Goal: Task Accomplishment & Management: Manage account settings

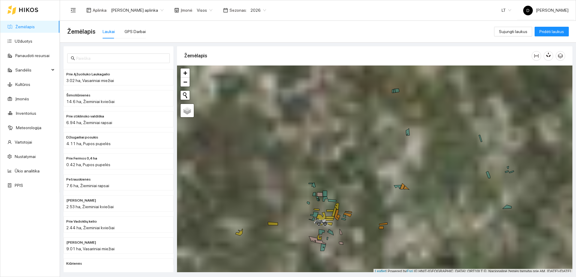
click at [25, 9] on icon at bounding box center [28, 9] width 19 height 5
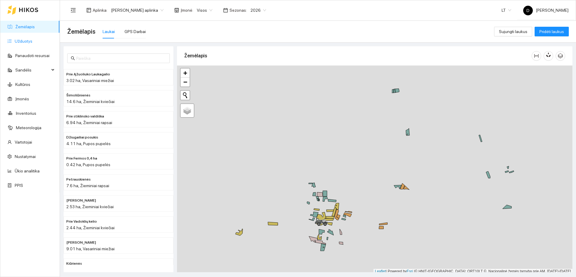
click at [27, 40] on link "Užduotys" at bounding box center [24, 41] width 18 height 5
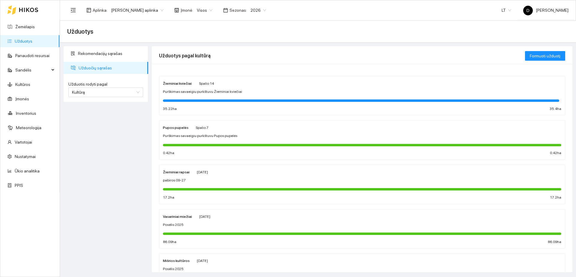
click at [470, 95] on div "Žieminiai kviečiai [DATE] Purškimas savaeigiu purkštuvu Žieminiai kviečiai 35.2…" at bounding box center [362, 96] width 398 height 32
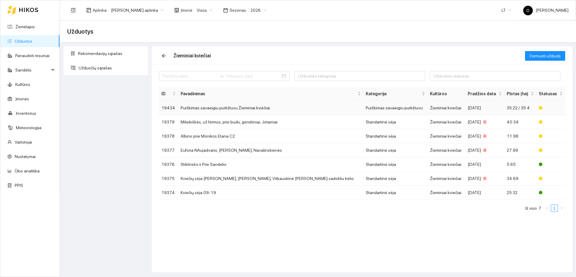
click at [324, 108] on td "Purškimas savaeigiu purkštuvu Žieminiai kviečiai" at bounding box center [270, 108] width 185 height 14
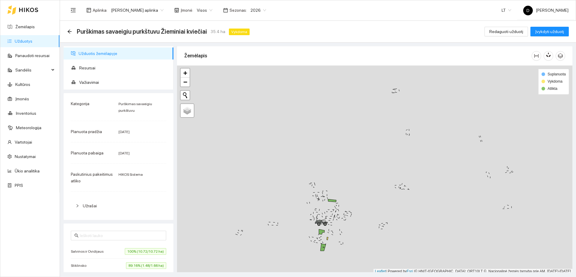
scroll to position [2, 0]
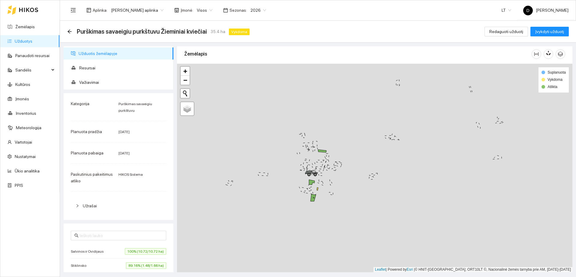
drag, startPoint x: 346, startPoint y: 166, endPoint x: 333, endPoint y: 112, distance: 56.2
click at [333, 112] on div "+ − Nieko nerasta. Bandykite dar kartą." at bounding box center [374, 168] width 395 height 208
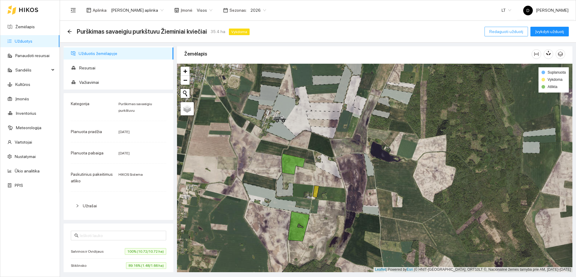
click at [510, 28] on span "Redaguoti užduotį" at bounding box center [506, 31] width 34 height 7
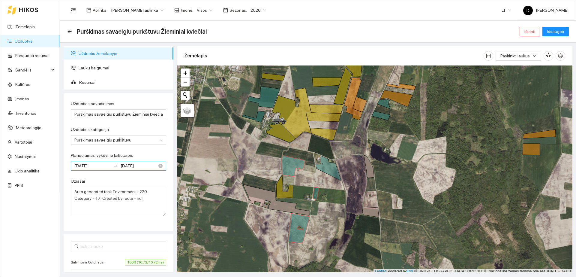
click at [140, 165] on input "[DATE]" at bounding box center [139, 165] width 37 height 7
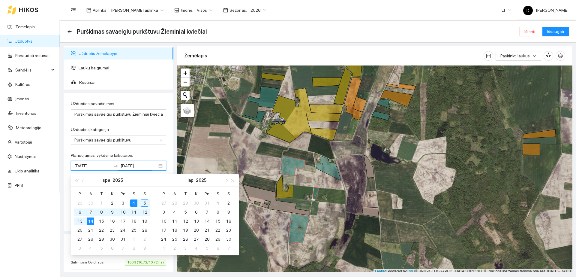
type input "[DATE]"
click at [133, 201] on div "4" at bounding box center [133, 202] width 7 height 7
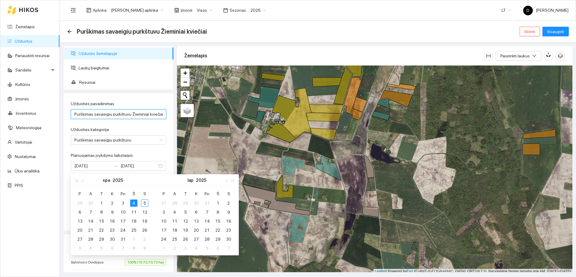
click at [81, 113] on input "Purškimas savaeigiu purkštuvu Žieminiai kviečiai" at bounding box center [118, 114] width 95 height 10
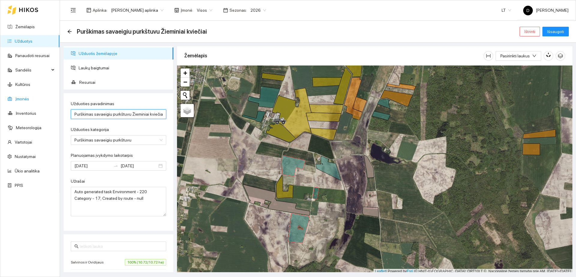
drag, startPoint x: 128, startPoint y: 115, endPoint x: 27, endPoint y: 104, distance: 102.2
click at [27, 104] on section "Žemėlapis Užduotys Panaudoti resursai Sandėlis Kultūros Įmonės Inventorius Mete…" at bounding box center [288, 138] width 576 height 277
type input "Komplet 10-04"
drag, startPoint x: 147, startPoint y: 208, endPoint x: 0, endPoint y: 156, distance: 156.2
click at [0, 156] on section "Žemėlapis Užduotys Panaudoti resursai Sandėlis Kultūros Įmonės Inventorius Mete…" at bounding box center [288, 138] width 576 height 277
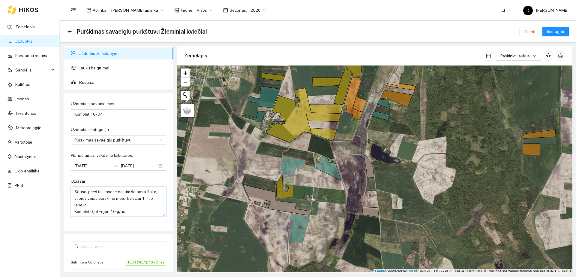
click at [96, 211] on textarea "Sausa, prieš tai savaite naktim šalnos ir šalta, stiprus vėjas purškimo metu, k…" at bounding box center [118, 201] width 95 height 29
click at [133, 215] on textarea "Sausa, prieš tai savaite naktim šalnos ir šalta, stiprus vėjas purškimo metu, k…" at bounding box center [118, 201] width 95 height 29
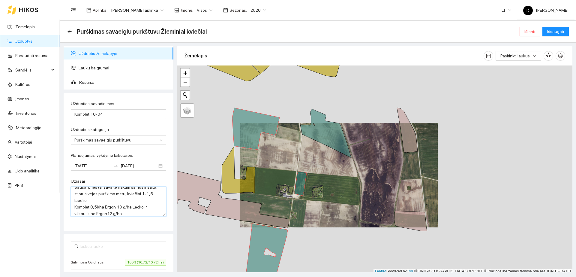
scroll to position [48, 0]
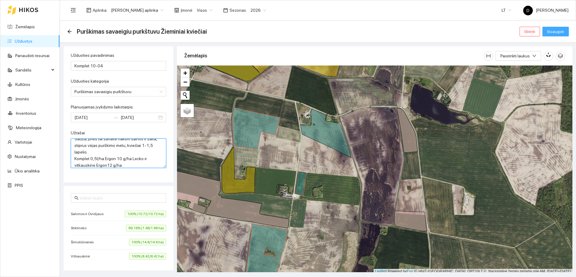
type textarea "Sausa, prieš tai savaite naktim šalnos ir šalta, stiprus vėjas purškimo metu, k…"
click at [554, 31] on span "Išsaugoti" at bounding box center [555, 31] width 17 height 7
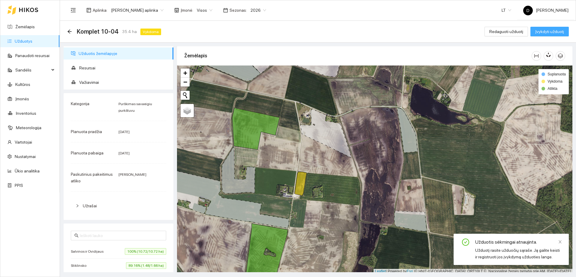
click at [548, 34] on span "Įvykdyti užduotį" at bounding box center [549, 31] width 29 height 7
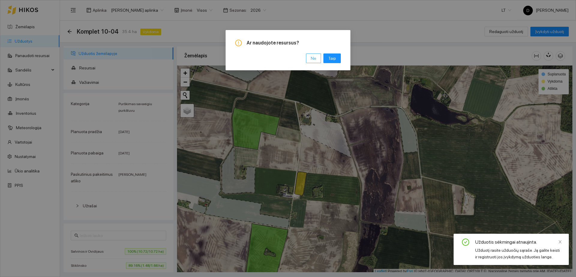
click at [312, 57] on span "Ne" at bounding box center [313, 58] width 5 height 7
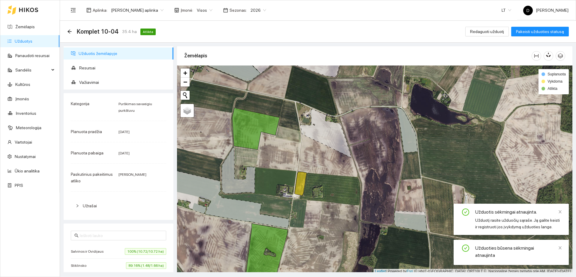
click at [31, 43] on link "Užduotys" at bounding box center [24, 41] width 18 height 5
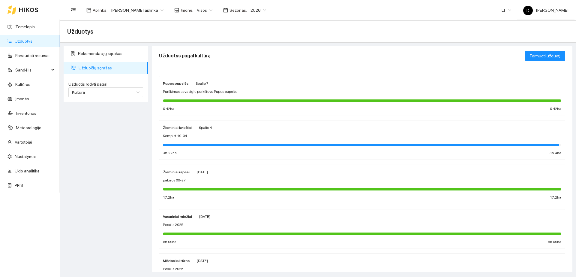
click at [210, 219] on div "[DATE]" at bounding box center [204, 216] width 11 height 7
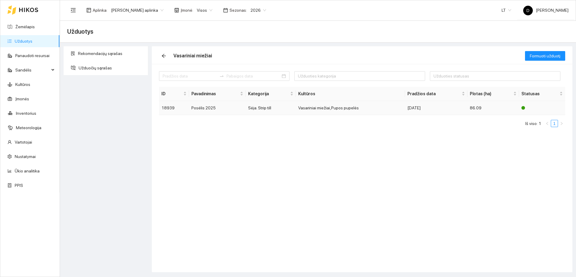
click at [234, 109] on td "Posėlis 2025" at bounding box center [217, 108] width 57 height 14
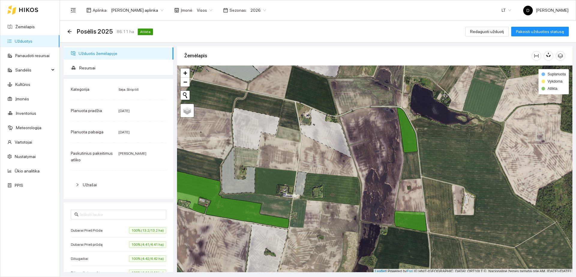
click at [104, 185] on span "Užrašai" at bounding box center [122, 184] width 79 height 7
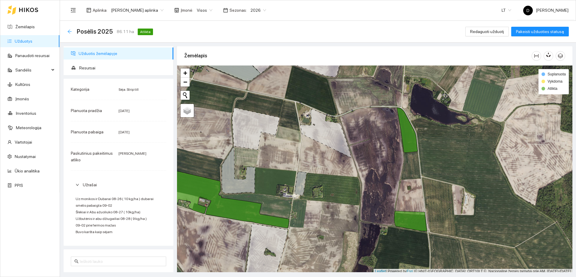
click at [71, 31] on icon "arrow-left" at bounding box center [69, 31] width 5 height 5
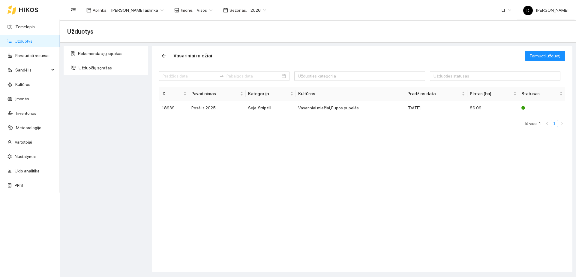
click at [32, 43] on link "Užduotys" at bounding box center [24, 41] width 18 height 5
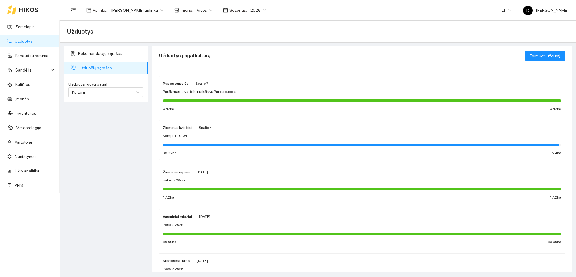
scroll to position [37, 0]
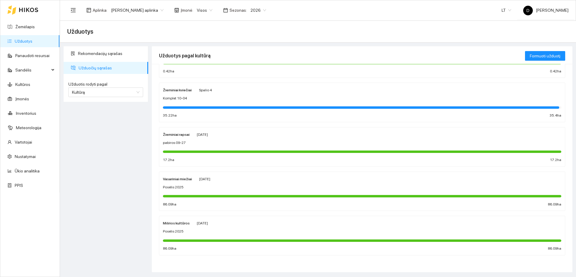
click at [214, 231] on div "Posėlis 2025" at bounding box center [362, 231] width 398 height 6
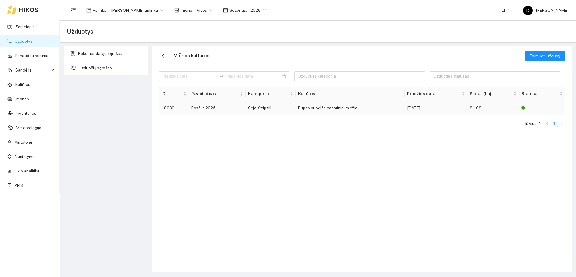
click at [221, 110] on td "Posėlis 2025" at bounding box center [217, 108] width 57 height 14
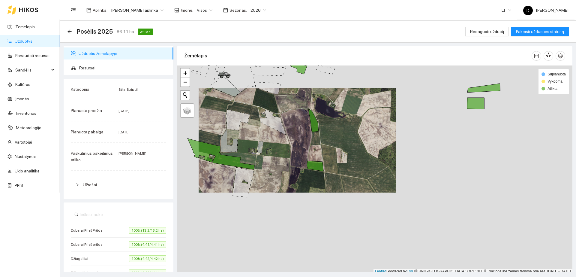
scroll to position [2, 0]
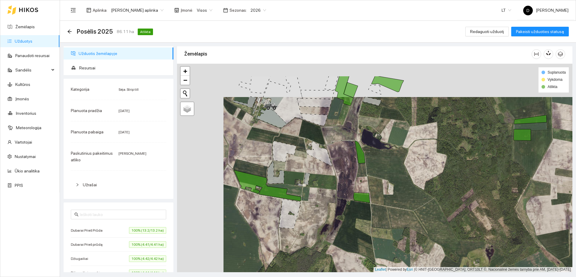
drag, startPoint x: 224, startPoint y: 105, endPoint x: 271, endPoint y: 138, distance: 57.2
click at [271, 138] on div "+ − Nieko nerasta. Bandykite dar kartą." at bounding box center [374, 168] width 395 height 208
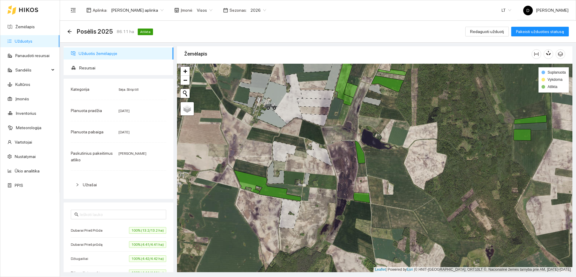
click at [97, 181] on span "Užrašai" at bounding box center [122, 184] width 79 height 7
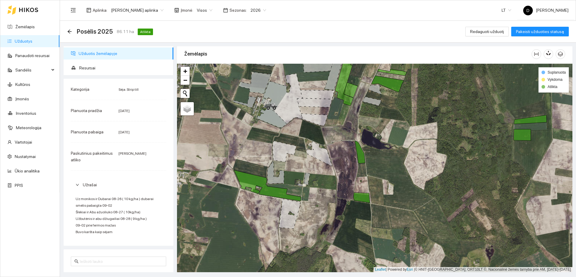
click at [32, 39] on link "Užduotys" at bounding box center [24, 41] width 18 height 5
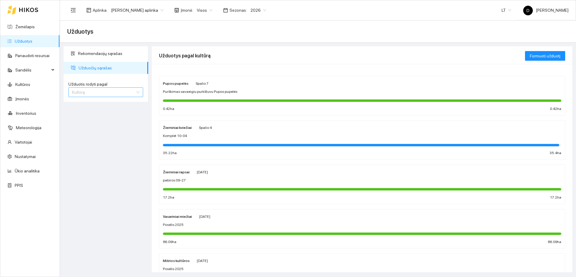
click at [114, 95] on span "Kultūrą" at bounding box center [105, 92] width 67 height 9
click at [111, 104] on div "Užduotį" at bounding box center [105, 104] width 67 height 7
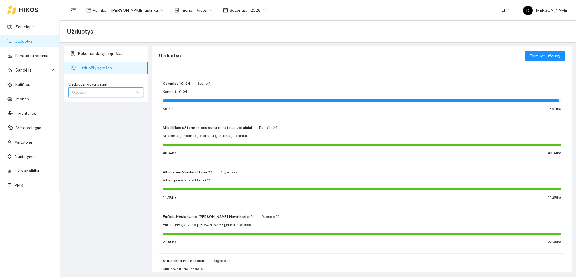
click at [112, 94] on span "Užduotį" at bounding box center [105, 92] width 67 height 9
click at [110, 110] on div "Kultūrą" at bounding box center [105, 113] width 67 height 7
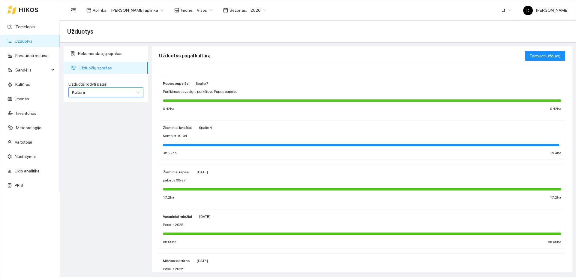
scroll to position [37, 0]
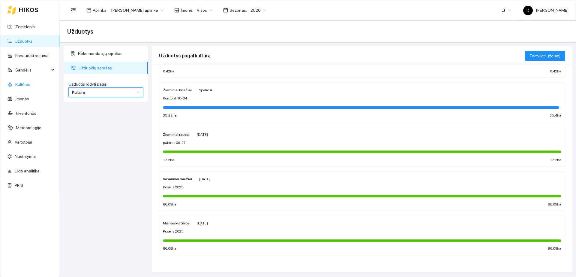
click at [30, 86] on link "Kultūros" at bounding box center [22, 84] width 15 height 5
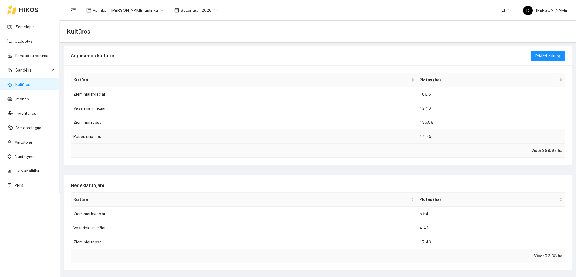
click at [310, 133] on td "Pupos pupelės" at bounding box center [244, 136] width 346 height 14
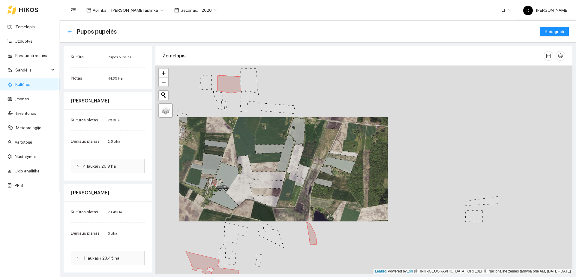
click at [70, 31] on icon "arrow-left" at bounding box center [69, 31] width 5 height 5
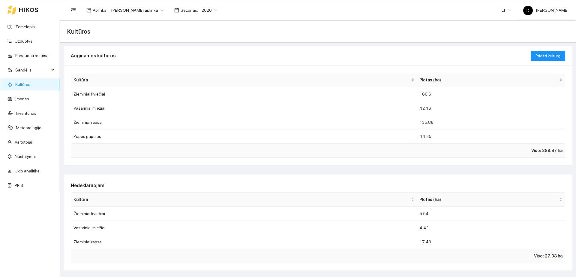
click at [30, 87] on link "Kultūros" at bounding box center [22, 84] width 15 height 5
click at [32, 42] on link "Užduotys" at bounding box center [24, 41] width 18 height 5
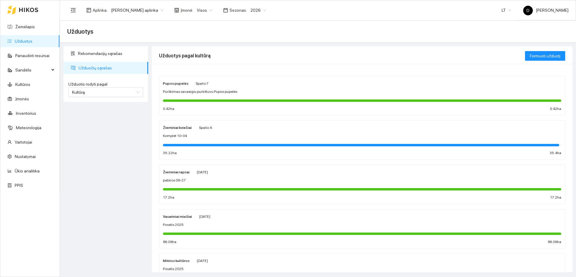
scroll to position [37, 0]
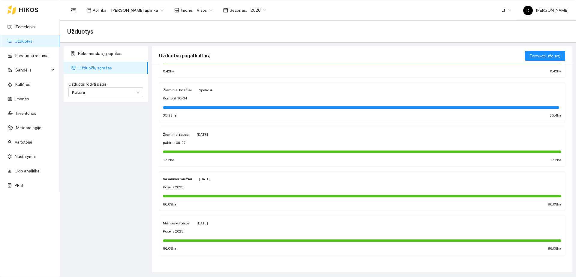
click at [187, 222] on strong "Mišrios kultūros" at bounding box center [176, 223] width 27 height 4
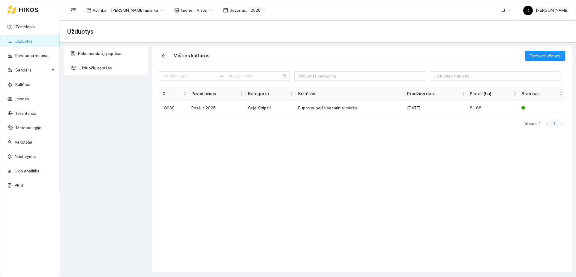
click at [32, 39] on link "Užduotys" at bounding box center [24, 41] width 18 height 5
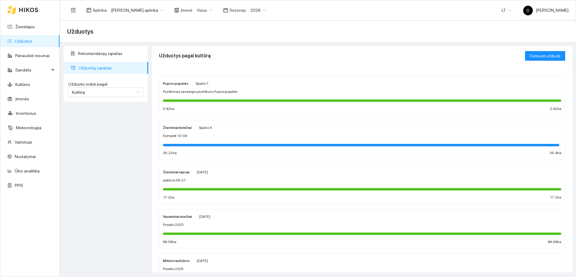
click at [197, 106] on div "0.42 ha 0.42 ha" at bounding box center [362, 109] width 398 height 6
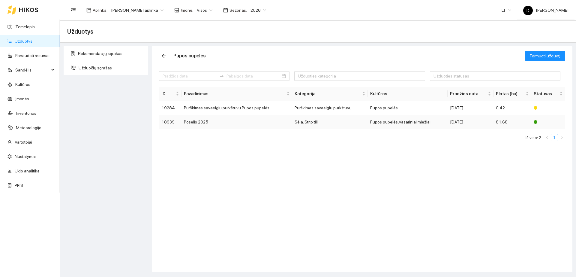
click at [193, 122] on td "Posėlis 2025" at bounding box center [236, 122] width 111 height 14
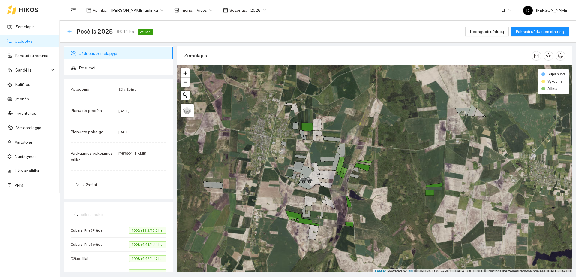
click at [71, 29] on icon "arrow-left" at bounding box center [69, 31] width 5 height 5
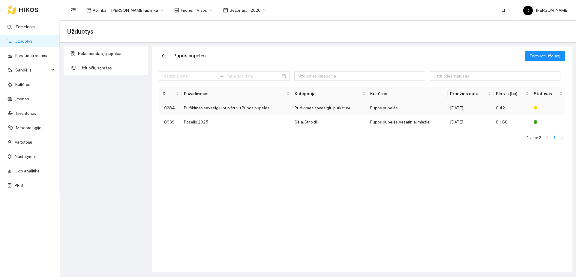
click at [214, 109] on td "Purškimas savaeigiu purkštuvu Pupos pupelės" at bounding box center [236, 108] width 111 height 14
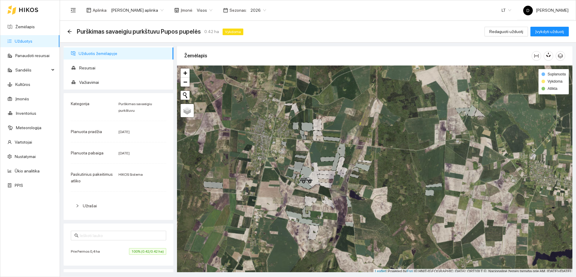
click at [93, 201] on div "Užrašai" at bounding box center [118, 206] width 95 height 14
click at [92, 201] on div "Užrašai" at bounding box center [118, 206] width 95 height 14
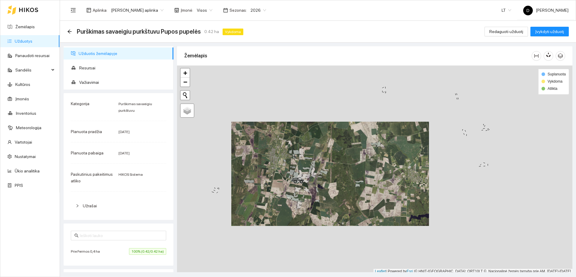
scroll to position [2, 0]
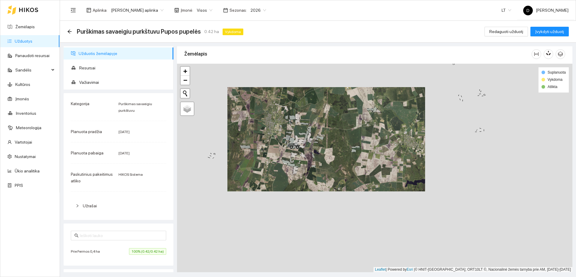
drag, startPoint x: 297, startPoint y: 212, endPoint x: 292, endPoint y: 169, distance: 43.2
click at [292, 169] on div "+ − Nieko nerasta. Bandykite dar kartą." at bounding box center [374, 168] width 395 height 208
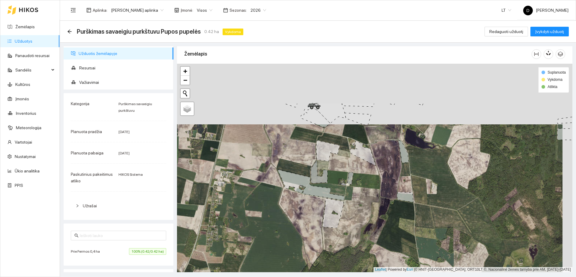
drag, startPoint x: 307, startPoint y: 131, endPoint x: 296, endPoint y: 196, distance: 65.1
click at [296, 196] on div "+ − Nieko nerasta. Bandykite dar kartą." at bounding box center [374, 168] width 395 height 208
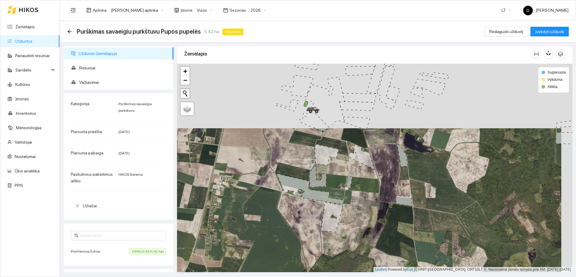
drag, startPoint x: 308, startPoint y: 155, endPoint x: 296, endPoint y: 203, distance: 49.2
click at [296, 203] on div "+ − Nieko nerasta. Bandykite dar kartą." at bounding box center [374, 168] width 395 height 208
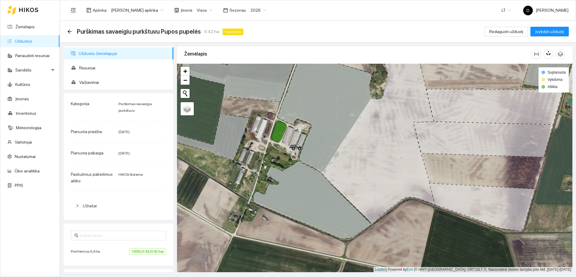
click at [64, 31] on div "Purškimas savaeigiu purkštuvu Pupos pupelės 0.42 ha Vykdoma Redaguoti užduotį Į…" at bounding box center [318, 32] width 516 height 22
click at [71, 33] on icon "arrow-left" at bounding box center [69, 31] width 5 height 5
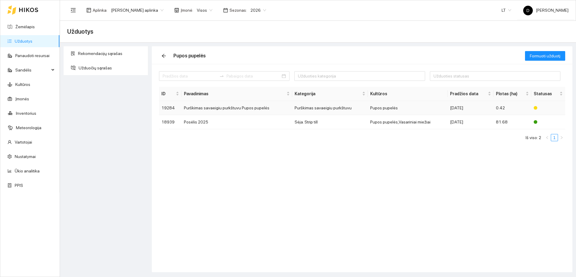
click at [223, 106] on td "Purškimas savaeigiu purkštuvu Pupos pupelės" at bounding box center [236, 108] width 111 height 14
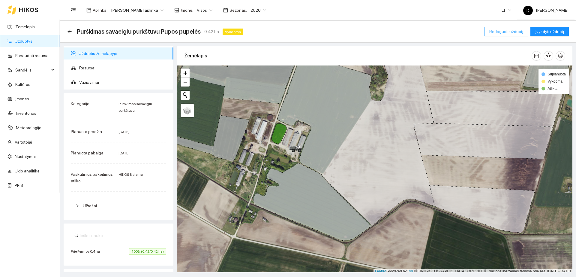
click at [519, 32] on span "Redaguoti užduotį" at bounding box center [506, 31] width 34 height 7
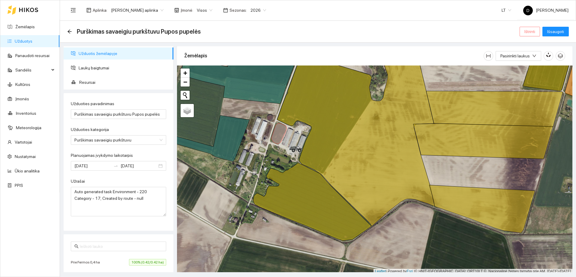
click at [530, 34] on span "Ištrinti" at bounding box center [529, 31] width 11 height 7
click at [530, 59] on span "Taip" at bounding box center [532, 60] width 8 height 7
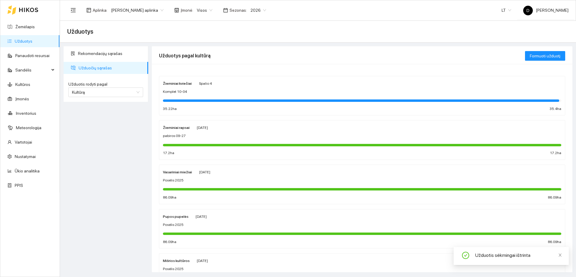
scroll to position [37, 0]
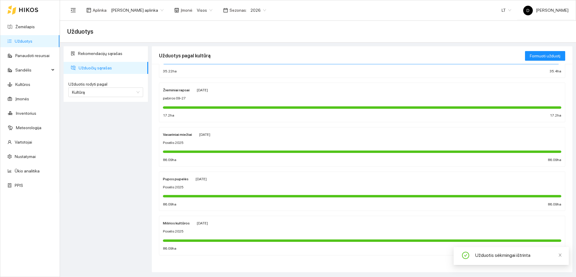
click at [258, 179] on div "Pupos pupelės [DATE]" at bounding box center [362, 178] width 398 height 7
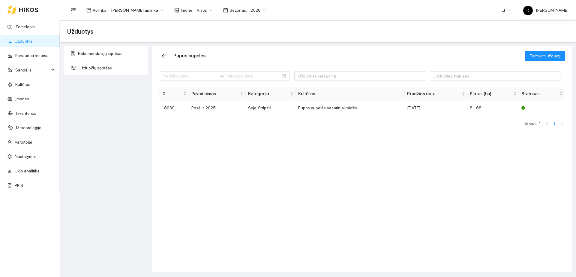
click at [30, 39] on link "Užduotys" at bounding box center [24, 41] width 18 height 5
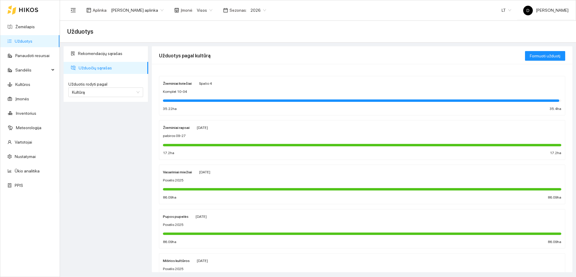
click at [205, 268] on div "Posėlis 2025" at bounding box center [362, 269] width 398 height 6
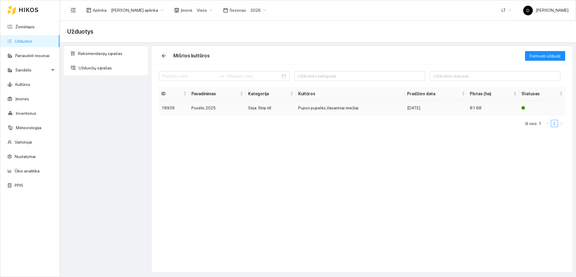
click at [478, 108] on td "81.68" at bounding box center [493, 108] width 52 height 14
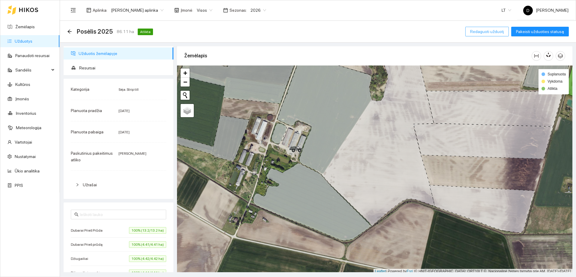
click at [501, 31] on span "Redaguoti užduotį" at bounding box center [487, 31] width 34 height 7
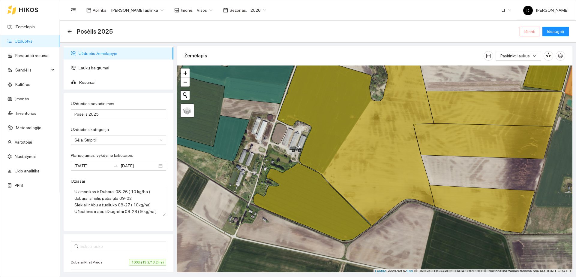
drag, startPoint x: 521, startPoint y: 32, endPoint x: 526, endPoint y: 32, distance: 4.8
click at [523, 32] on button "Ištrinti" at bounding box center [529, 32] width 20 height 10
click at [528, 61] on span "Taip" at bounding box center [532, 60] width 8 height 7
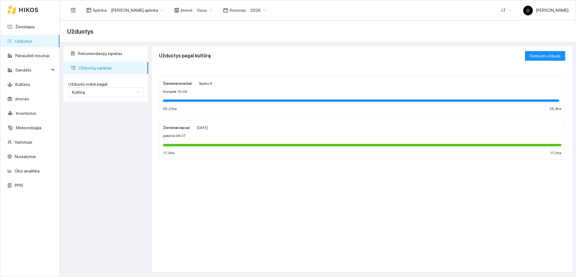
click at [264, 181] on div "Žieminiai kviečiai [DATE] Komplet 10-04 35.22 ha 35.4 ha Žieminiai rapsai [DATE…" at bounding box center [362, 168] width 420 height 208
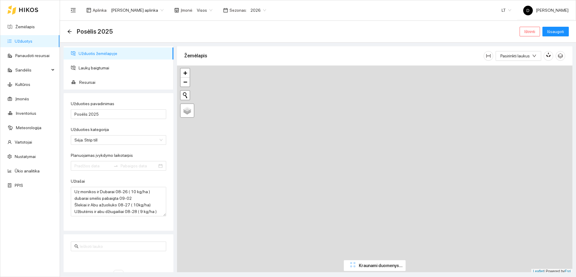
type input "[DATE]"
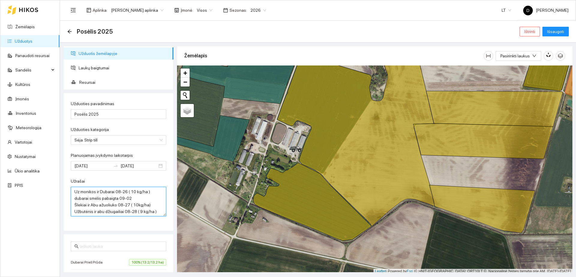
click at [123, 205] on textarea "Uz monikos ir Dubarai 08-26 ( 10 kg/ha ) dubarai smėlis pabaigta 09-02 Šlekiai …" at bounding box center [118, 201] width 95 height 29
drag, startPoint x: 120, startPoint y: 208, endPoint x: 109, endPoint y: 202, distance: 11.7
click at [120, 207] on textarea "Uz monikos ir Dubarai 08-26 ( 10 kg/ha ) dubarai smėlis pabaigta 09-02 Šlekiai …" at bounding box center [118, 201] width 95 height 29
click at [109, 202] on textarea "Uz monikos ir Dubarai 08-26 ( 10 kg/ha ) dubarai smėlis pabaigta 09-02 Šlekiai …" at bounding box center [118, 201] width 95 height 29
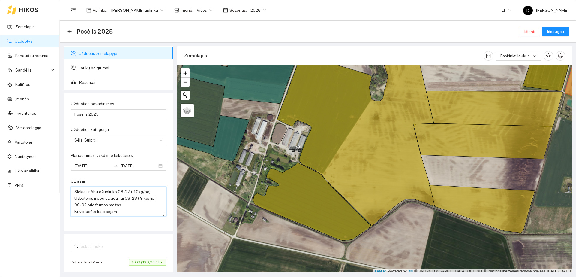
drag, startPoint x: 75, startPoint y: 191, endPoint x: 135, endPoint y: 217, distance: 65.3
click at [143, 220] on div "Užduoties pavadinimas Posėlis 2025 Užduoties kategorija Sėja. Strip till Planuo…" at bounding box center [119, 161] width 110 height 137
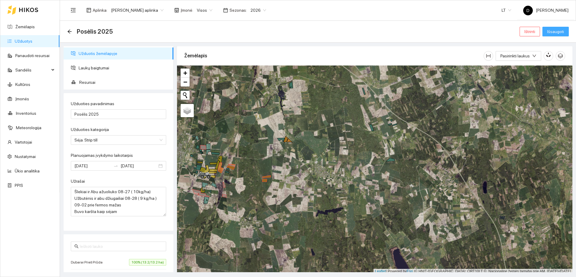
click at [563, 31] on span "Išsaugoti" at bounding box center [555, 31] width 17 height 7
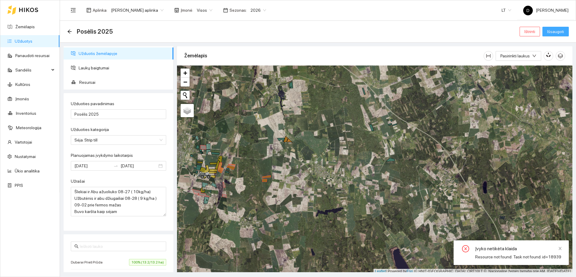
click at [563, 31] on span "Išsaugoti" at bounding box center [555, 31] width 17 height 7
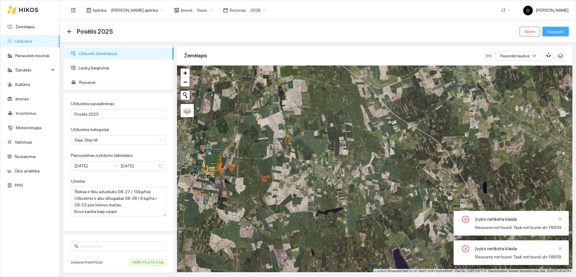
click at [563, 31] on span "Išsaugoti" at bounding box center [555, 31] width 17 height 7
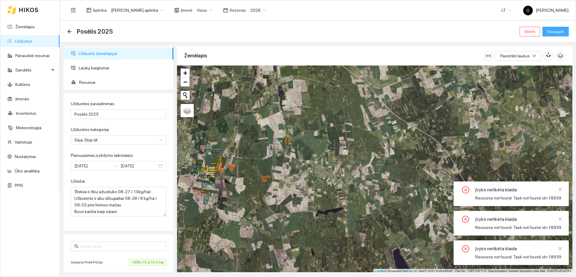
click at [563, 31] on span "Išsaugoti" at bounding box center [555, 31] width 17 height 7
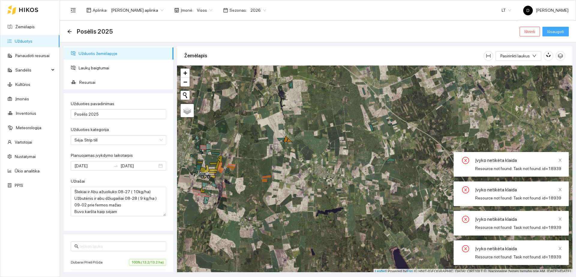
click at [563, 31] on span "Išsaugoti" at bounding box center [555, 31] width 17 height 7
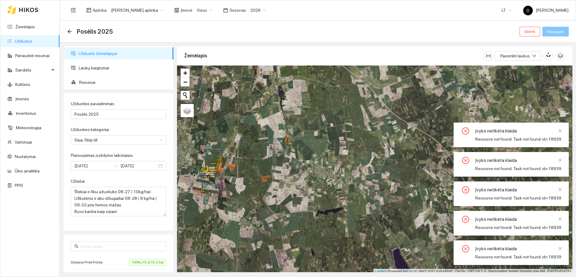
click at [563, 31] on span "Išsaugoti" at bounding box center [555, 31] width 17 height 7
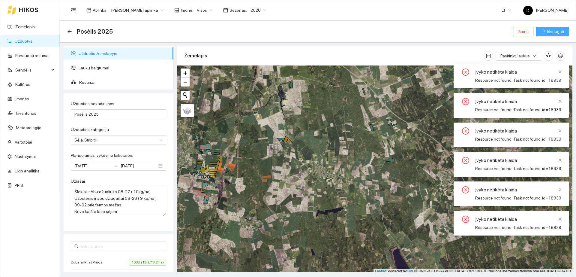
click at [563, 31] on span "Išsaugoti" at bounding box center [555, 31] width 17 height 7
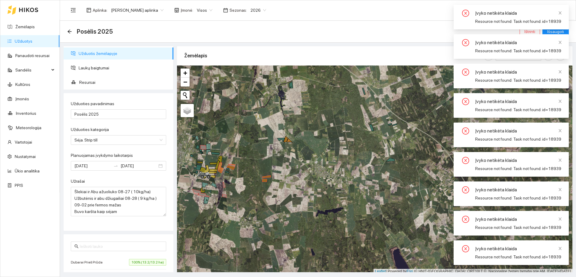
click at [32, 43] on link "Užduotys" at bounding box center [24, 41] width 18 height 5
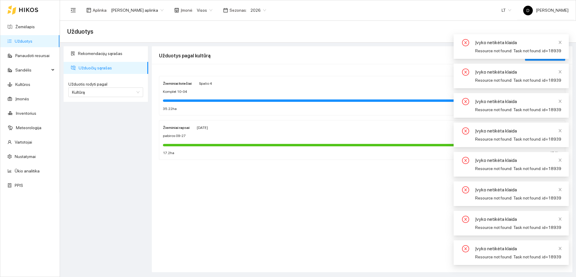
click at [228, 208] on div "Žieminiai kviečiai [DATE] Komplet 10-04 35.22 ha 35.4 ha Žieminiai rapsai [DATE…" at bounding box center [362, 168] width 420 height 208
drag, startPoint x: 227, startPoint y: 202, endPoint x: 471, endPoint y: 98, distance: 265.3
click at [244, 193] on div "Žieminiai kviečiai [DATE] Komplet 10-04 35.22 ha 35.4 ha Žieminiai rapsai [DATE…" at bounding box center [362, 168] width 420 height 208
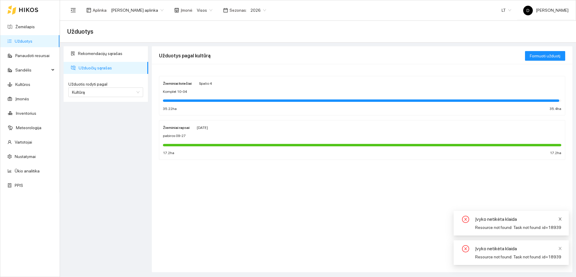
click at [561, 220] on icon "close" at bounding box center [559, 218] width 3 height 3
click at [563, 248] on div "Įvyko netikėta klaida Resource not found: Task not found. id=18939" at bounding box center [510, 252] width 115 height 25
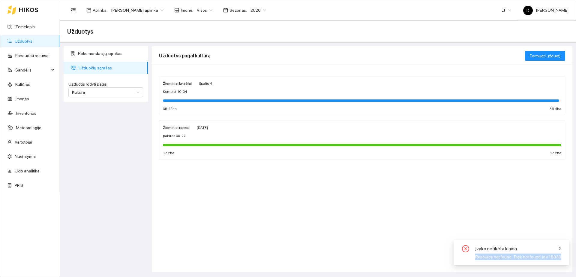
click at [562, 249] on div "Įvyko netikėta klaida Resource not found: Task not found. id=18939" at bounding box center [510, 252] width 115 height 25
click at [562, 249] on icon "close" at bounding box center [560, 248] width 4 height 4
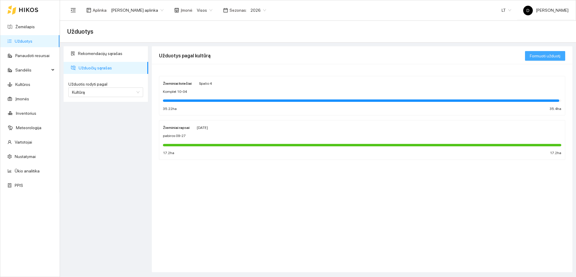
click at [558, 58] on span "Formuoti užduotį" at bounding box center [545, 55] width 31 height 7
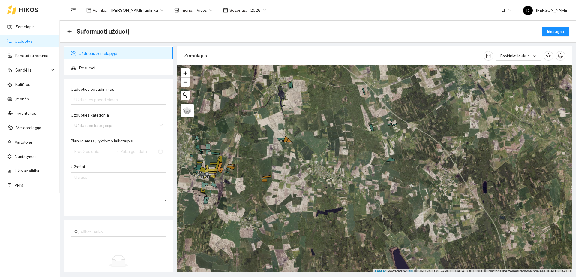
scroll to position [2, 0]
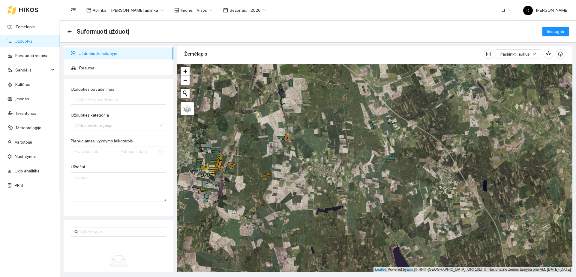
drag, startPoint x: 333, startPoint y: 164, endPoint x: 366, endPoint y: 156, distance: 33.3
click at [372, 157] on div "+ − Nieko nerasta. Bandykite dar kartą." at bounding box center [374, 168] width 395 height 208
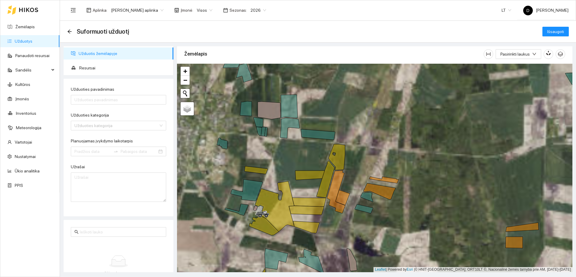
drag, startPoint x: 355, startPoint y: 127, endPoint x: 285, endPoint y: 111, distance: 72.6
click at [355, 127] on div "+ − Nieko nerasta. Bandykite dar kartą." at bounding box center [374, 168] width 395 height 208
click at [271, 111] on icon at bounding box center [269, 111] width 23 height 18
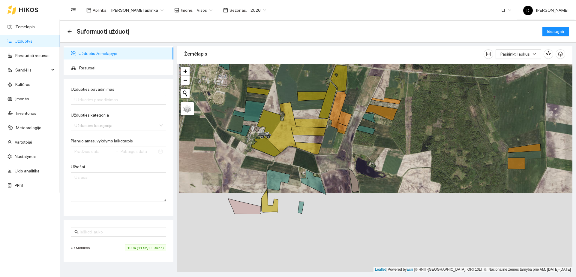
drag, startPoint x: 354, startPoint y: 242, endPoint x: 354, endPoint y: 156, distance: 85.8
click at [354, 157] on div "+ − Nieko nerasta. Bandykite dar kartą." at bounding box center [374, 168] width 395 height 208
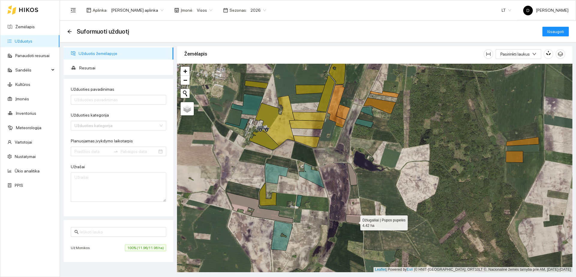
click at [355, 221] on icon at bounding box center [354, 219] width 16 height 10
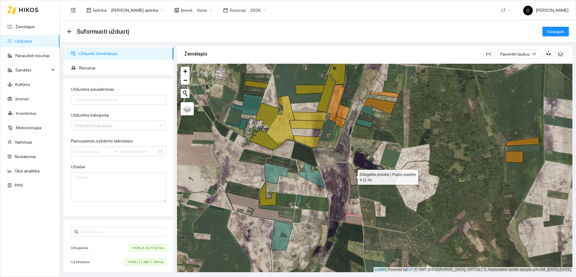
click at [351, 178] on icon at bounding box center [352, 174] width 10 height 22
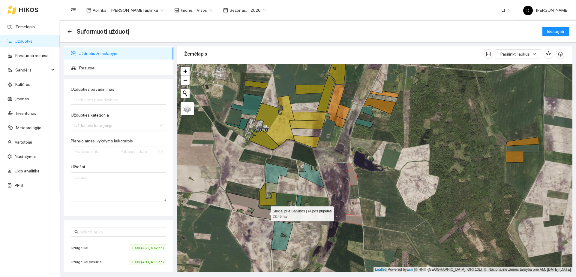
click at [265, 213] on icon at bounding box center [259, 207] width 67 height 31
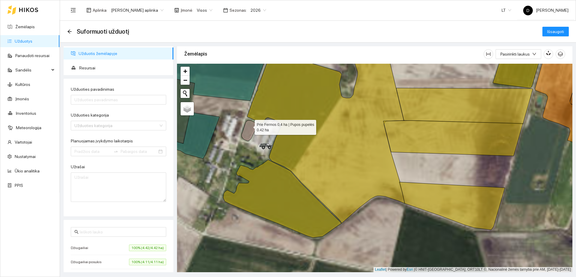
click at [249, 127] on icon at bounding box center [248, 130] width 15 height 20
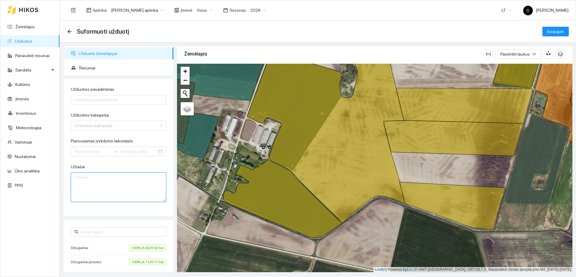
paste textarea "Uz monikos ir Dubarai 08-26 ( 10 kg/ha ) dubarai smėlis pabaigta 09-02 Šlekiai …"
type textarea "Uz monikos ir Dubarai 08-26 ( 10 kg/ha ) dubarai smėlis pabaigta 09-02 Šlekiai …"
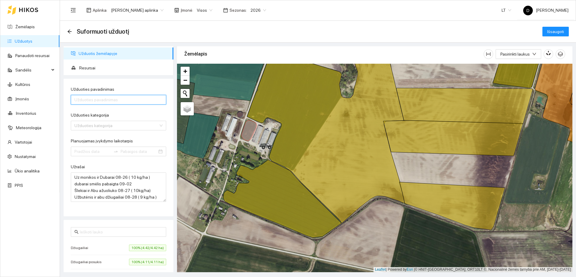
click at [109, 103] on input "Užduoties pavadinimas" at bounding box center [118, 100] width 95 height 10
type input "Posėlis 2025"
click at [101, 126] on input "Užduoties kategorija" at bounding box center [116, 125] width 84 height 9
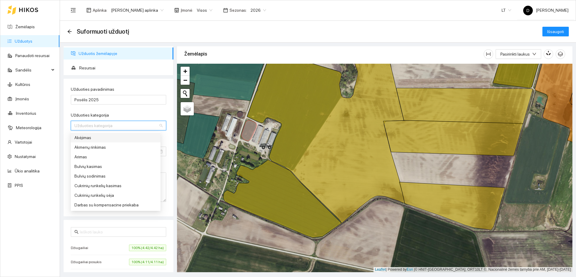
click at [99, 125] on input "Užduoties kategorija" at bounding box center [116, 125] width 84 height 9
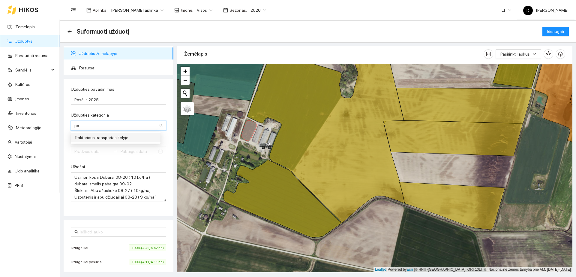
type input "p"
type input "sėj"
click at [107, 182] on div "Standartinė sėja" at bounding box center [115, 185] width 82 height 7
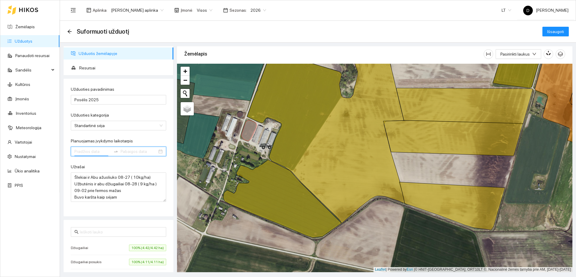
click at [90, 152] on input "Planuojamas įvykdymo laikotarpis" at bounding box center [92, 151] width 37 height 7
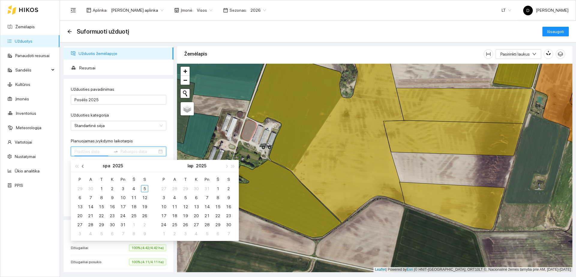
click at [84, 168] on button "button" at bounding box center [83, 166] width 7 height 12
type input "[DATE]"
click at [83, 166] on span "button" at bounding box center [83, 165] width 3 height 3
type input "[DATE]"
click at [91, 225] on div "26" at bounding box center [90, 224] width 7 height 7
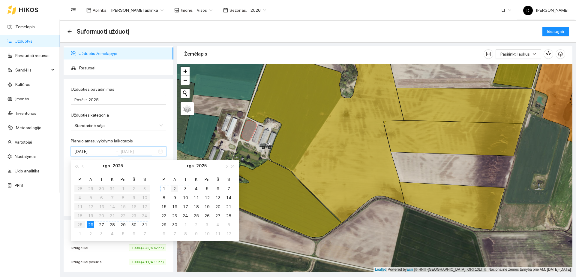
type input "[DATE]"
click at [174, 190] on div "2" at bounding box center [174, 188] width 7 height 7
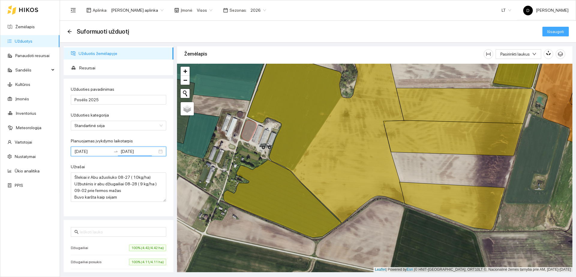
click at [554, 32] on span "Išsaugoti" at bounding box center [555, 31] width 17 height 7
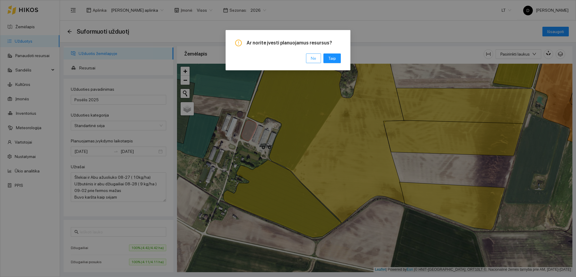
click at [317, 57] on button "Ne" at bounding box center [313, 58] width 15 height 10
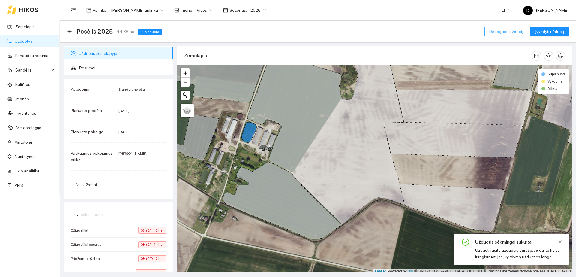
click at [514, 31] on span "Redaguoti užduotį" at bounding box center [506, 31] width 34 height 7
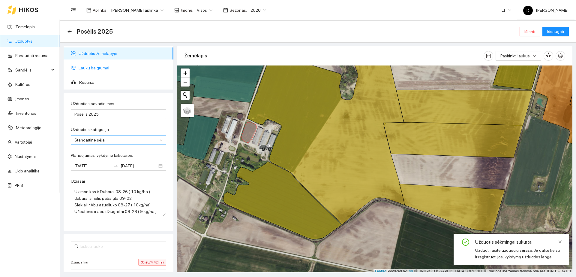
drag, startPoint x: 114, startPoint y: 67, endPoint x: 114, endPoint y: 139, distance: 72.0
click at [114, 67] on span "Laukų baigtumai" at bounding box center [124, 68] width 90 height 12
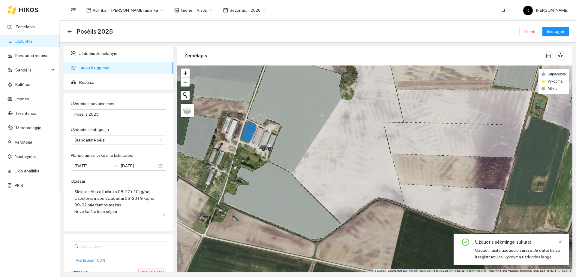
scroll to position [37, 0]
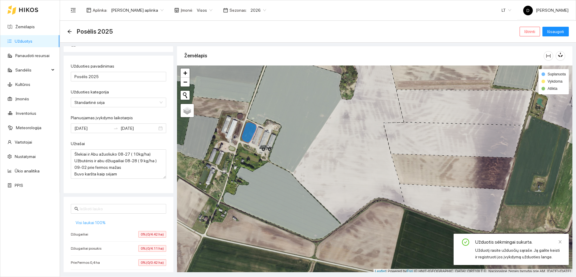
click at [91, 223] on span "Visi laukai 100%" at bounding box center [91, 222] width 30 height 7
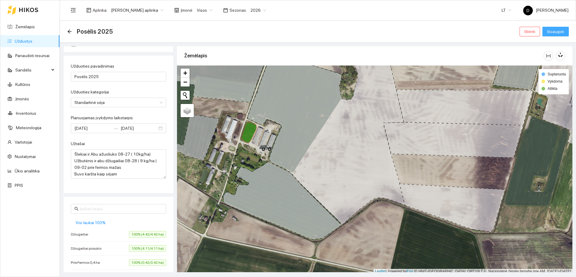
click at [558, 33] on span "Išsaugoti" at bounding box center [555, 31] width 17 height 7
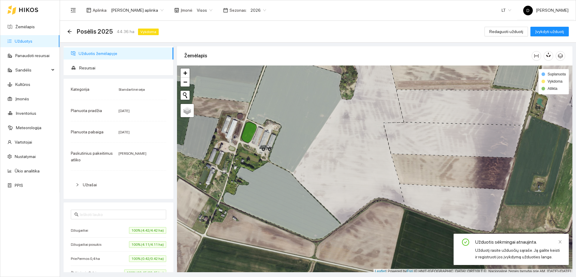
click at [32, 43] on link "Užduotys" at bounding box center [24, 41] width 18 height 5
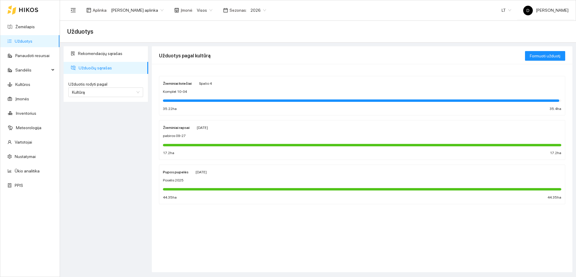
click at [231, 177] on div "Pupos pupelės [DATE] Posėlis 2025 44.35 ha 44.35 ha" at bounding box center [362, 184] width 398 height 32
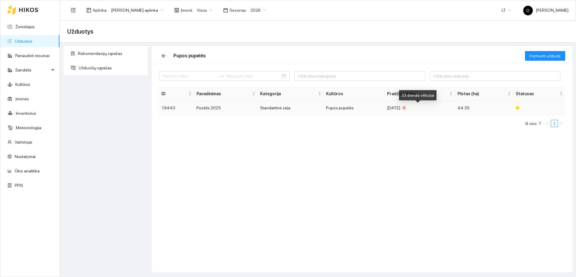
click at [406, 107] on div at bounding box center [404, 108] width 4 height 4
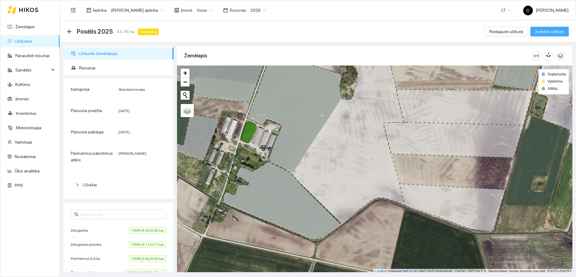
click at [547, 31] on span "Įvykdyti užduotį" at bounding box center [549, 31] width 29 height 7
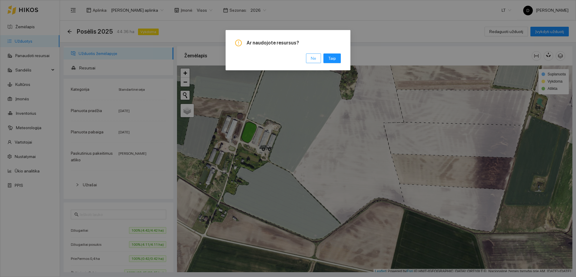
click at [316, 56] on span "Ne" at bounding box center [313, 58] width 5 height 7
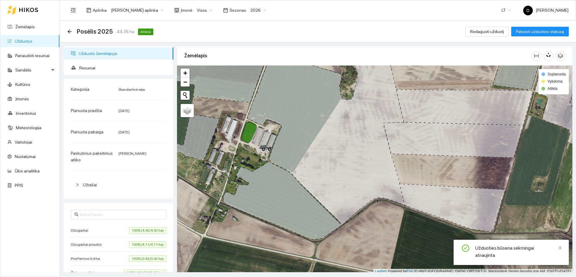
click at [25, 40] on link "Užduotys" at bounding box center [24, 41] width 18 height 5
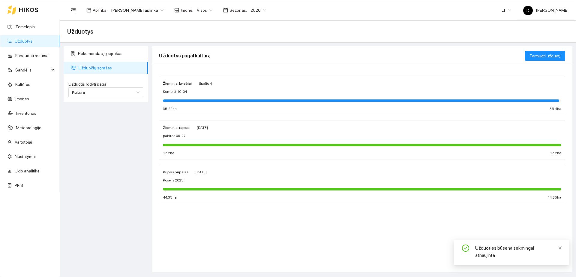
click at [217, 179] on div "Posėlis 2025" at bounding box center [362, 180] width 398 height 6
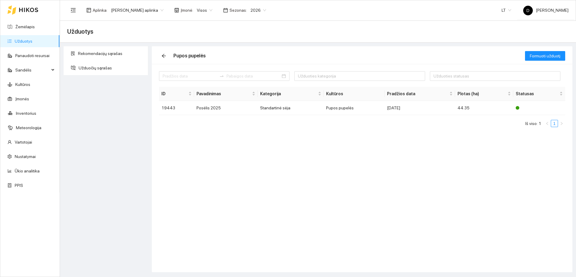
click at [32, 42] on link "Užduotys" at bounding box center [24, 41] width 18 height 5
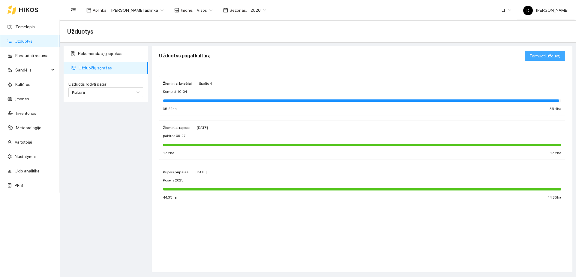
click at [546, 55] on span "Formuoti užduotį" at bounding box center [545, 55] width 31 height 7
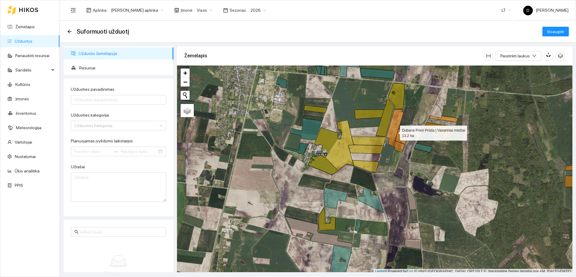
click at [393, 130] on icon at bounding box center [395, 130] width 18 height 43
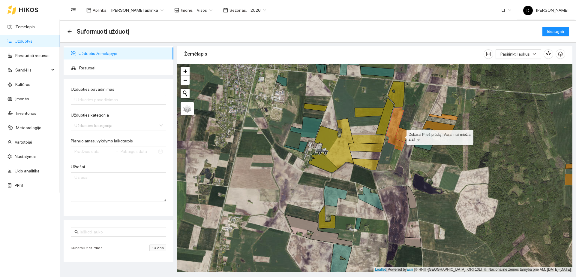
click at [401, 135] on icon at bounding box center [402, 134] width 14 height 15
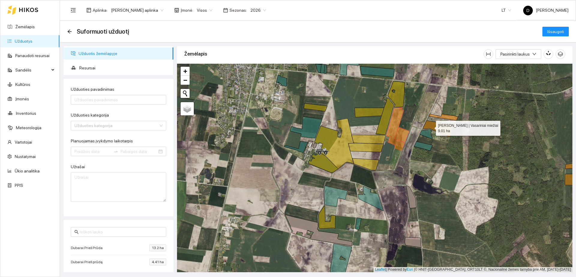
click at [430, 127] on icon at bounding box center [439, 128] width 32 height 16
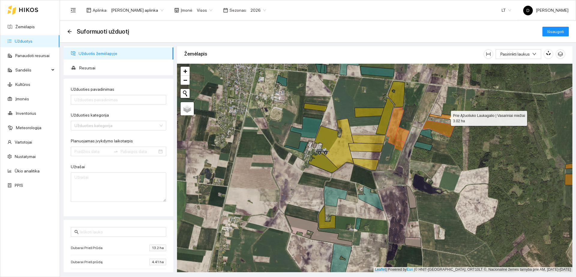
click at [446, 116] on icon at bounding box center [443, 117] width 29 height 7
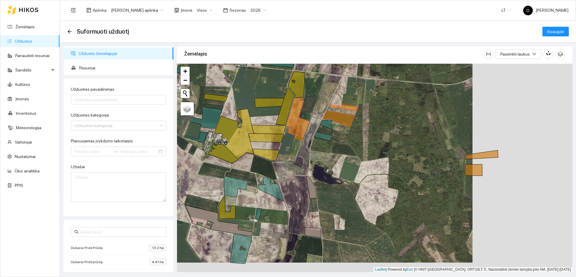
drag, startPoint x: 488, startPoint y: 166, endPoint x: 353, endPoint y: 150, distance: 135.6
click at [353, 150] on div "+ − Nieko nerasta. Bandykite dar kartą." at bounding box center [374, 168] width 395 height 208
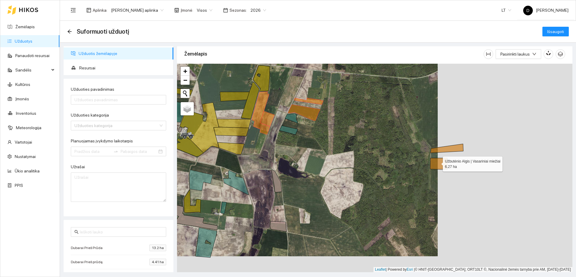
click at [437, 162] on icon at bounding box center [438, 163] width 17 height 11
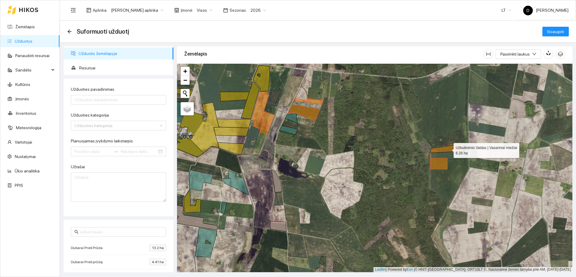
click at [444, 148] on icon at bounding box center [446, 148] width 33 height 9
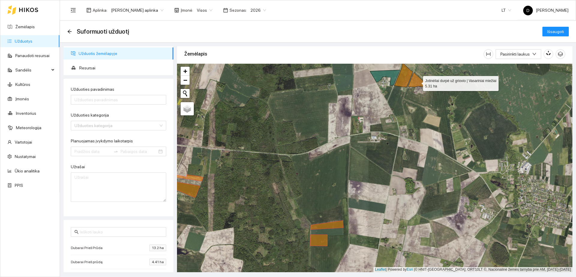
click at [413, 80] on icon at bounding box center [419, 80] width 23 height 16
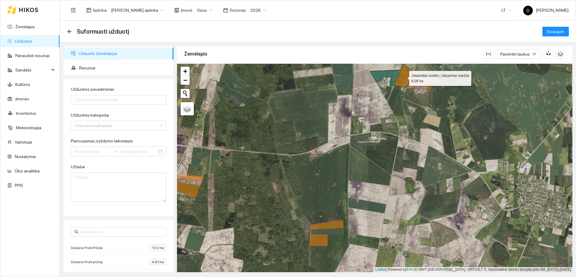
click at [405, 79] on icon at bounding box center [403, 75] width 19 height 24
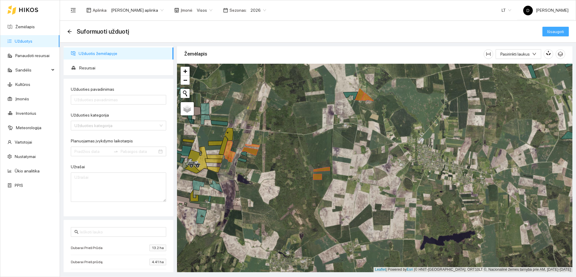
click at [555, 34] on span "Išsaugoti" at bounding box center [555, 31] width 17 height 7
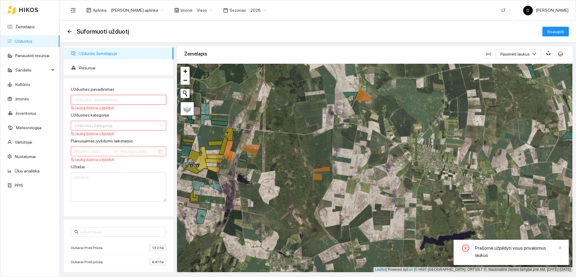
click at [130, 100] on input "Užduoties pavadinimas" at bounding box center [118, 100] width 95 height 10
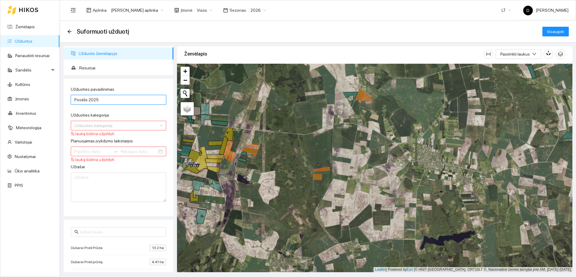
type input "Posėlis 2025"
click at [141, 127] on input "Užduoties kategorija" at bounding box center [116, 125] width 84 height 9
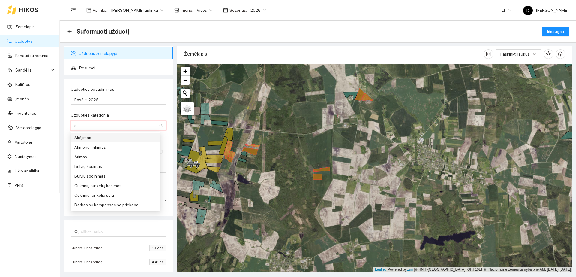
type input "st"
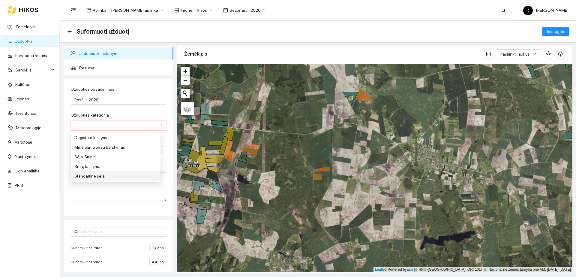
click at [96, 172] on div "Standartinė sėja" at bounding box center [115, 175] width 82 height 7
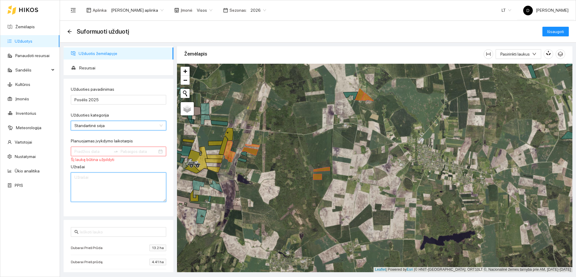
click at [95, 173] on textarea "Užrašai" at bounding box center [118, 186] width 95 height 29
paste textarea "Uz monikos ir Dubarai 08-26 ( 10 kg/ha ) dubarai smėlis pabaigta 09-02 Šlekiai …"
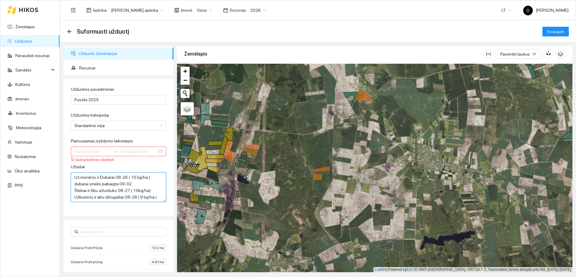
scroll to position [18, 0]
type textarea "Uz monikos ir Dubarai 08-26 ( 10 kg/ha ) dubarai smėlis pabaigta 09-02 Šlekiai …"
click at [103, 150] on input "Planuojamas įvykdymo laikotarpis" at bounding box center [92, 151] width 37 height 7
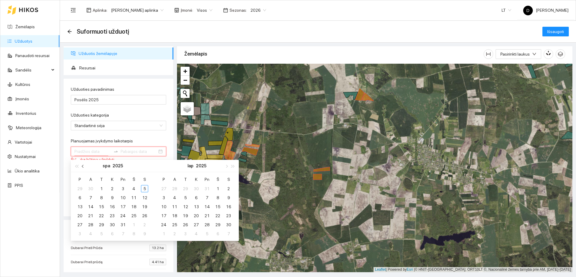
click at [84, 166] on span "button" at bounding box center [83, 165] width 3 height 3
type input "[DATE]"
click at [91, 224] on div "26" at bounding box center [90, 224] width 7 height 7
type input "[DATE]"
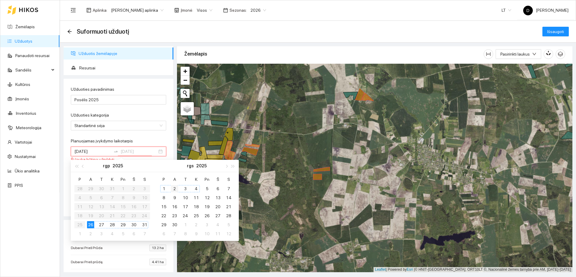
type input "[DATE]"
click at [176, 187] on div "2" at bounding box center [174, 188] width 7 height 7
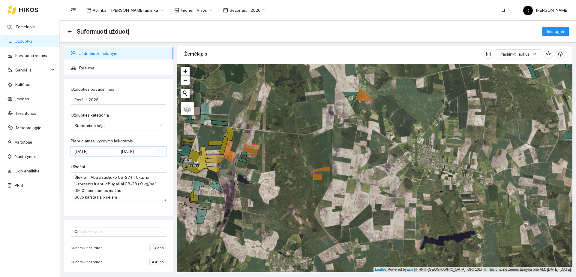
click at [147, 137] on div "Planuojamas įvykdymo laikotarpis" at bounding box center [118, 141] width 95 height 9
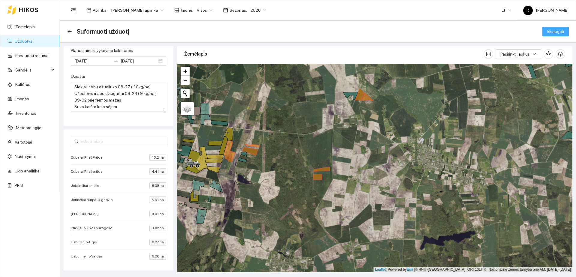
click at [564, 34] on span "Išsaugoti" at bounding box center [555, 31] width 17 height 7
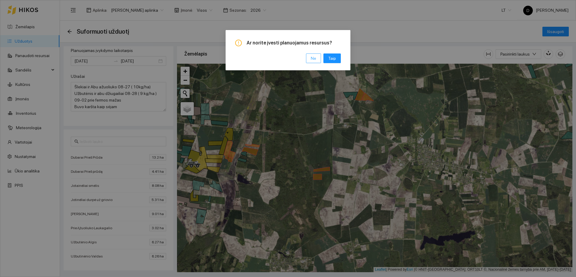
click at [313, 59] on span "Ne" at bounding box center [313, 58] width 5 height 7
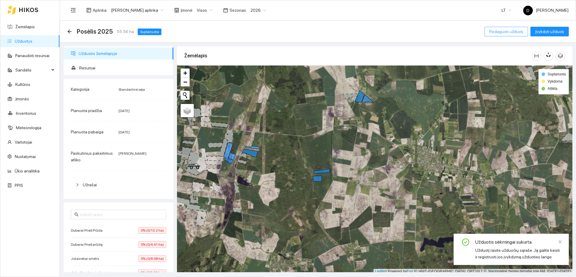
click at [506, 28] on span "Redaguoti užduotį" at bounding box center [506, 31] width 34 height 7
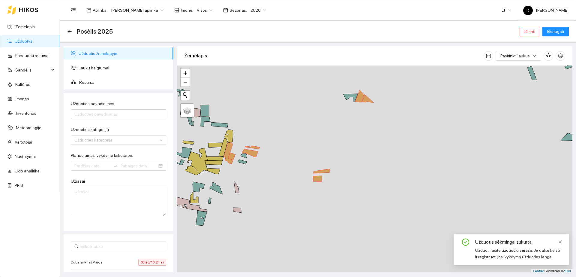
type input "Posėlis 2025"
type textarea "Uz monikos ir Dubarai 08-26 ( 10 kg/ha ) dubarai smėlis pabaigta 09-02 Šlekiai …"
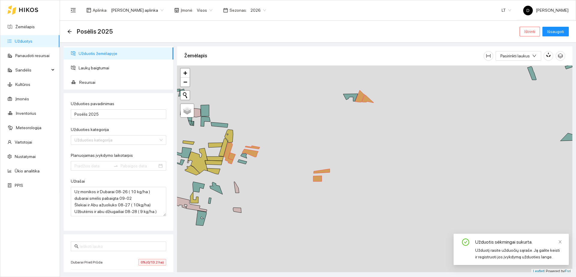
type input "[DATE]"
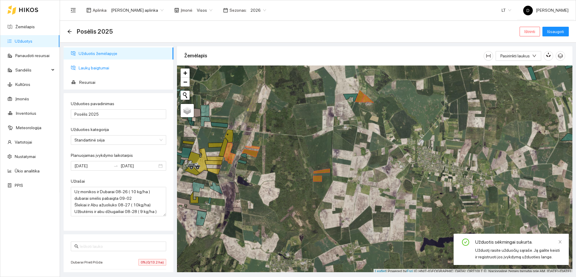
click at [108, 69] on span "Laukų baigtumai" at bounding box center [124, 68] width 90 height 12
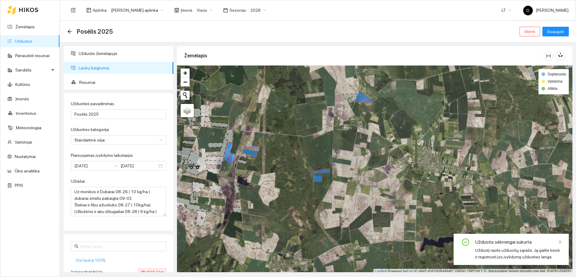
click at [94, 258] on span "Visi laukai 100%" at bounding box center [91, 259] width 30 height 7
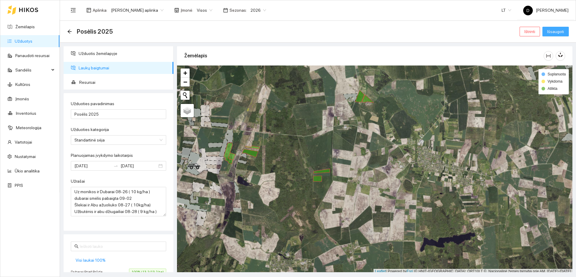
click at [564, 32] on span "Išsaugoti" at bounding box center [555, 31] width 17 height 7
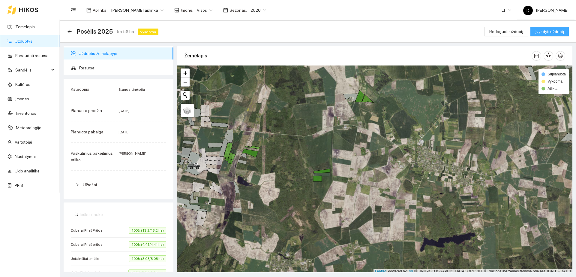
click at [560, 32] on span "Įvykdyti užduotį" at bounding box center [549, 31] width 29 height 7
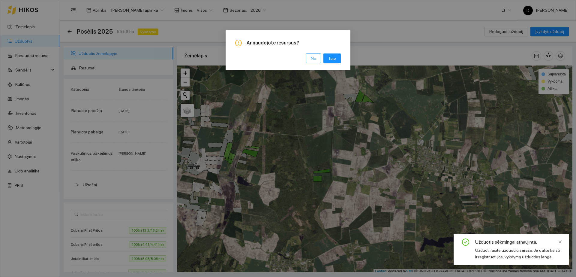
click at [314, 59] on span "Ne" at bounding box center [313, 58] width 5 height 7
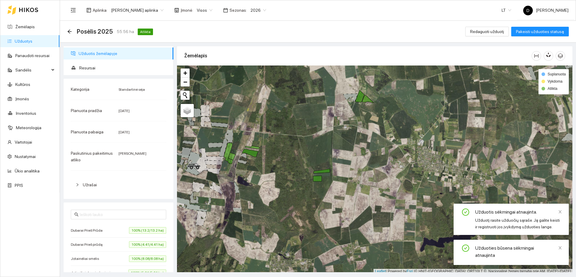
click at [32, 40] on link "Užduotys" at bounding box center [24, 41] width 18 height 5
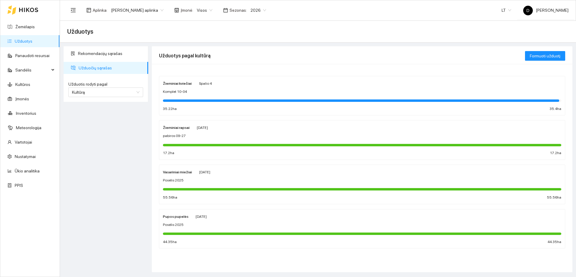
click at [242, 131] on div "Žieminiai rapsai [PERSON_NAME][DATE] pabiros 09-27 17.2 ha 17.2 ha" at bounding box center [362, 140] width 398 height 32
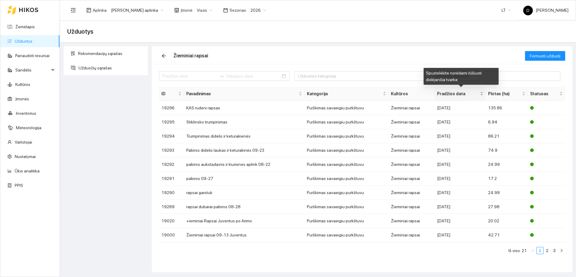
click at [453, 94] on span "Pradžios data" at bounding box center [458, 93] width 42 height 7
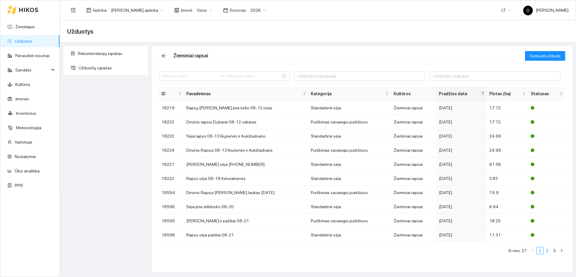
click at [546, 248] on link "2" at bounding box center [547, 250] width 7 height 7
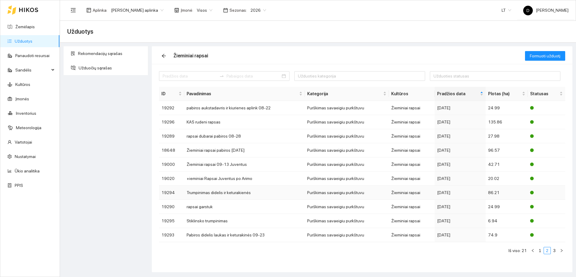
click at [276, 191] on td "Trumpinimas didelis ir keturakienės" at bounding box center [244, 192] width 121 height 14
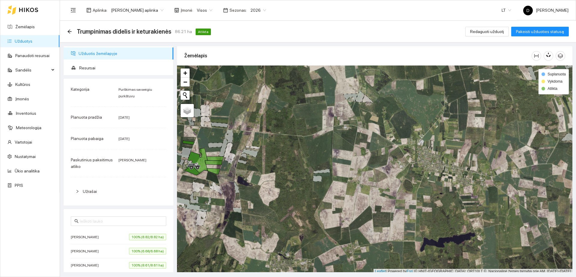
click at [93, 186] on div "Užrašai" at bounding box center [118, 191] width 95 height 14
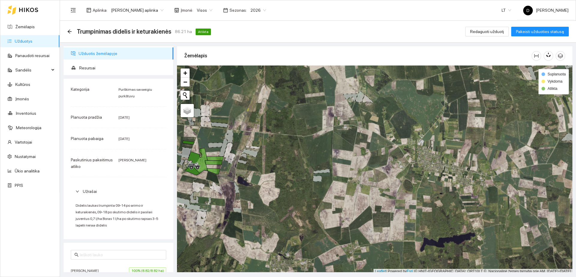
click at [67, 33] on div "Trumpinimas didelis ir keturakienės 86.21 ha Atlikta Redaguoti užduotį Pakeisti…" at bounding box center [318, 32] width 516 height 22
click at [70, 30] on icon "arrow-left" at bounding box center [69, 31] width 4 height 4
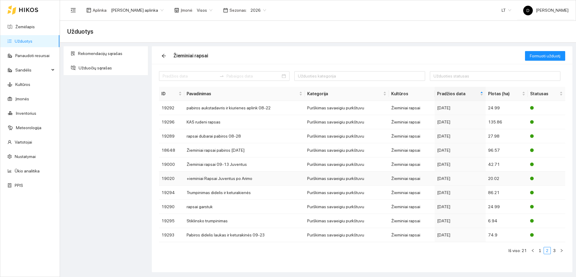
click at [210, 177] on td "+ieminiai Rapsai Juventus po Arimo" at bounding box center [244, 178] width 121 height 14
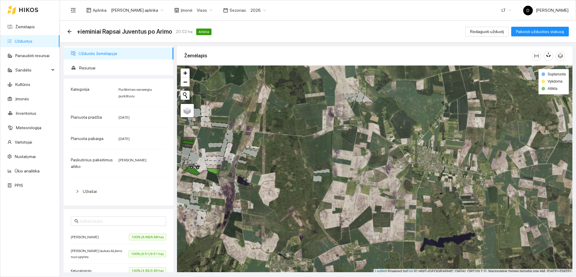
click at [102, 186] on div "Užrašai" at bounding box center [118, 191] width 95 height 14
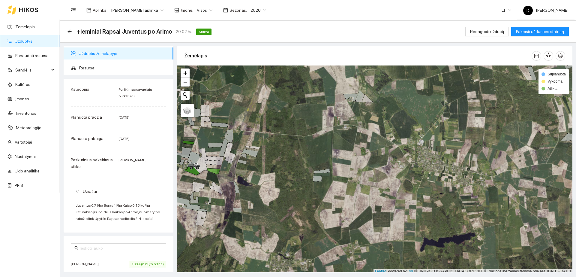
click at [67, 30] on div "+ieminiai Rapsai Juventus po Arimo 20.02 ha Atlikta Redaguoti užduotį Pakeisti …" at bounding box center [318, 32] width 516 height 22
click at [70, 30] on icon "arrow-left" at bounding box center [69, 31] width 5 height 5
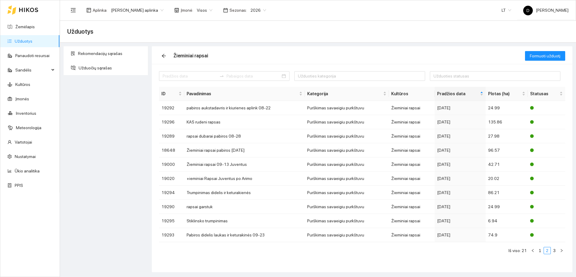
click at [364, 54] on div "Žieminiai rapsai" at bounding box center [342, 55] width 366 height 19
click at [557, 252] on link "3" at bounding box center [554, 250] width 7 height 7
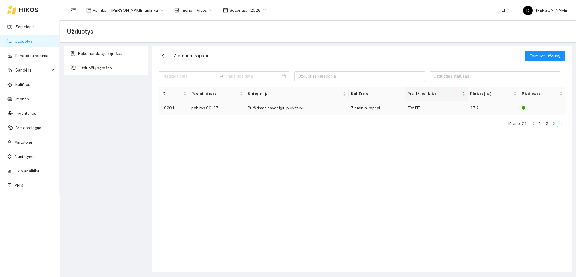
click at [433, 109] on div "[DATE]" at bounding box center [436, 107] width 58 height 7
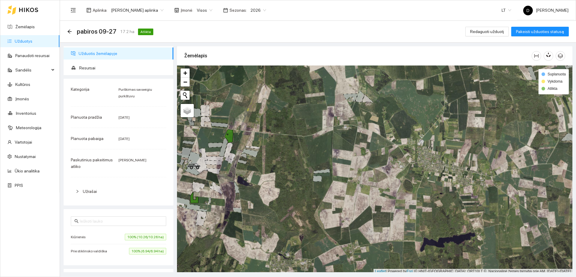
scroll to position [2, 0]
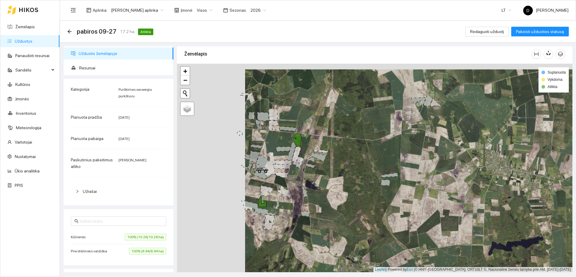
drag, startPoint x: 340, startPoint y: 155, endPoint x: 408, endPoint y: 160, distance: 68.2
click at [408, 160] on div "+ − Nieko nerasta. Bandykite dar kartą." at bounding box center [374, 168] width 395 height 208
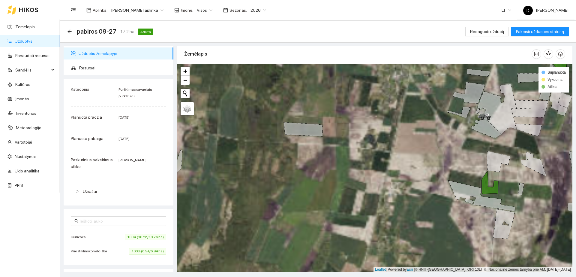
drag, startPoint x: 306, startPoint y: 192, endPoint x: 334, endPoint y: 180, distance: 30.5
click at [331, 180] on div "+ − Nieko nerasta. Bandykite dar kartą." at bounding box center [374, 168] width 395 height 208
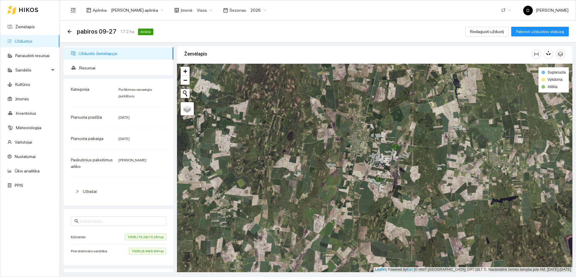
click at [384, 34] on div "pabiros 09-27 17.2 ha Atlikta Redaguoti užduotį Pakeisti užduoties statusą" at bounding box center [317, 31] width 501 height 12
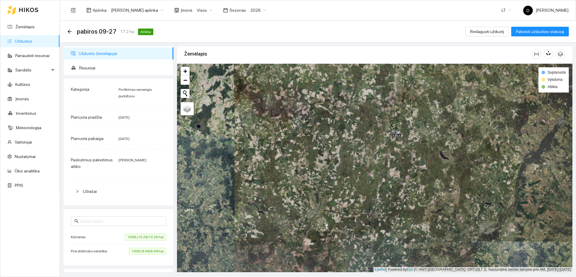
click at [33, 13] on div at bounding box center [22, 9] width 31 height 19
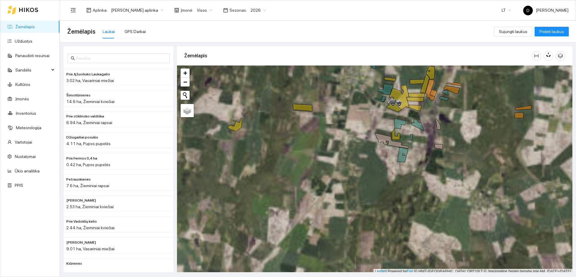
scroll to position [2, 0]
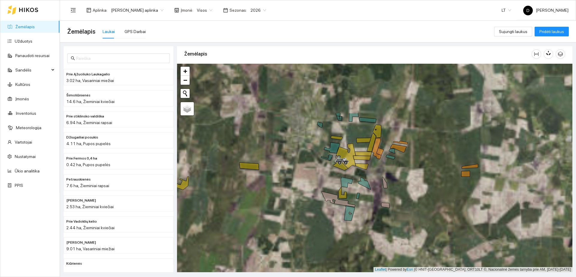
drag, startPoint x: 486, startPoint y: 130, endPoint x: 432, endPoint y: 191, distance: 82.6
click at [432, 191] on div "+ − Nieko nerasta. Bandykite dar kartą." at bounding box center [374, 168] width 395 height 208
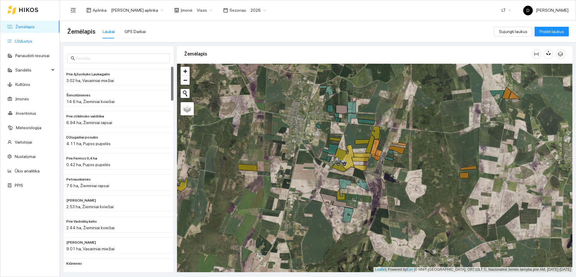
click at [32, 40] on link "Užduotys" at bounding box center [24, 41] width 18 height 5
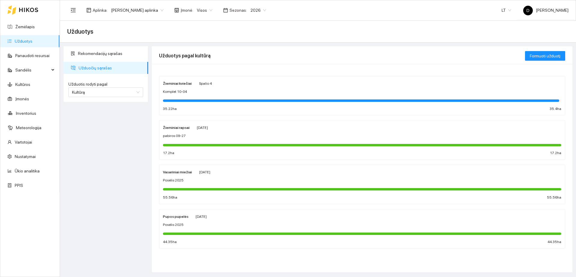
click at [279, 107] on div "35.22 ha 35.4 ha" at bounding box center [362, 109] width 398 height 6
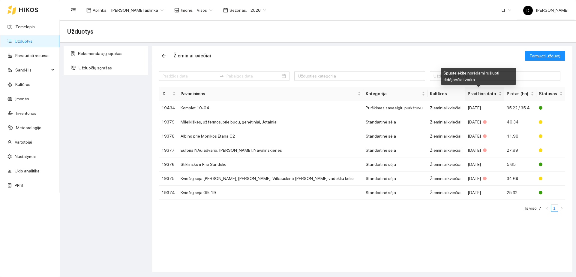
click at [481, 94] on span "Pradžios data" at bounding box center [483, 93] width 30 height 7
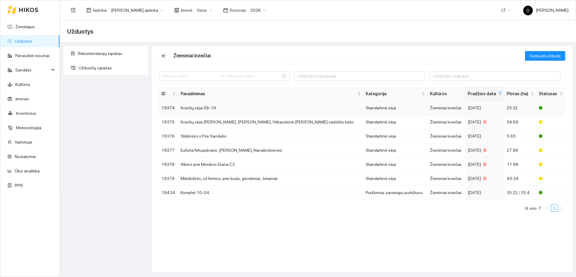
click at [274, 104] on td "Kviečių sėja 09-19" at bounding box center [270, 108] width 185 height 14
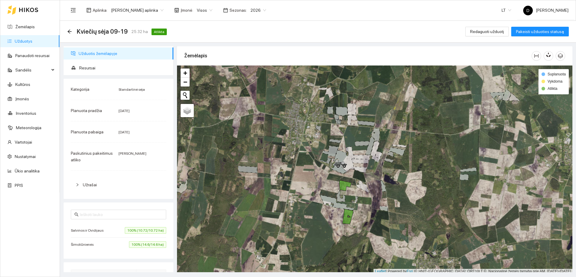
click at [93, 190] on div "Užrašai" at bounding box center [118, 185] width 95 height 14
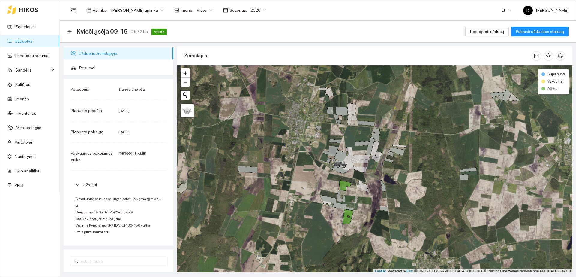
drag, startPoint x: 166, startPoint y: 216, endPoint x: 113, endPoint y: 213, distance: 53.2
click at [113, 213] on span "Šimoliūnienės ir Lecko Brigth sėta205 kg/ha tgm 37,4 g Daigumas (97%+82,5%)/2=8…" at bounding box center [119, 214] width 86 height 37
click at [73, 33] on div "Kviečių sėja 09-19 25.32 ha Atlikta" at bounding box center [118, 32] width 102 height 10
click at [71, 33] on icon "arrow-left" at bounding box center [69, 31] width 5 height 5
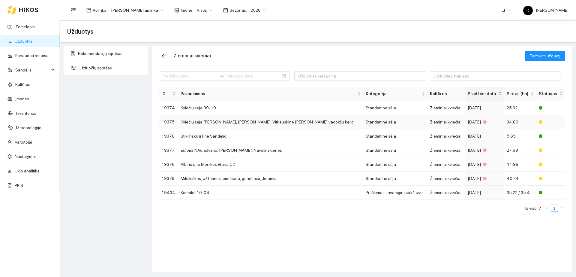
click at [259, 121] on td "Kviečių sėja [PERSON_NAME], [PERSON_NAME], Vitkauskinė [PERSON_NAME] vadokliu k…" at bounding box center [270, 122] width 185 height 14
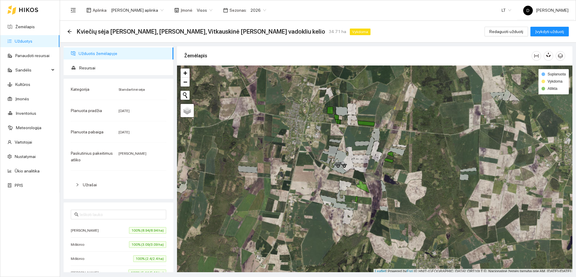
click at [112, 179] on div "Užrašai" at bounding box center [118, 185] width 95 height 14
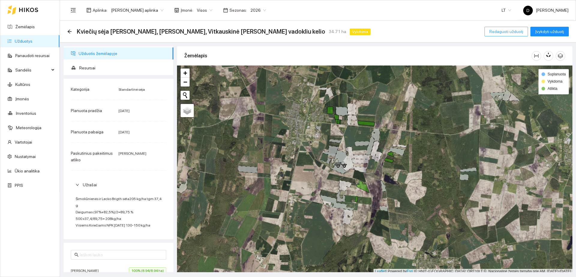
click at [497, 29] on span "Redaguoti užduotį" at bounding box center [506, 31] width 34 height 7
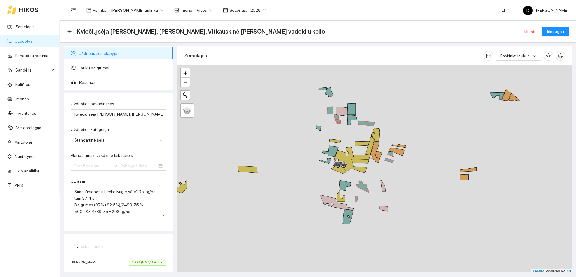
type input "[DATE]"
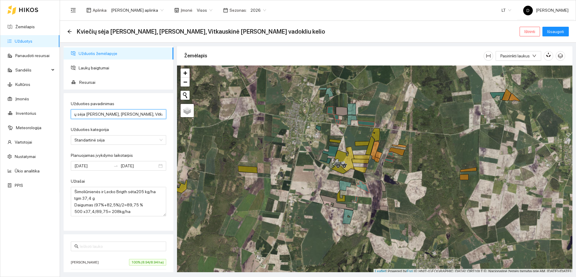
scroll to position [0, 51]
drag, startPoint x: 96, startPoint y: 114, endPoint x: 158, endPoint y: 112, distance: 62.4
click at [158, 112] on input "Kviečių sėja [PERSON_NAME], [PERSON_NAME], Vitkauskinė [PERSON_NAME] vadokliu k…" at bounding box center [118, 114] width 95 height 10
drag, startPoint x: 114, startPoint y: 192, endPoint x: 39, endPoint y: 192, distance: 75.0
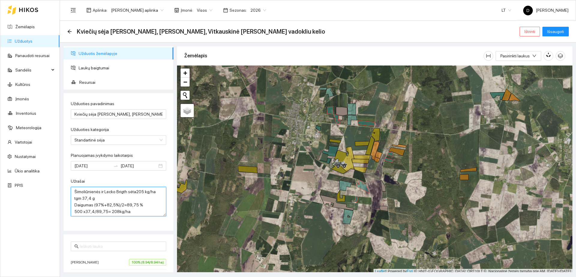
click at [41, 193] on section "Žemėlapis Užduotys Panaudoti resursai Sandėlis Kultūros Įmonės Inventorius Mete…" at bounding box center [288, 138] width 576 height 277
paste textarea "[PERSON_NAME], [PERSON_NAME], Vitkauskinė [PERSON_NAME] vadokliu kelio"
type textarea "Jasiuno stiklinsko, [PERSON_NAME], Vitkauskinė [PERSON_NAME] vadokliu kelioBrig…"
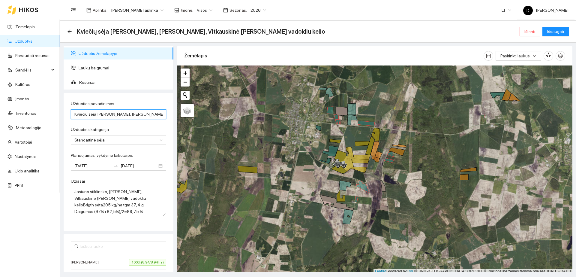
scroll to position [0, 51]
drag, startPoint x: 152, startPoint y: 115, endPoint x: 171, endPoint y: 115, distance: 19.5
click at [171, 115] on div "Užduotis žemėlapyje Laukų baigtumai Resursai Užduoties pavadinimas Kviečių sėja…" at bounding box center [118, 159] width 113 height 226
click at [158, 115] on input "Kviečių sėja [PERSON_NAME], [PERSON_NAME], Vitkauskinė [PERSON_NAME] vadokliu k…" at bounding box center [118, 114] width 95 height 10
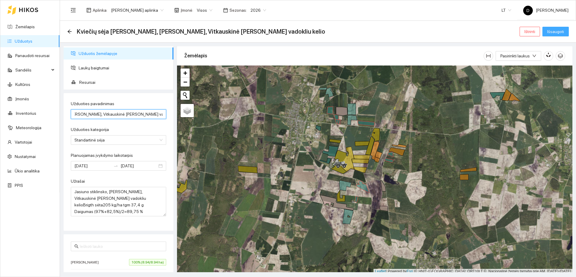
type input "Kviečių sėja Jasiuno stiklinsko, [PERSON_NAME], Vitkauskinė [PERSON_NAME] vadok…"
click at [556, 33] on span "Išsaugoti" at bounding box center [555, 31] width 17 height 7
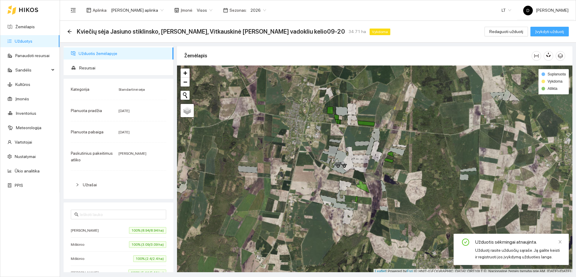
click at [550, 33] on span "Įvykdyti užduotį" at bounding box center [549, 31] width 29 height 7
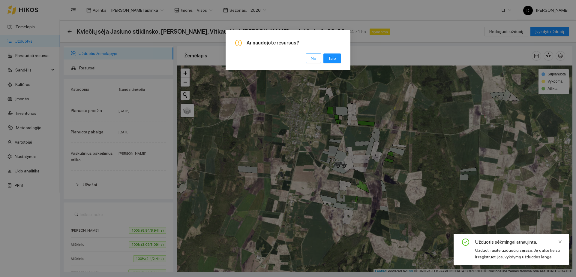
click at [318, 56] on button "Ne" at bounding box center [313, 58] width 15 height 10
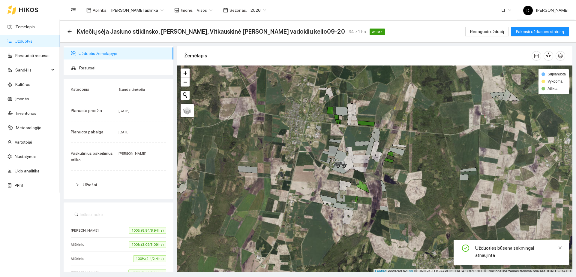
click at [32, 39] on link "Užduotys" at bounding box center [24, 41] width 18 height 5
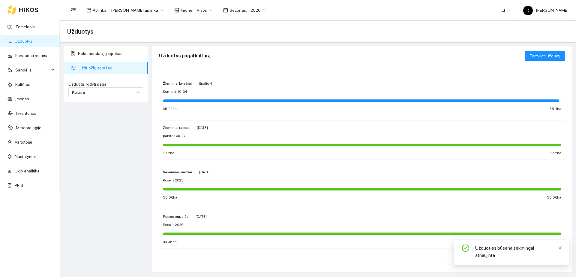
click at [217, 99] on div at bounding box center [361, 100] width 396 height 2
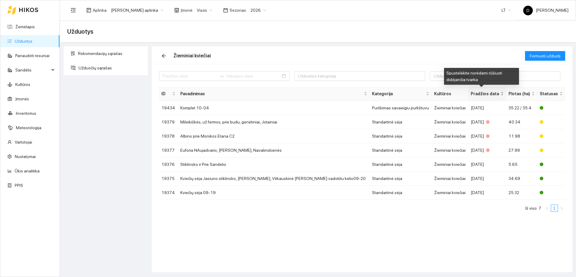
click at [476, 91] on span "Pradžios data" at bounding box center [485, 93] width 28 height 7
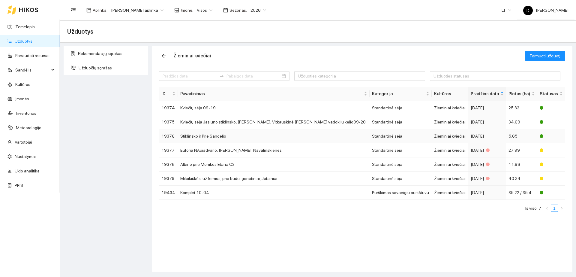
click at [252, 135] on td "Stiklinsko ir Prie Sandelio" at bounding box center [274, 136] width 192 height 14
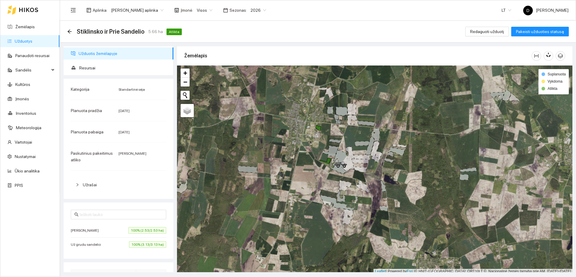
click at [86, 182] on span "Užrašai" at bounding box center [90, 184] width 14 height 5
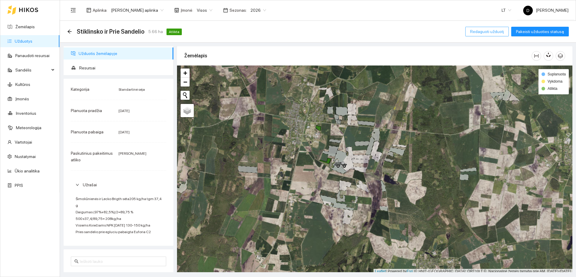
click at [480, 32] on span "Redaguoti užduotį" at bounding box center [487, 31] width 34 height 7
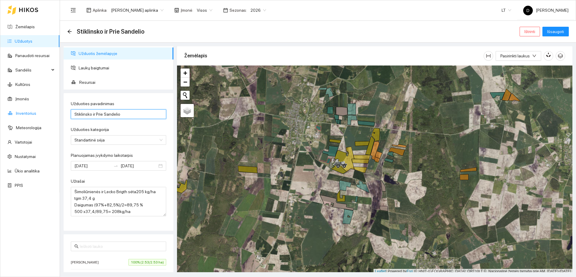
drag, startPoint x: 91, startPoint y: 115, endPoint x: 56, endPoint y: 107, distance: 35.9
click at [58, 108] on section "Žemėlapis Užduotys Panaudoti resursai Sandėlis Kultūros Įmonės Inventorius Mete…" at bounding box center [288, 138] width 576 height 277
click at [118, 114] on input "Svajūno ir [PERSON_NAME]" at bounding box center [118, 114] width 95 height 10
drag, startPoint x: 115, startPoint y: 116, endPoint x: 64, endPoint y: 118, distance: 50.8
click at [64, 118] on div "Užduoties pavadinimas Svajūno ir Prie Sandelio 09-21 Bright Užduoties kategorij…" at bounding box center [119, 161] width 110 height 137
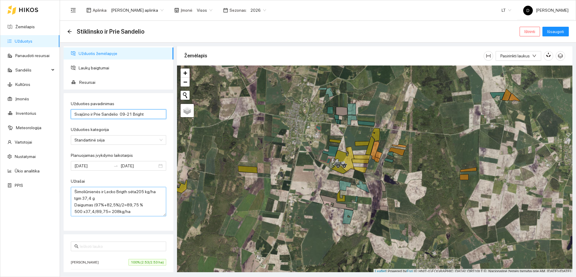
type input "Svajūno ir Prie Sandelio 09-21 Bright"
drag, startPoint x: 113, startPoint y: 190, endPoint x: 21, endPoint y: 177, distance: 92.7
click at [28, 184] on section "Žemėlapis Užduotys Panaudoti resursai Sandėlis Kultūros Įmonės Inventorius Mete…" at bounding box center [288, 138] width 576 height 277
paste textarea "Svajūno ir [PERSON_NAME]"
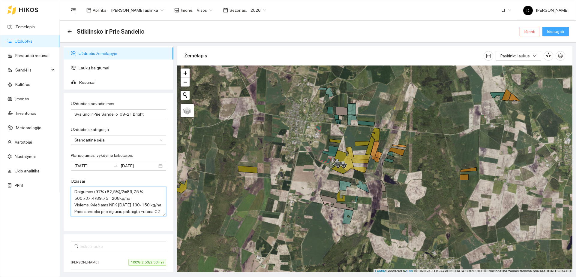
type textarea "Svajūno ir Prie [PERSON_NAME] sėta205 kg/ha tgm 37,4 g Daigumas (97%+82,5%)/2=8…"
click at [552, 33] on span "Išsaugoti" at bounding box center [555, 31] width 17 height 7
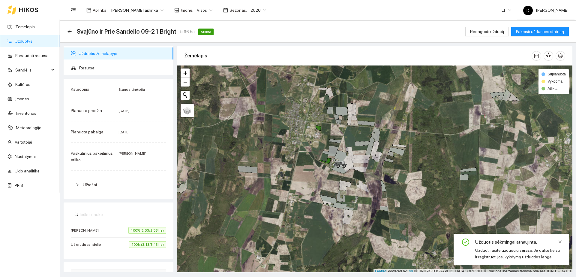
click at [32, 43] on link "Užduotys" at bounding box center [24, 41] width 18 height 5
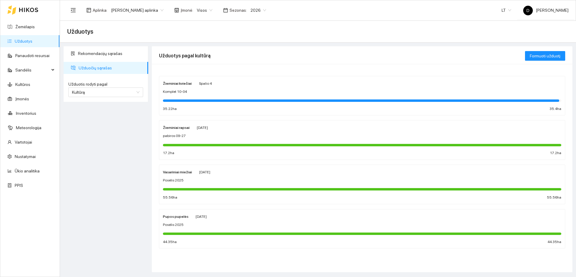
click at [199, 89] on div "Komplet 10-04" at bounding box center [362, 92] width 398 height 6
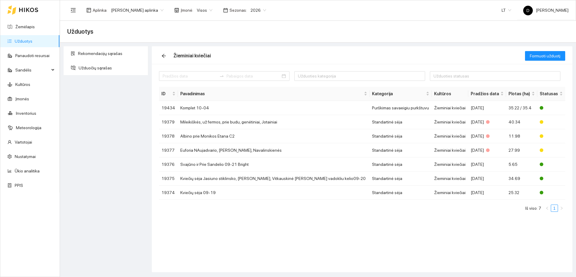
click at [437, 96] on th "Kultūros" at bounding box center [450, 94] width 37 height 14
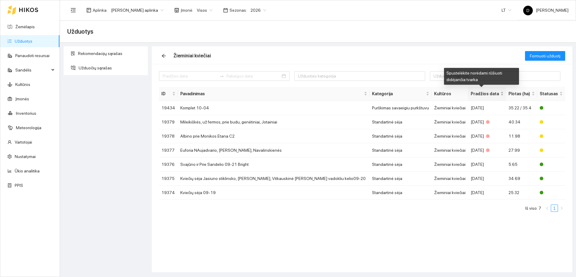
click at [480, 93] on span "Pradžios data" at bounding box center [485, 93] width 28 height 7
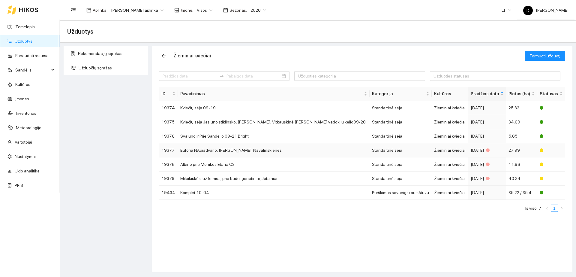
click at [314, 149] on td "Euforia NAujadvario, [PERSON_NAME], Navalinskienės" at bounding box center [274, 150] width 192 height 14
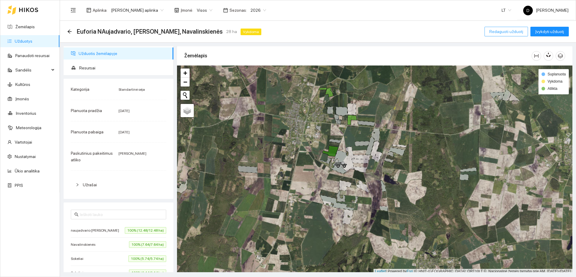
click at [499, 32] on span "Redaguoti užduotį" at bounding box center [506, 31] width 34 height 7
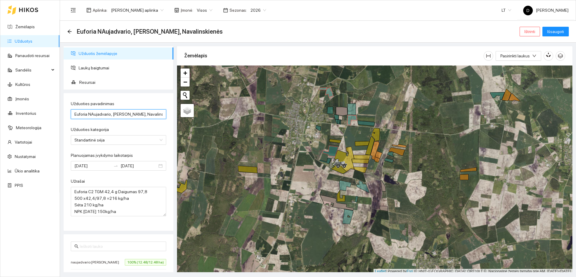
click at [158, 118] on input "Euforia NAujadvario, [PERSON_NAME], Navalinskienės" at bounding box center [118, 114] width 95 height 10
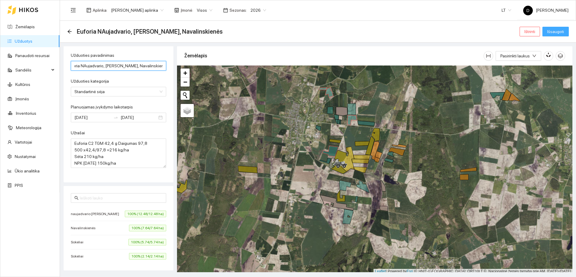
type input "Euforia NAujadvario, [PERSON_NAME], Navalinskienės 09-21"
click at [557, 30] on span "Išsaugoti" at bounding box center [555, 31] width 17 height 7
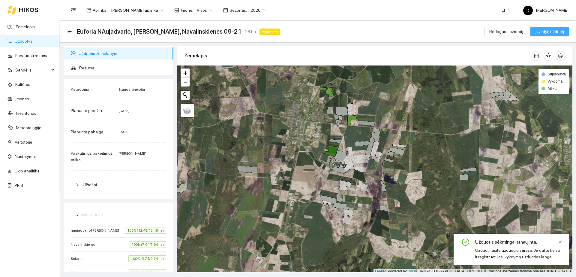
click at [553, 32] on span "Įvykdyti užduotį" at bounding box center [549, 31] width 29 height 7
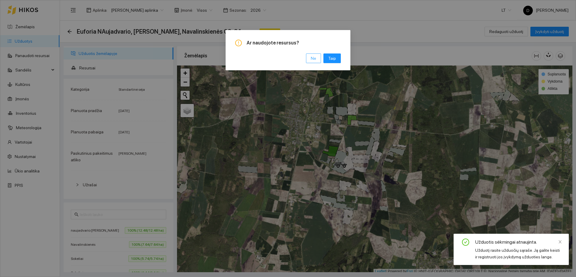
click at [314, 61] on span "Ne" at bounding box center [313, 58] width 5 height 7
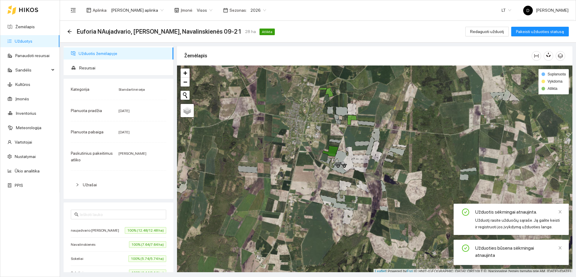
click at [23, 41] on link "Užduotys" at bounding box center [24, 41] width 18 height 5
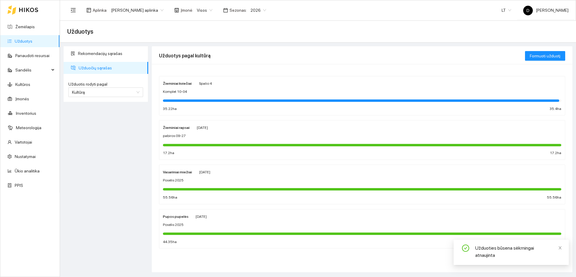
click at [328, 105] on div "Žieminiai kviečiai [DATE] Komplet 10-04 35.22 ha 35.4 ha" at bounding box center [362, 96] width 398 height 32
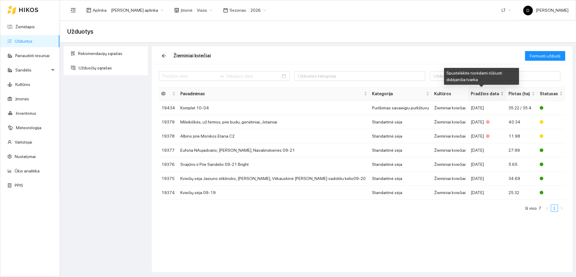
click at [478, 91] on span "Pradžios data" at bounding box center [485, 93] width 28 height 7
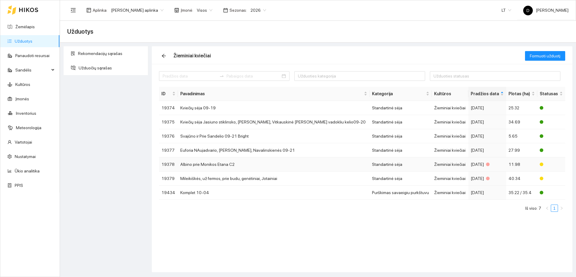
click at [316, 164] on td "Albino prie Monikos Etana C2" at bounding box center [274, 164] width 192 height 14
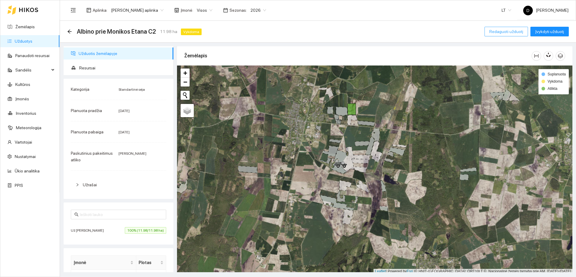
click at [505, 32] on span "Redaguoti užduotį" at bounding box center [506, 31] width 34 height 7
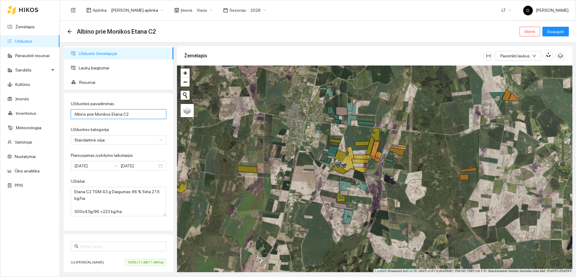
click at [133, 113] on input "Albino prie Monikos Etana C2" at bounding box center [118, 114] width 95 height 10
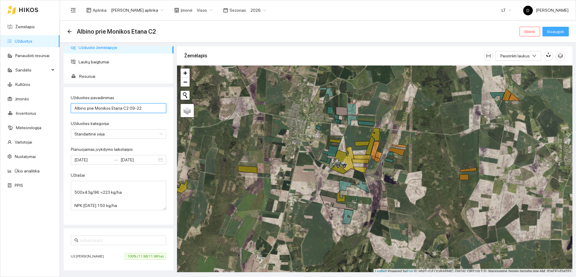
type input "Albino prie Monikos Etana C2 09-22"
click at [552, 28] on button "Išsaugoti" at bounding box center [555, 32] width 26 height 10
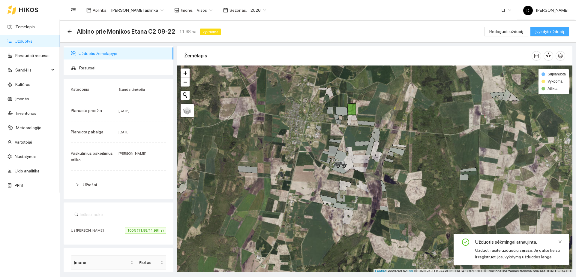
click at [548, 33] on span "Įvykdyti užduotį" at bounding box center [549, 31] width 29 height 7
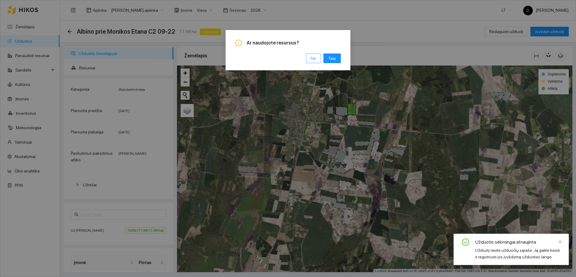
click at [310, 56] on button "Ne" at bounding box center [313, 58] width 15 height 10
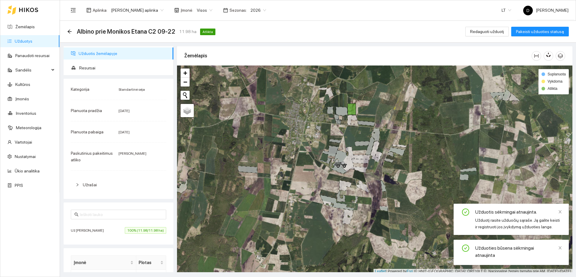
click at [32, 42] on link "Užduotys" at bounding box center [24, 41] width 18 height 5
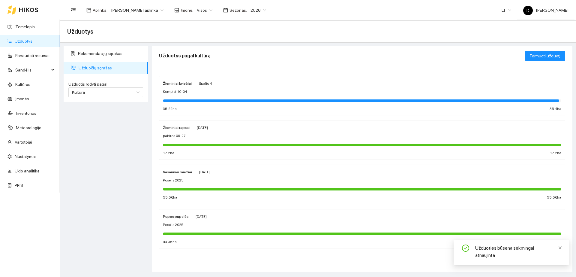
click at [244, 93] on div "Komplet 10-04" at bounding box center [362, 92] width 398 height 6
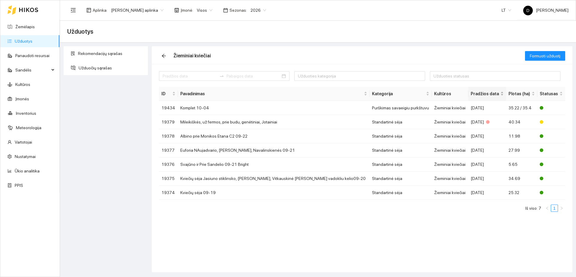
click at [473, 95] on span "Pradžios data" at bounding box center [485, 93] width 28 height 7
click at [313, 179] on td "Mileikiškės, už fermos, prie budu, genėtiniai, Jotainiai" at bounding box center [274, 178] width 192 height 14
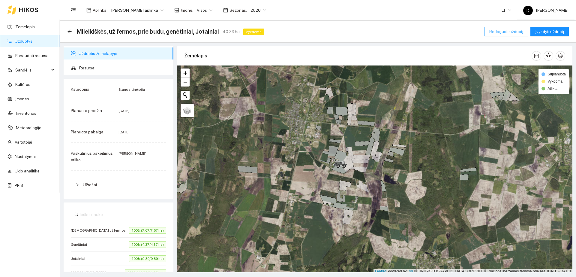
click at [499, 32] on span "Redaguoti užduotį" at bounding box center [506, 31] width 34 height 7
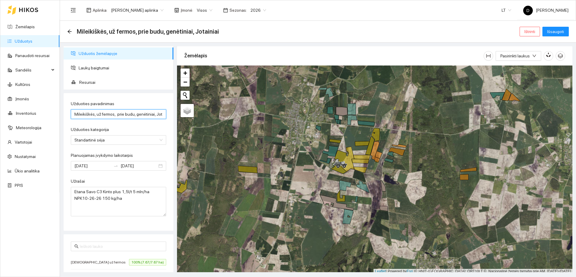
scroll to position [0, 10]
drag, startPoint x: 135, startPoint y: 113, endPoint x: 164, endPoint y: 112, distance: 28.8
click at [164, 112] on div "Užduoties pavadinimas Mileikiškės, už fermos, prie budu, genėtiniai, Jotainiai …" at bounding box center [119, 161] width 110 height 137
click at [157, 115] on input "Mileikiškės, už fermos, prie budu, genėtiniai, Jotainiai" at bounding box center [118, 114] width 95 height 10
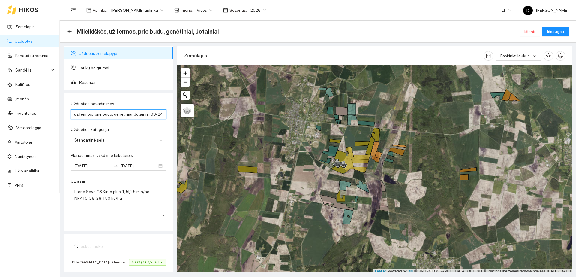
type input "Mileikiškės, už fermos, prie budu, genėtiniai, Jotainiai 09-24"
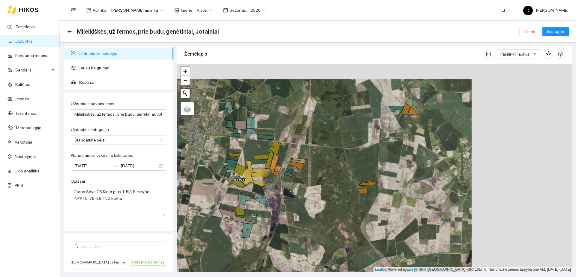
drag, startPoint x: 482, startPoint y: 193, endPoint x: 369, endPoint y: 220, distance: 115.7
click at [369, 220] on div "+ − Nieko nerasta. Bandykite dar kartą." at bounding box center [374, 168] width 395 height 208
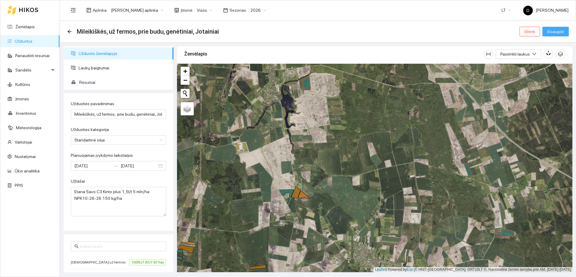
click at [554, 35] on button "Išsaugoti" at bounding box center [555, 32] width 26 height 10
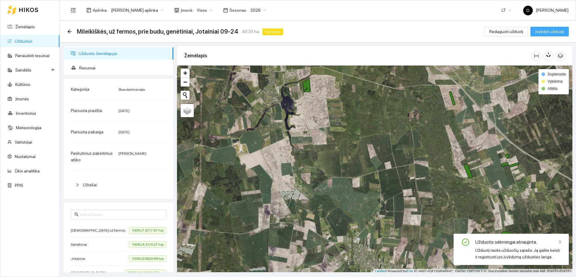
click at [558, 28] on span "Įvykdyti užduotį" at bounding box center [549, 31] width 29 height 7
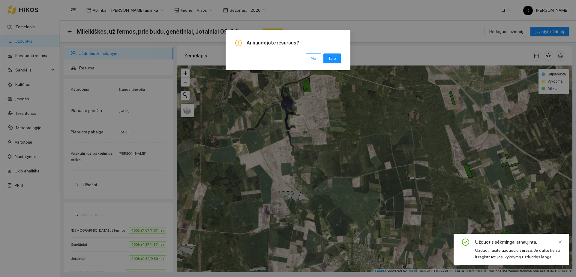
click at [316, 57] on span "Ne" at bounding box center [313, 58] width 5 height 7
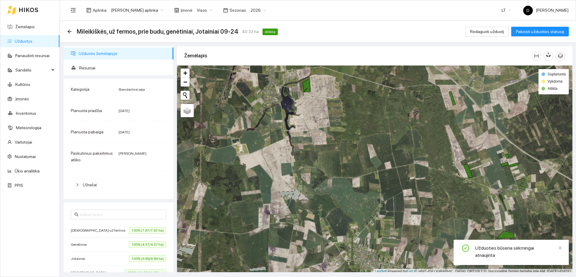
click at [32, 43] on link "Užduotys" at bounding box center [24, 41] width 18 height 5
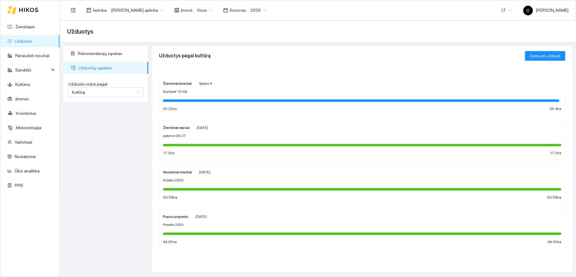
drag, startPoint x: 233, startPoint y: 104, endPoint x: 213, endPoint y: 110, distance: 20.3
click at [213, 110] on div "35.22 ha 35.4 ha" at bounding box center [362, 109] width 398 height 6
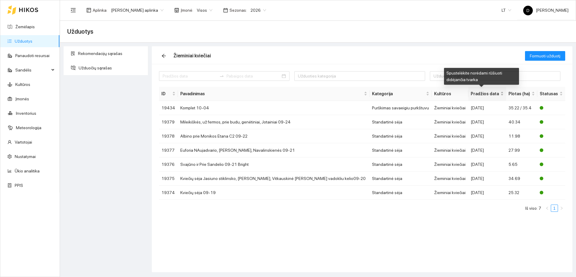
click at [476, 97] on div "Pradžios data" at bounding box center [487, 93] width 33 height 7
click at [483, 94] on span "Pradžios data" at bounding box center [485, 93] width 28 height 7
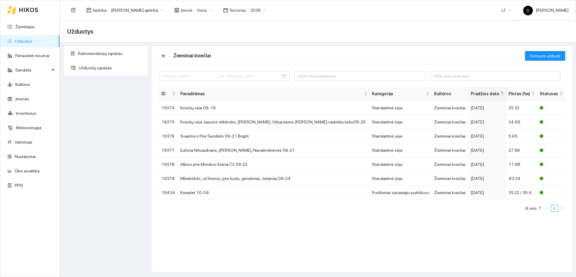
click at [32, 42] on link "Užduotys" at bounding box center [24, 41] width 18 height 5
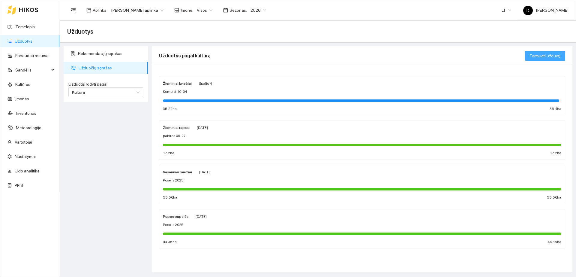
click at [549, 58] on span "Formuoti užduotį" at bounding box center [545, 55] width 31 height 7
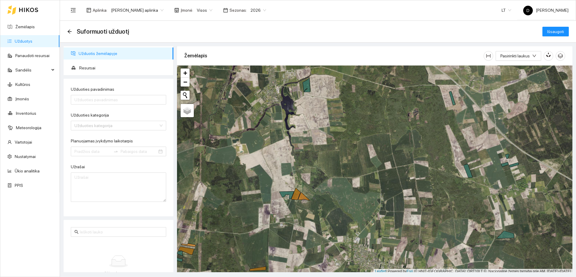
click at [32, 43] on link "Užduotys" at bounding box center [24, 41] width 18 height 5
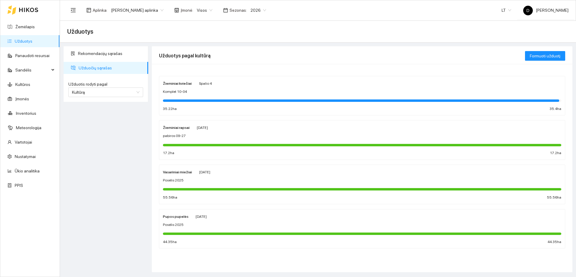
click at [209, 98] on div at bounding box center [362, 100] width 398 height 7
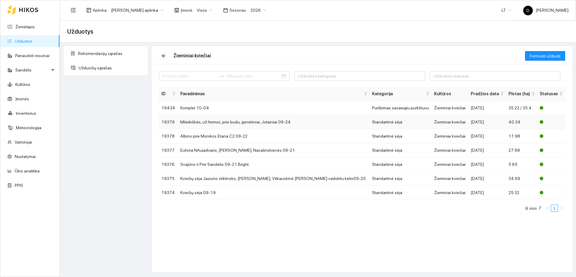
click at [217, 123] on td "Mileikiškės, už fermos, prie budu, genėtiniai, Jotainiai 09-24" at bounding box center [274, 122] width 192 height 14
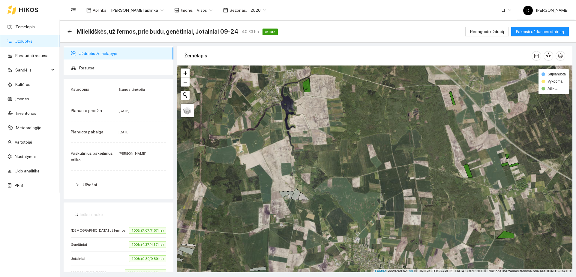
click at [102, 182] on span "Užrašai" at bounding box center [122, 184] width 79 height 7
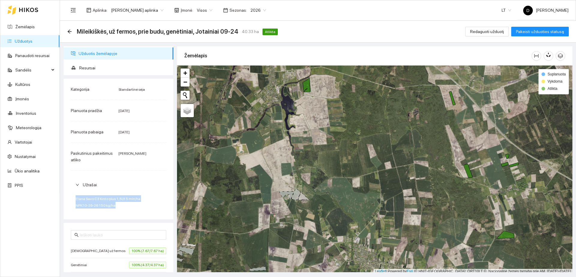
drag, startPoint x: 127, startPoint y: 211, endPoint x: 62, endPoint y: 192, distance: 67.7
click at [62, 192] on div "Užduotis žemėlapyje Resursai Kategorija Standartinė sėja Planuota pradžia [DATE…" at bounding box center [118, 159] width 113 height 226
copy span "Etana Savo C3 Kinto plus 1,5l/t 5 mln/ha NPK10-26-26 150 kg/ha"
click at [35, 29] on link "Žemėlapis" at bounding box center [24, 26] width 19 height 5
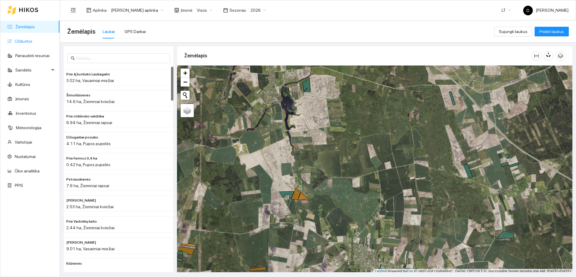
click at [32, 39] on link "Užduotys" at bounding box center [24, 41] width 18 height 5
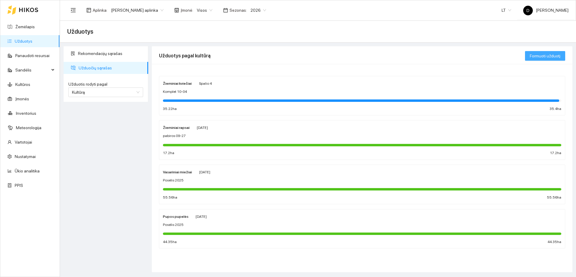
click at [543, 58] on span "Formuoti užduotį" at bounding box center [545, 55] width 31 height 7
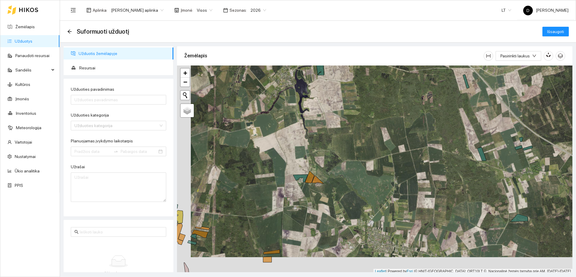
scroll to position [2, 0]
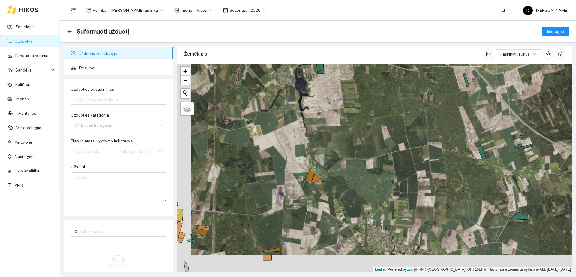
drag, startPoint x: 387, startPoint y: 122, endPoint x: 381, endPoint y: 182, distance: 60.3
click at [381, 183] on div "+ − Nieko nerasta. Bandykite dar kartą." at bounding box center [374, 168] width 395 height 208
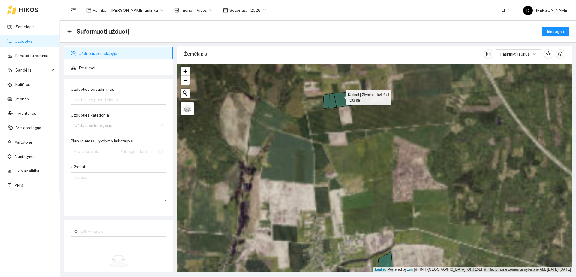
drag, startPoint x: 340, startPoint y: 96, endPoint x: 333, endPoint y: 100, distance: 8.5
click at [341, 96] on icon at bounding box center [343, 99] width 19 height 16
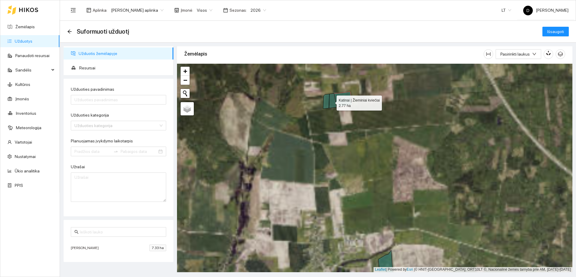
click at [331, 101] on icon at bounding box center [332, 100] width 7 height 15
click at [324, 100] on icon at bounding box center [326, 101] width 6 height 15
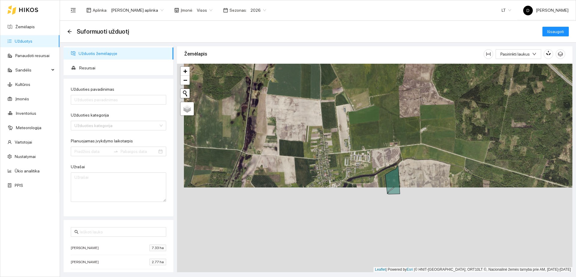
drag, startPoint x: 360, startPoint y: 184, endPoint x: 367, endPoint y: 98, distance: 86.0
click at [367, 98] on div "+ − Nieko nerasta. Bandykite dar kartą." at bounding box center [374, 168] width 395 height 208
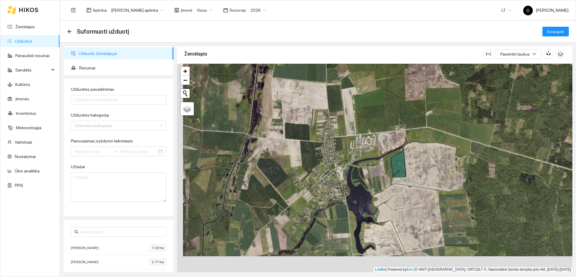
drag, startPoint x: 401, startPoint y: 214, endPoint x: 406, endPoint y: 137, distance: 77.5
click at [406, 137] on div "+ − Nieko nerasta. Bandykite dar kartą." at bounding box center [374, 168] width 395 height 208
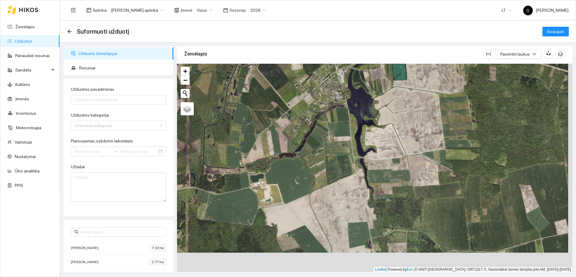
drag, startPoint x: 399, startPoint y: 178, endPoint x: 385, endPoint y: 133, distance: 46.3
click at [385, 137] on div "+ − Nieko nerasta. Bandykite dar kartą." at bounding box center [374, 168] width 395 height 208
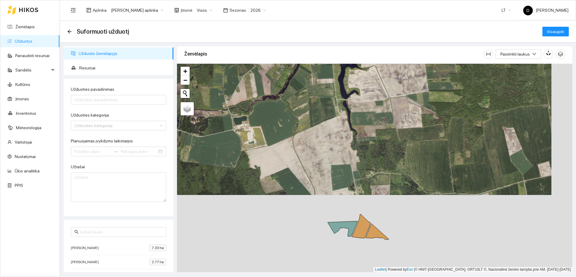
drag, startPoint x: 387, startPoint y: 179, endPoint x: 379, endPoint y: 127, distance: 52.9
click at [379, 127] on div "+ − Nieko nerasta. Bandykite dar kartą." at bounding box center [374, 168] width 395 height 208
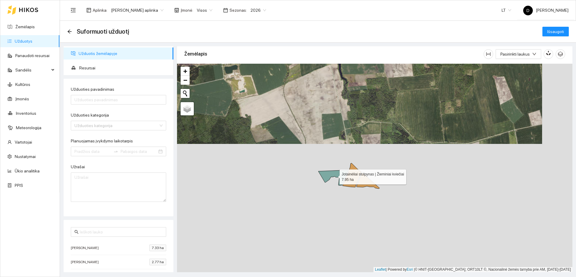
click at [322, 174] on icon at bounding box center [333, 177] width 30 height 15
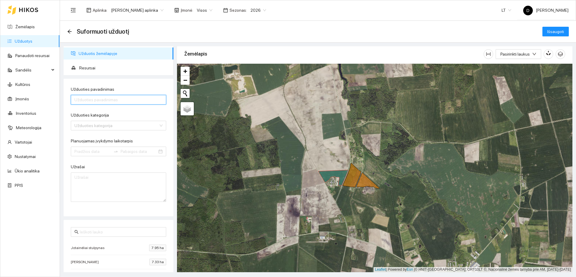
click at [125, 100] on input "Užduoties pavadinimas" at bounding box center [118, 100] width 95 height 10
click at [130, 100] on input "Katinai Jotainėliai Savo etana 0-25" at bounding box center [118, 100] width 95 height 10
click at [127, 100] on input "Katinai Jotainėliai Savo etana 0-25" at bounding box center [118, 100] width 95 height 10
type input "Katinai Jotainėliai Savo etana 09-25"
click at [111, 124] on input "Užduoties kategorija" at bounding box center [116, 125] width 84 height 9
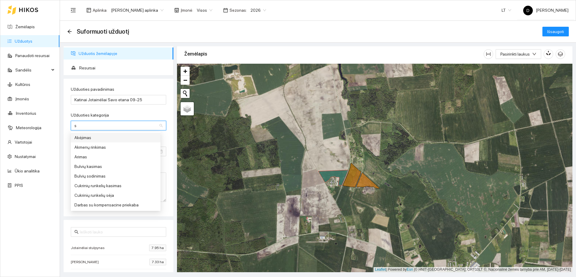
type input "st"
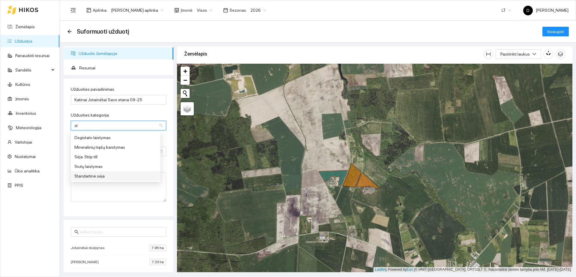
click at [107, 174] on div "Standartinė sėja" at bounding box center [115, 175] width 82 height 7
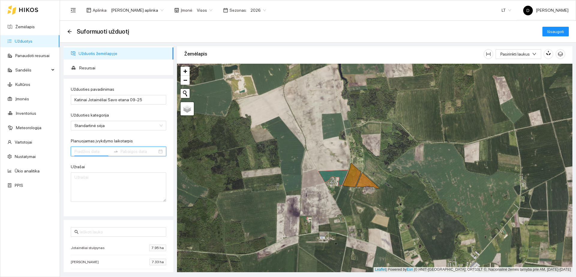
click at [95, 151] on input "Planuojamas įvykdymo laikotarpis" at bounding box center [92, 151] width 37 height 7
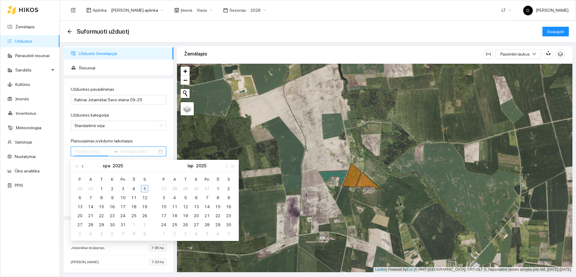
click at [82, 167] on button "button" at bounding box center [83, 166] width 7 height 12
type input "[DATE]"
click at [113, 214] on div "25" at bounding box center [112, 215] width 7 height 7
type input "[DATE]"
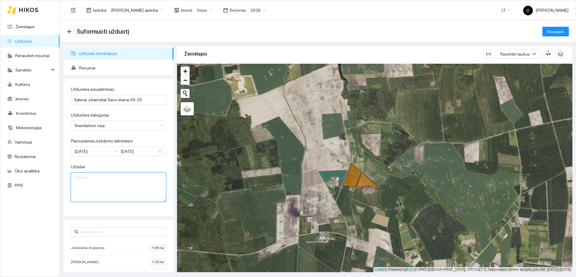
click at [107, 185] on textarea "Užrašai" at bounding box center [118, 186] width 95 height 29
paste textarea "Etana Savo C3 Kinto plus 1,5l/t 5 mln/ha NPK10-26-26 150 kg/ha"
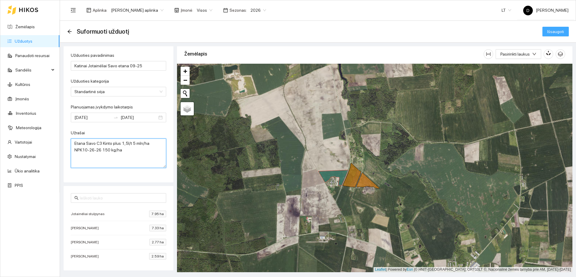
type textarea "Etana Savo C3 Kinto plus 1,5l/t 5 mln/ha NPK10-26-26 150 kg/ha"
click at [552, 32] on span "Išsaugoti" at bounding box center [555, 31] width 17 height 7
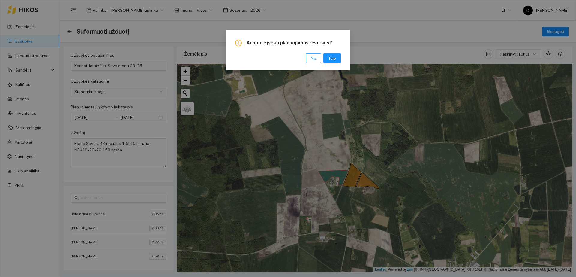
click at [311, 58] on button "Ne" at bounding box center [313, 58] width 15 height 10
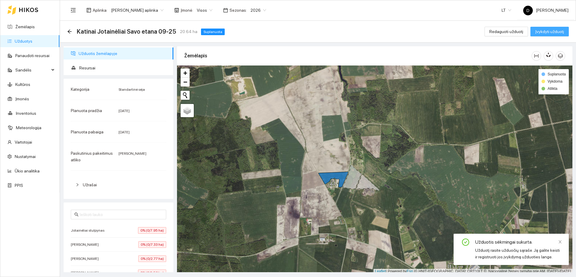
click at [554, 31] on span "Įvykdyti užduotį" at bounding box center [549, 31] width 29 height 7
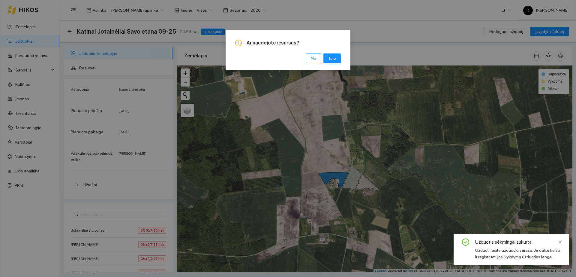
click at [311, 60] on button "Ne" at bounding box center [313, 58] width 15 height 10
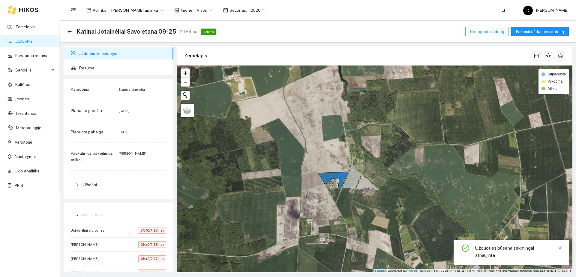
click at [488, 34] on span "Redaguoti užduotį" at bounding box center [487, 31] width 34 height 7
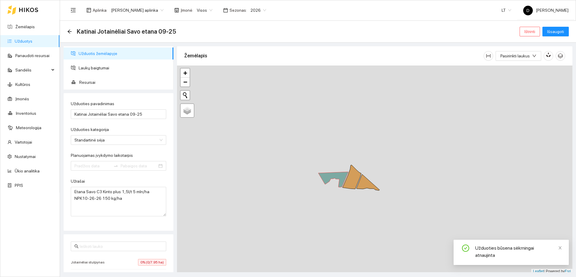
type input "[DATE]"
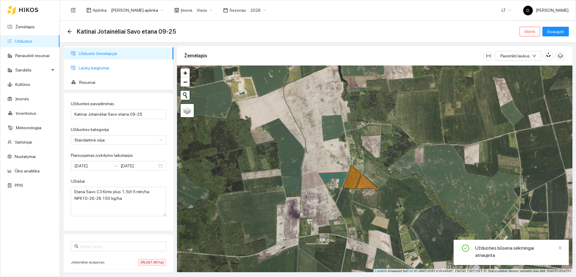
click at [100, 65] on span "Laukų baigtumai" at bounding box center [124, 68] width 90 height 12
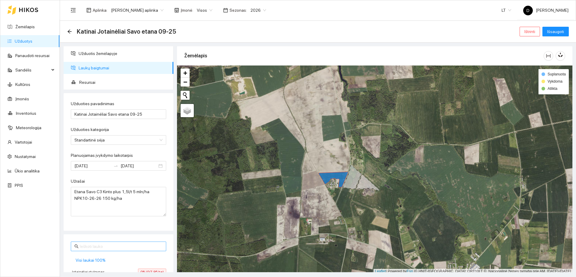
scroll to position [37, 0]
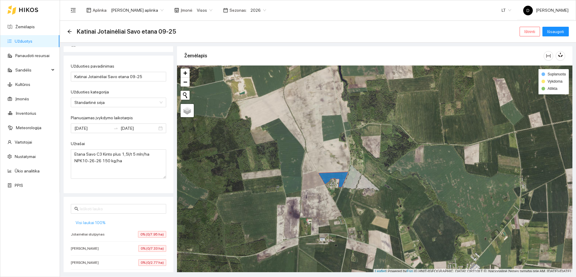
click at [94, 220] on span "Visi laukai 100%" at bounding box center [91, 222] width 30 height 7
click at [564, 34] on button "Išsaugoti" at bounding box center [555, 32] width 26 height 10
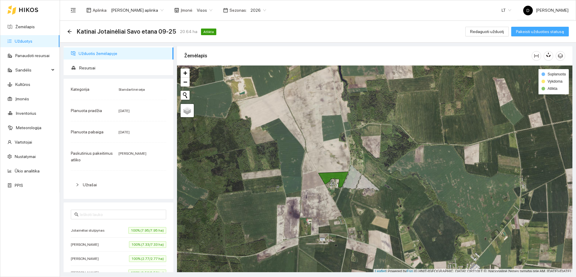
click at [558, 31] on span "Pakeisti užduoties statusą" at bounding box center [540, 31] width 48 height 7
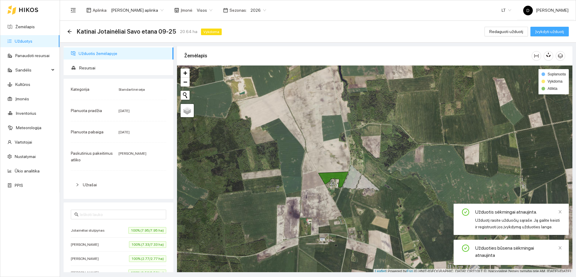
click at [554, 31] on span "Įvykdyti užduotį" at bounding box center [549, 31] width 29 height 7
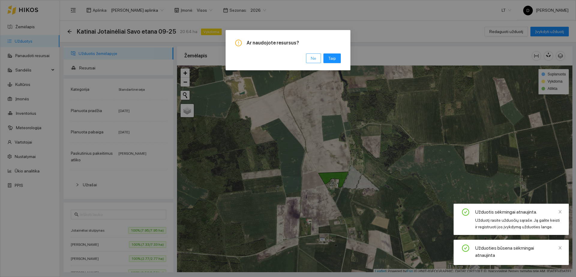
click at [312, 61] on span "Ne" at bounding box center [313, 58] width 5 height 7
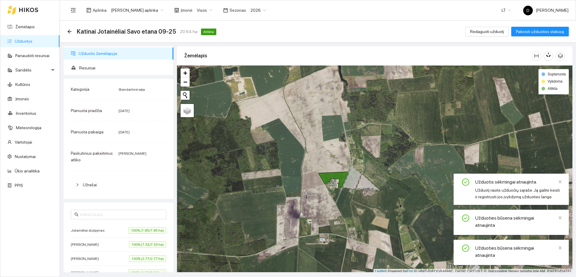
click at [32, 39] on link "Užduotys" at bounding box center [24, 41] width 18 height 5
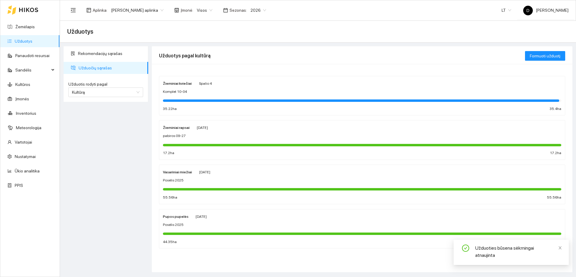
click at [194, 95] on div "Žieminiai kviečiai [DATE] Komplet 10-04 35.22 ha 35.4 ha" at bounding box center [362, 96] width 398 height 32
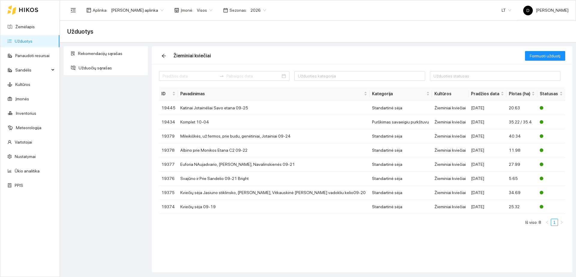
click at [15, 39] on link "Užduotys" at bounding box center [24, 41] width 18 height 5
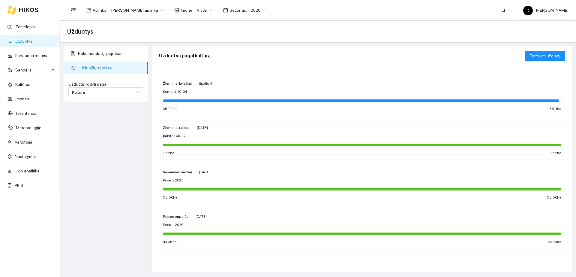
click at [212, 85] on div "Žieminiai kviečiai Spalio 4" at bounding box center [362, 83] width 398 height 7
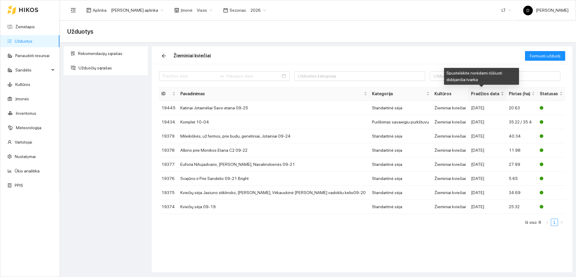
click at [477, 92] on span "Pradžios data" at bounding box center [485, 93] width 28 height 7
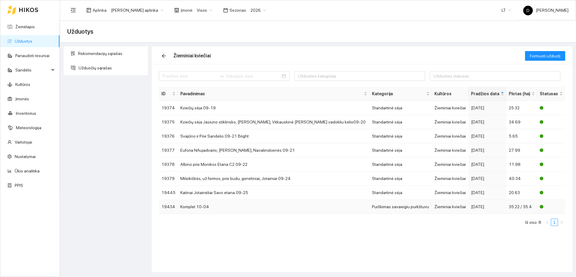
click at [479, 208] on div "[DATE]" at bounding box center [487, 206] width 33 height 7
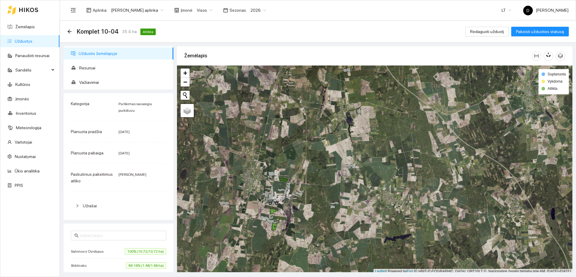
scroll to position [37, 0]
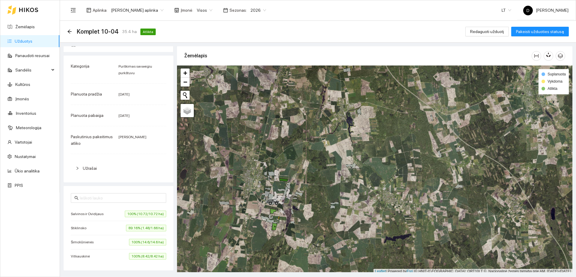
click at [94, 169] on span "Užrašai" at bounding box center [90, 168] width 14 height 5
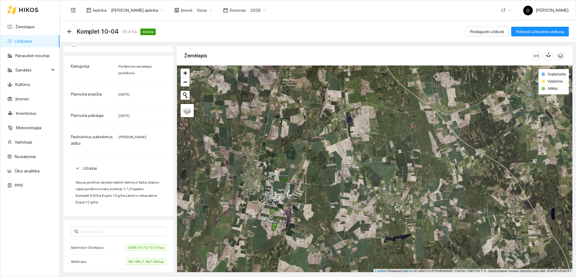
click at [32, 39] on link "Užduotys" at bounding box center [24, 41] width 18 height 5
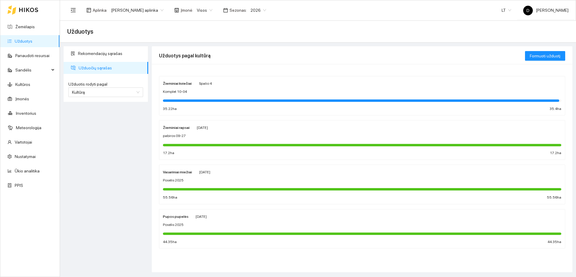
click at [27, 39] on link "Užduotys" at bounding box center [24, 41] width 18 height 5
click at [547, 58] on span "Formuoti užduotį" at bounding box center [545, 55] width 31 height 7
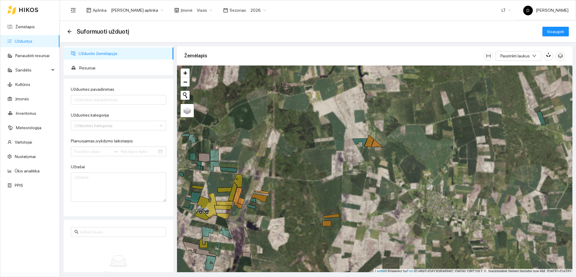
scroll to position [2, 0]
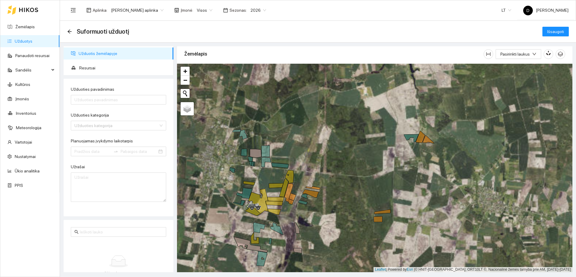
drag, startPoint x: 318, startPoint y: 196, endPoint x: 378, endPoint y: 182, distance: 61.3
click at [384, 183] on div "+ − Nieko nerasta. Bandykite dar kartą." at bounding box center [374, 168] width 395 height 208
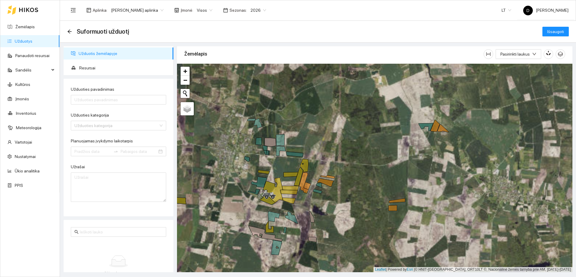
drag, startPoint x: 328, startPoint y: 219, endPoint x: 352, endPoint y: 163, distance: 60.7
click at [352, 163] on div "+ − Nieko nerasta. Bandykite dar kartą." at bounding box center [374, 168] width 395 height 208
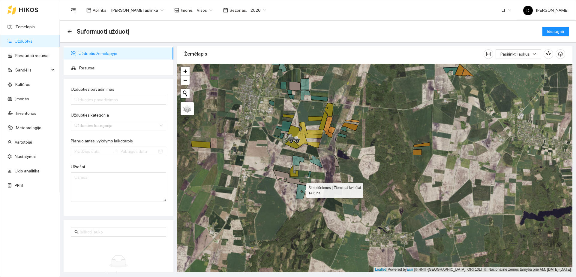
click at [301, 189] on icon at bounding box center [301, 191] width 10 height 15
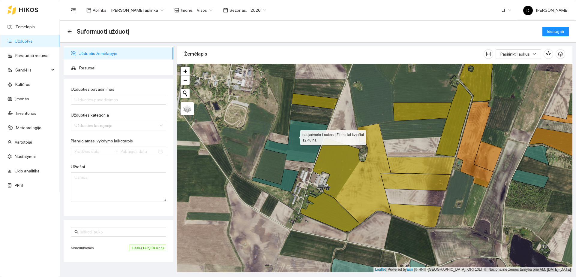
click at [295, 136] on icon at bounding box center [296, 141] width 64 height 43
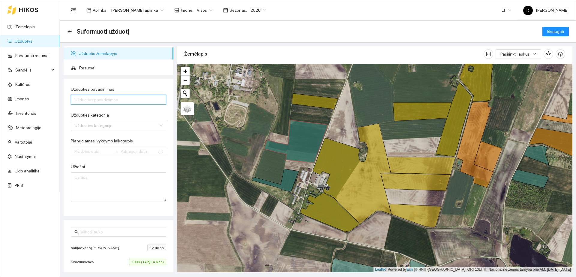
click at [119, 102] on input "Užduoties pavadinimas" at bounding box center [118, 100] width 95 height 10
type input "[PERSON_NAME] ir Lecko 09-21"
click at [121, 119] on div "Užduoties kategorija" at bounding box center [118, 116] width 95 height 9
click at [120, 121] on input "Užduoties kategorija" at bounding box center [116, 125] width 84 height 9
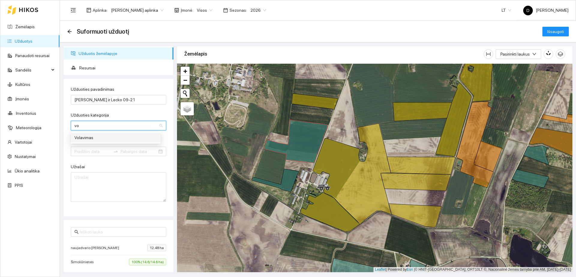
type input "vol"
click at [112, 129] on input "vol" at bounding box center [116, 125] width 84 height 9
click at [109, 133] on div "Volavimas" at bounding box center [116, 138] width 90 height 10
click at [92, 154] on input "Planuojamas įvykdymo laikotarpis" at bounding box center [92, 151] width 37 height 7
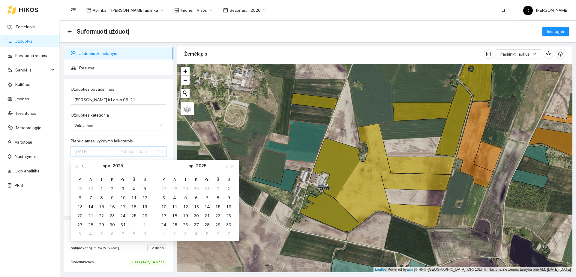
type input "[DATE]"
click at [81, 165] on button "button" at bounding box center [83, 166] width 7 height 12
type input "[DATE]"
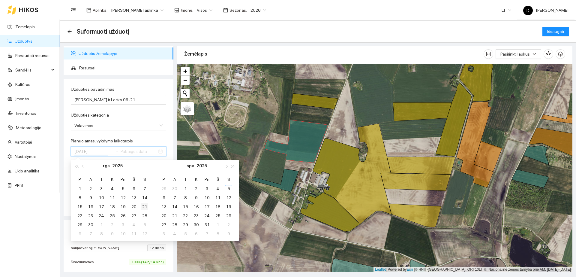
click at [141, 206] on div "21" at bounding box center [144, 206] width 7 height 7
click at [143, 206] on div "21" at bounding box center [144, 206] width 7 height 7
type input "[DATE]"
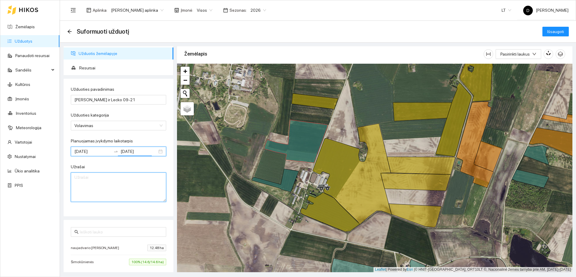
click at [113, 190] on textarea "Užrašai" at bounding box center [118, 186] width 95 height 29
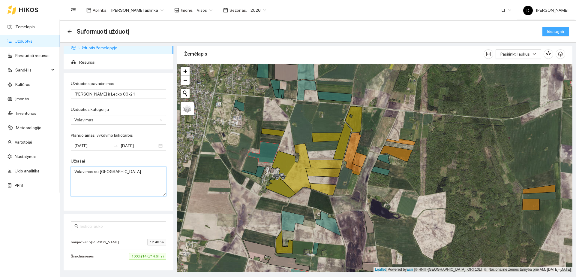
type textarea "Volavimas su [GEOGRAPHIC_DATA]"
click at [558, 30] on span "Išsaugoti" at bounding box center [555, 31] width 17 height 7
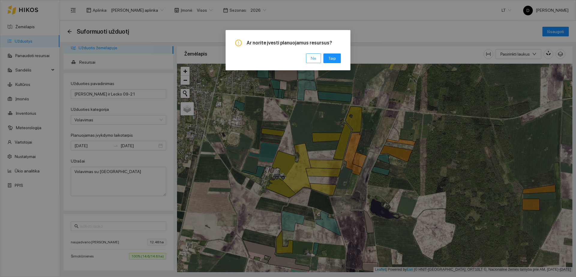
click at [315, 59] on span "Ne" at bounding box center [313, 58] width 5 height 7
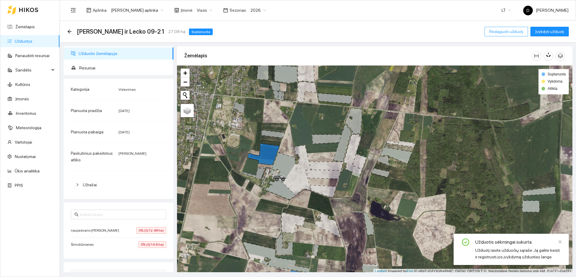
click at [511, 30] on span "Redaguoti užduotį" at bounding box center [506, 31] width 34 height 7
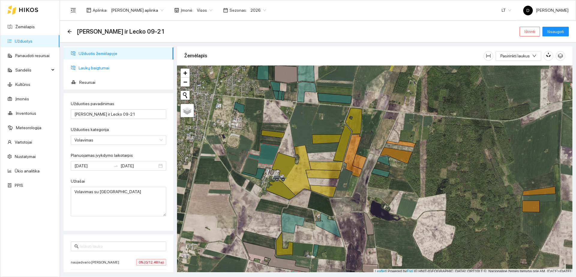
click at [104, 69] on span "Laukų baigtumai" at bounding box center [124, 68] width 90 height 12
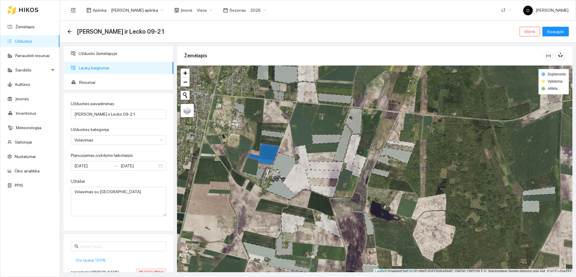
click at [98, 258] on span "Visi laukai 100%" at bounding box center [91, 259] width 30 height 7
click at [556, 32] on span "Išsaugoti" at bounding box center [555, 31] width 17 height 7
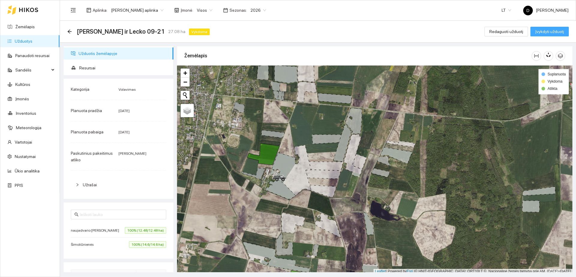
click at [551, 34] on span "Įvykdyti užduotį" at bounding box center [549, 31] width 29 height 7
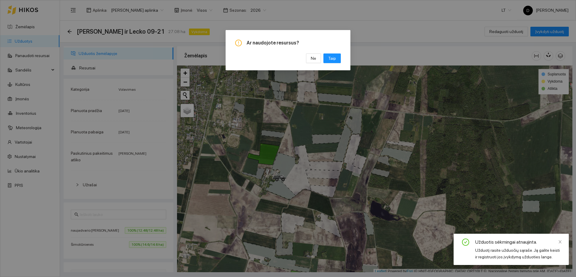
click at [307, 58] on div "Ne Taip" at bounding box center [288, 58] width 106 height 10
click at [314, 58] on span "Ne" at bounding box center [313, 58] width 5 height 7
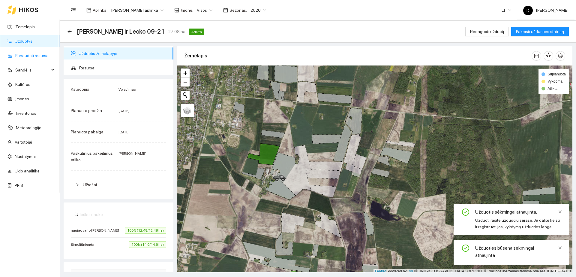
drag, startPoint x: 39, startPoint y: 51, endPoint x: 40, endPoint y: 47, distance: 3.3
click at [39, 53] on link "Panaudoti resursai" at bounding box center [32, 55] width 34 height 5
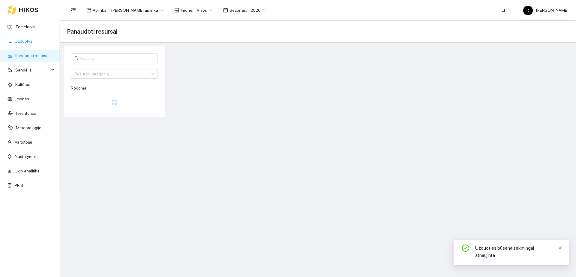
click at [32, 40] on link "Užduotys" at bounding box center [24, 41] width 18 height 5
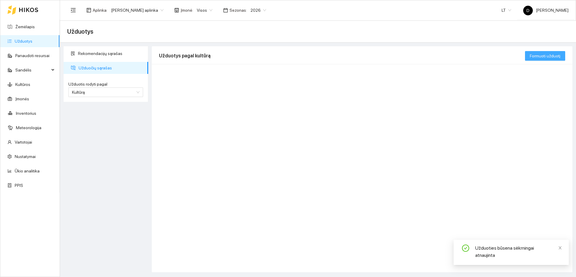
click at [536, 55] on span "Formuoti užduotį" at bounding box center [545, 55] width 31 height 7
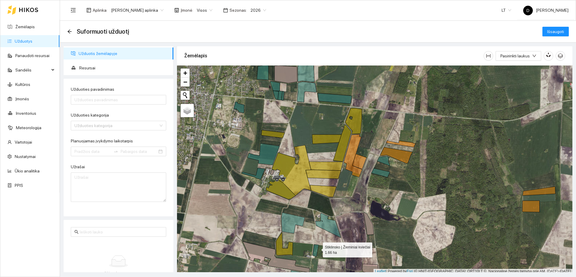
click at [317, 248] on icon at bounding box center [316, 250] width 6 height 12
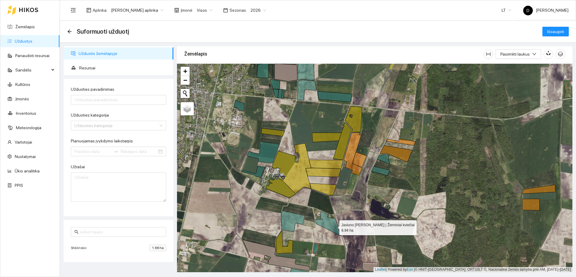
click at [334, 226] on icon at bounding box center [327, 223] width 25 height 25
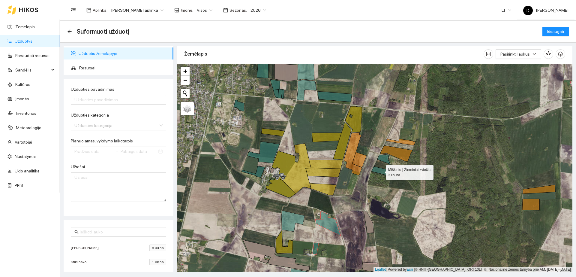
click at [383, 172] on icon at bounding box center [380, 170] width 19 height 9
click at [388, 162] on icon at bounding box center [383, 159] width 13 height 10
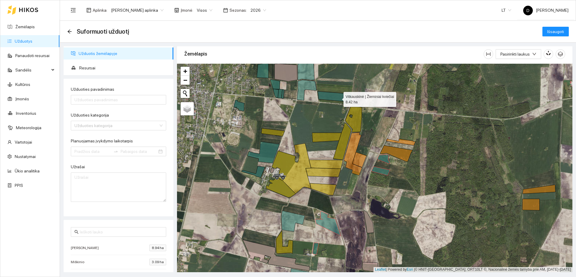
click at [338, 98] on icon at bounding box center [335, 96] width 34 height 10
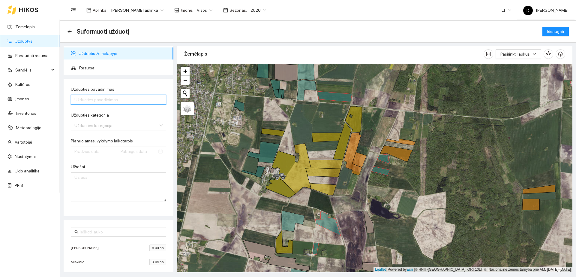
click at [145, 98] on input "Užduoties pavadinimas" at bounding box center [118, 100] width 95 height 10
type input "[PERSON_NAME] ,Jasiuno, Miskini abu, Vitkauskinės"
click at [91, 150] on input "Planuojamas įvykdymo laikotarpis" at bounding box center [92, 151] width 37 height 7
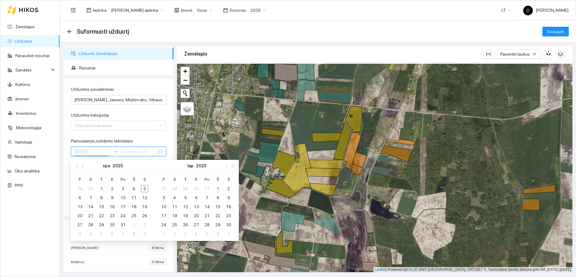
type input "[DATE]"
click at [82, 166] on span "button" at bounding box center [83, 165] width 3 height 3
type input "[DATE]"
click at [81, 215] on div "22" at bounding box center [79, 215] width 7 height 7
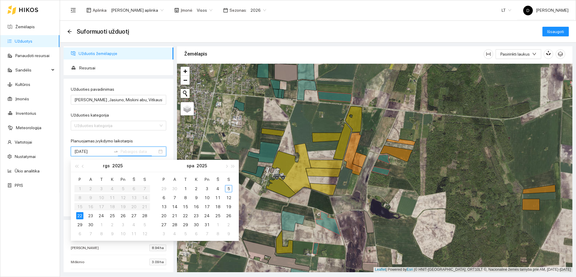
type input "[DATE]"
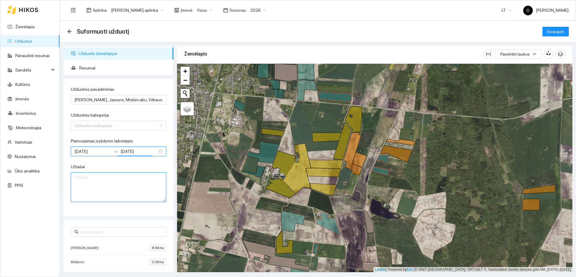
click at [94, 197] on textarea "Užrašai" at bounding box center [118, 186] width 95 height 29
type textarea "su [GEOGRAPHIC_DATA]"
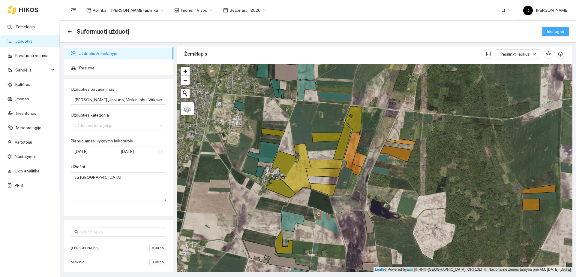
click at [553, 33] on span "Išsaugoti" at bounding box center [555, 31] width 17 height 7
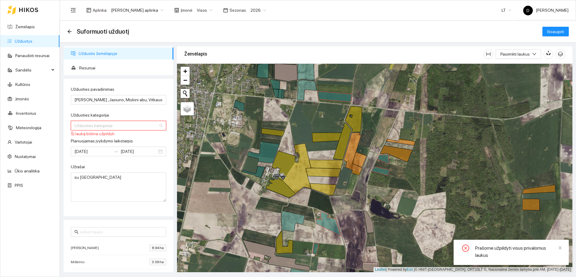
click at [129, 125] on input "Užduoties kategorija" at bounding box center [116, 125] width 84 height 9
type input "vol"
click at [127, 138] on div "Volavimas" at bounding box center [115, 137] width 82 height 7
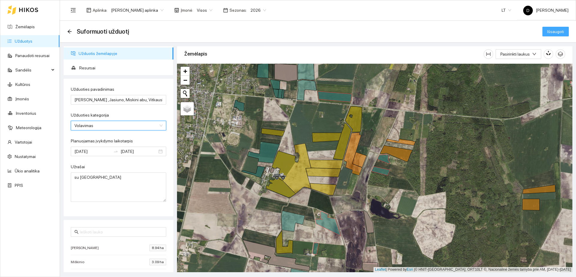
click at [554, 27] on button "Išsaugoti" at bounding box center [555, 32] width 26 height 10
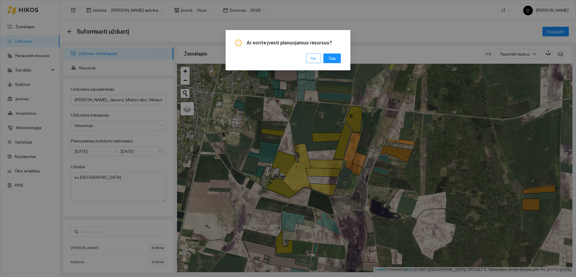
click at [309, 57] on button "Ne" at bounding box center [313, 58] width 15 height 10
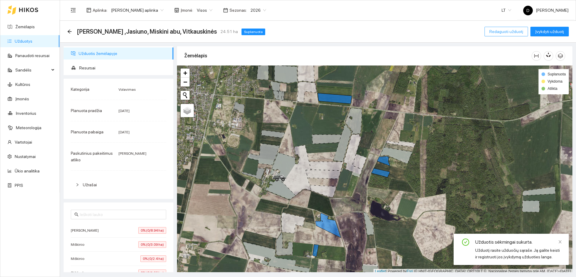
click at [491, 30] on button "Redaguoti užduotį" at bounding box center [505, 32] width 43 height 10
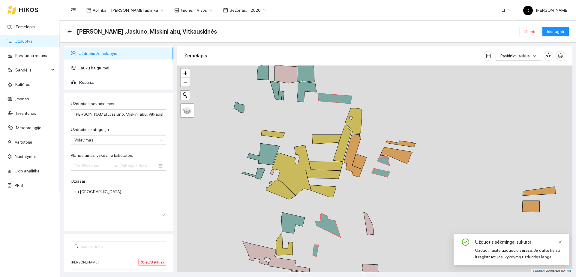
type input "[DATE]"
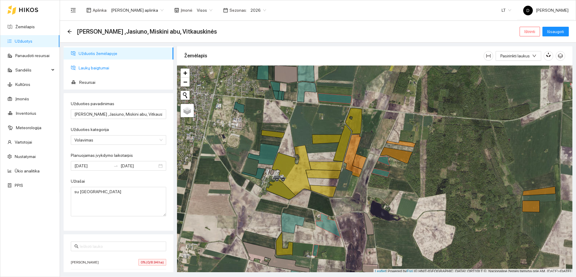
click at [100, 71] on span "Laukų baigtumai" at bounding box center [124, 68] width 90 height 12
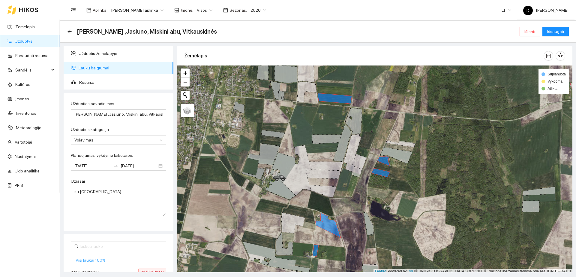
click at [93, 261] on span "Visi laukai 100%" at bounding box center [91, 259] width 30 height 7
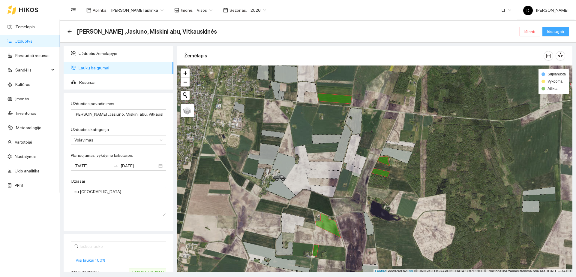
click at [550, 35] on button "Išsaugoti" at bounding box center [555, 32] width 26 height 10
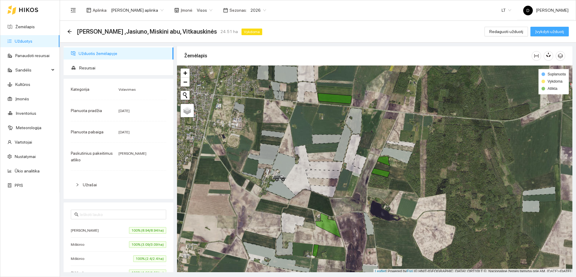
click at [550, 35] on button "Įvykdyti užduotį" at bounding box center [549, 32] width 38 height 10
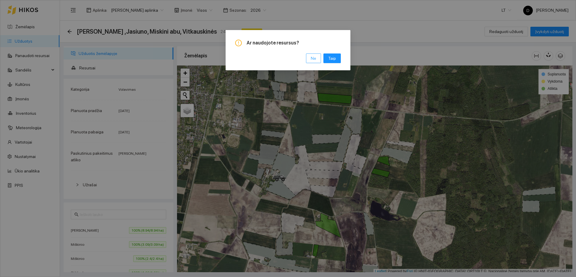
click at [319, 60] on button "Ne" at bounding box center [313, 58] width 15 height 10
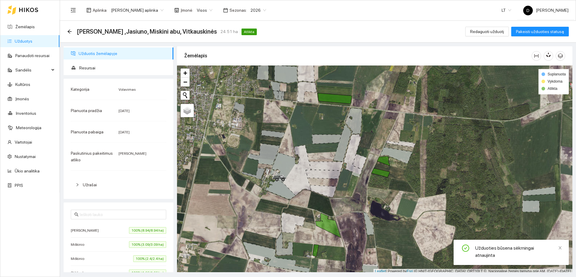
click at [24, 39] on link "Užduotys" at bounding box center [24, 41] width 18 height 5
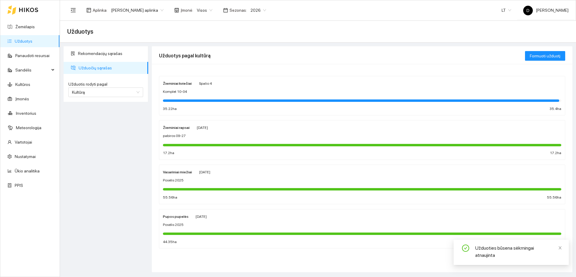
click at [203, 99] on div at bounding box center [361, 100] width 396 height 2
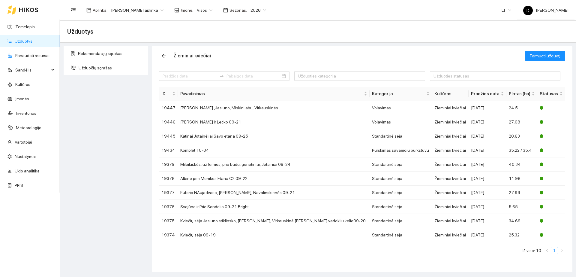
click at [32, 40] on link "Užduotys" at bounding box center [24, 41] width 18 height 5
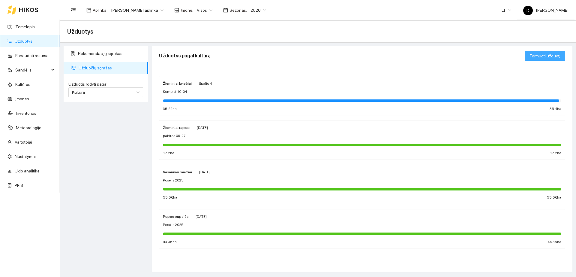
click at [534, 57] on span "Formuoti užduotį" at bounding box center [545, 55] width 31 height 7
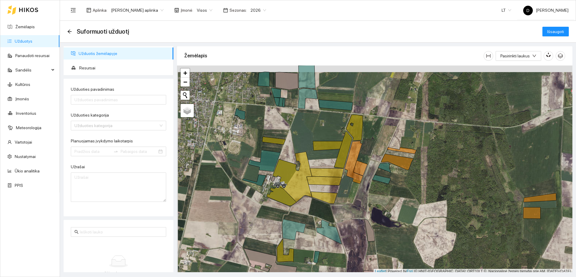
scroll to position [2, 0]
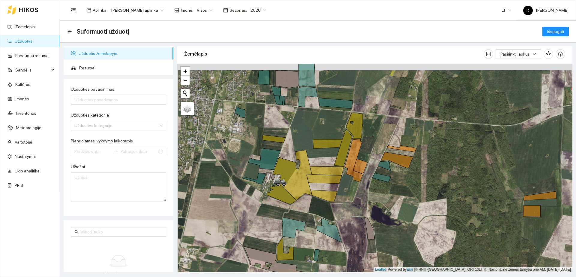
drag, startPoint x: 304, startPoint y: 118, endPoint x: 321, endPoint y: 166, distance: 50.5
click at [321, 166] on div "Kiūrienės | Žieminiai rapsai 10.26 ha + −" at bounding box center [374, 168] width 395 height 208
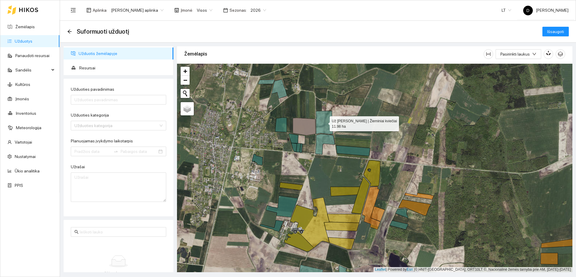
click at [329, 121] on icon at bounding box center [324, 122] width 17 height 23
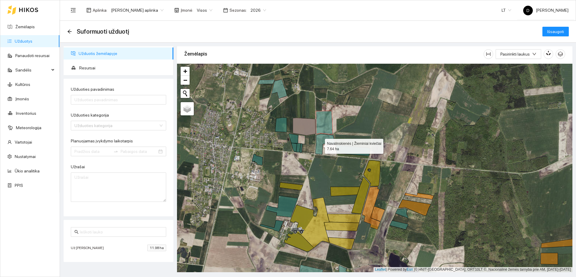
click at [320, 144] on icon at bounding box center [324, 144] width 19 height 20
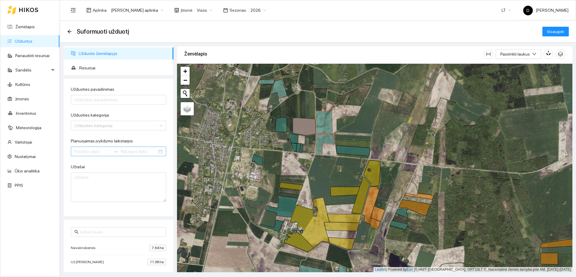
click at [103, 152] on input "Planuojamas įvykdymo laikotarpis" at bounding box center [92, 151] width 37 height 7
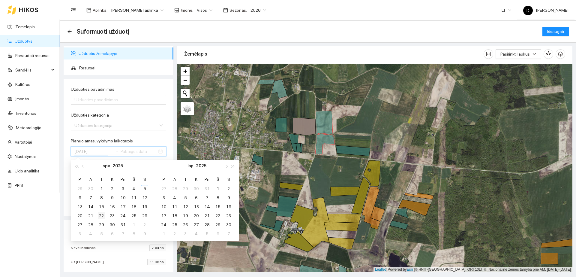
type input "[DATE]"
click at [97, 215] on td "22" at bounding box center [101, 215] width 11 height 9
type input "[DATE]"
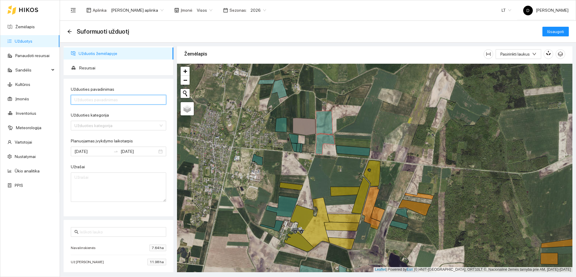
click at [106, 100] on input "Užduoties pavadinimas" at bounding box center [118, 100] width 95 height 10
type input "Volavimas [PERSON_NAME] ir Navalinskienės"
click at [100, 125] on input "Užduoties kategorija" at bounding box center [116, 125] width 84 height 9
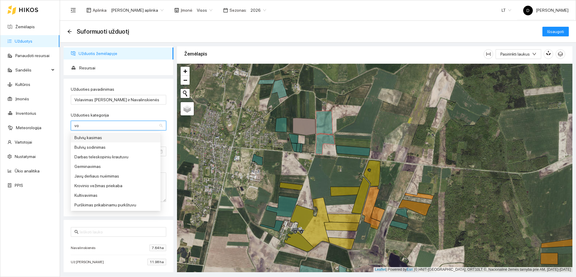
type input "vol"
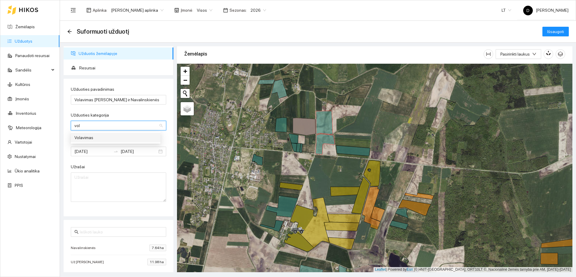
click at [100, 136] on div "Volavimas" at bounding box center [115, 137] width 82 height 7
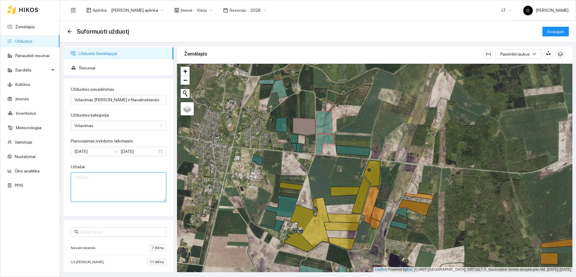
click at [119, 182] on textarea "Užrašai" at bounding box center [118, 186] width 95 height 29
type textarea "su [GEOGRAPHIC_DATA]"
click at [549, 31] on span "Išsaugoti" at bounding box center [555, 31] width 17 height 7
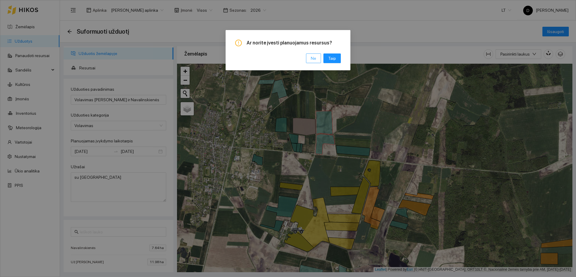
click at [312, 62] on button "Ne" at bounding box center [313, 58] width 15 height 10
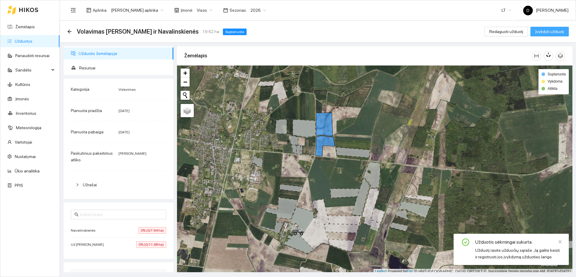
click at [558, 28] on button "Įvykdyti užduotį" at bounding box center [549, 32] width 38 height 10
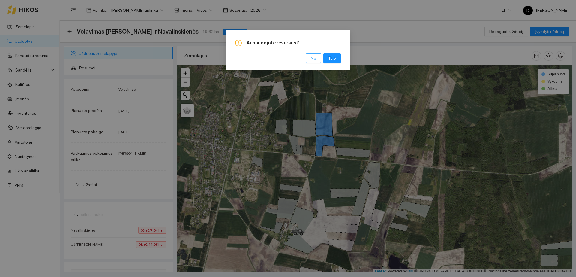
click at [313, 58] on span "Ne" at bounding box center [313, 58] width 5 height 7
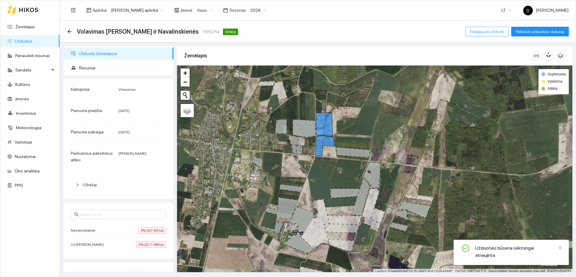
click at [482, 29] on span "Redaguoti užduotį" at bounding box center [487, 31] width 34 height 7
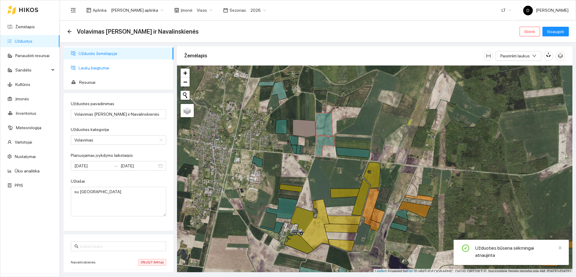
click at [129, 69] on span "Laukų baigtumai" at bounding box center [124, 68] width 90 height 12
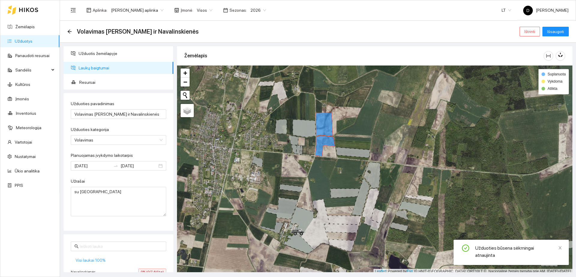
click at [97, 261] on span "Visi laukai 100%" at bounding box center [91, 259] width 30 height 7
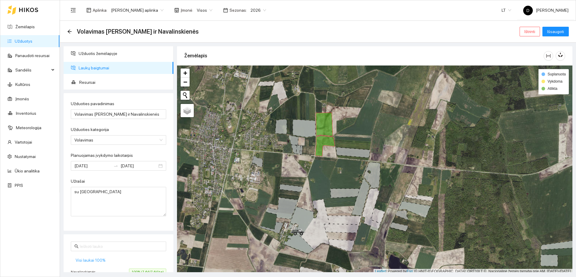
scroll to position [30, 0]
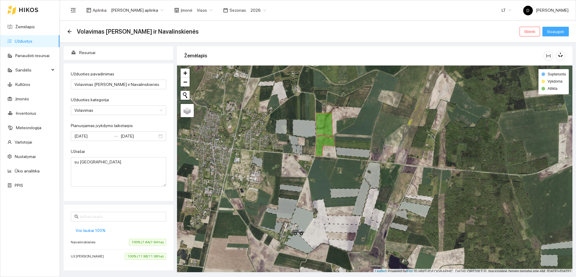
click at [562, 28] on span "Išsaugoti" at bounding box center [555, 31] width 17 height 7
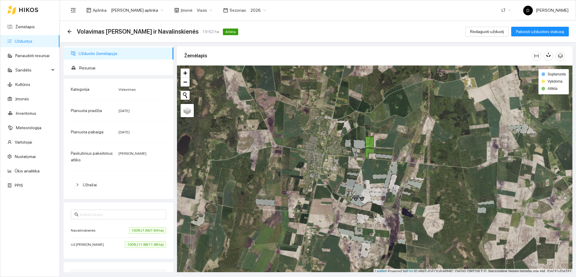
click at [32, 42] on link "Užduotys" at bounding box center [24, 41] width 18 height 5
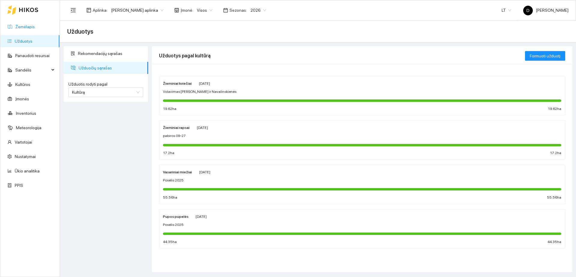
click at [25, 27] on link "Žemėlapis" at bounding box center [24, 26] width 19 height 5
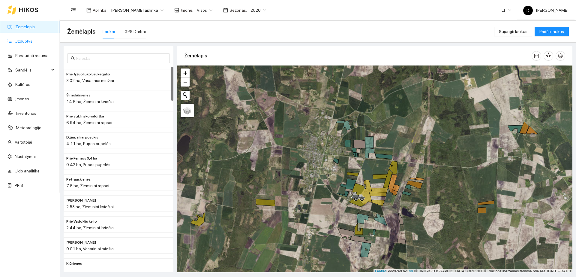
click at [22, 43] on link "Užduotys" at bounding box center [24, 41] width 18 height 5
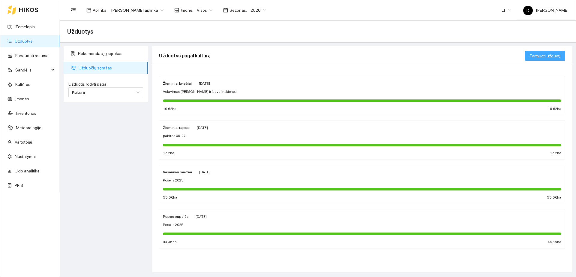
click at [541, 55] on span "Formuoti užduotį" at bounding box center [545, 55] width 31 height 7
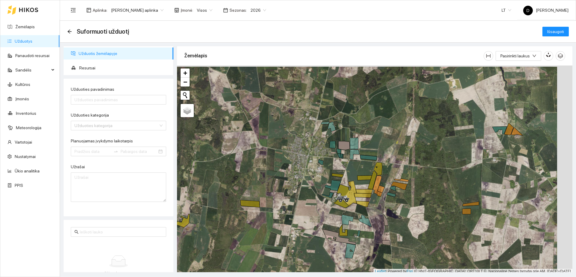
scroll to position [2, 0]
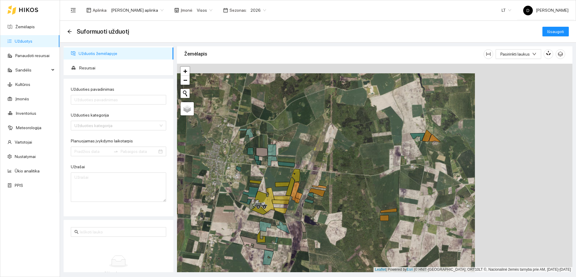
drag, startPoint x: 412, startPoint y: 178, endPoint x: 316, endPoint y: 188, distance: 96.5
click at [316, 188] on div "+ − Nieko nerasta. Bandykite dar kartą." at bounding box center [374, 168] width 395 height 208
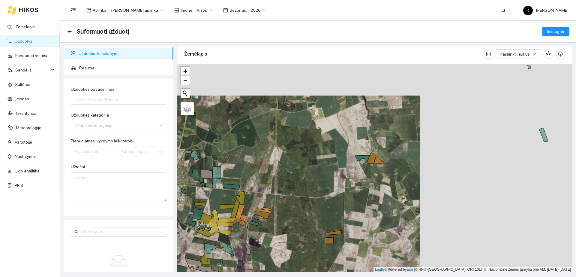
drag, startPoint x: 367, startPoint y: 166, endPoint x: 292, endPoint y: 200, distance: 82.7
click at [292, 200] on div "+ − Nieko nerasta. Bandykite dar kartą." at bounding box center [374, 168] width 395 height 208
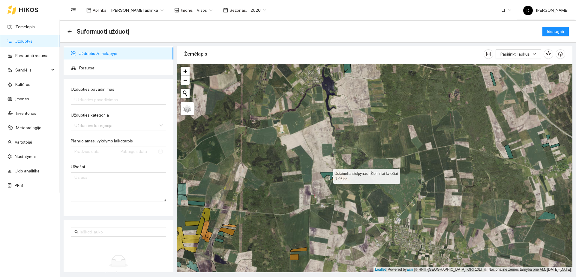
click at [329, 173] on icon at bounding box center [327, 175] width 15 height 7
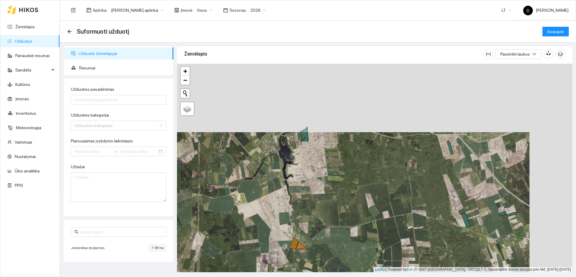
drag, startPoint x: 370, startPoint y: 119, endPoint x: 328, endPoint y: 187, distance: 80.5
click at [328, 187] on div "+ − Nieko nerasta. Bandykite dar kartą." at bounding box center [374, 168] width 395 height 208
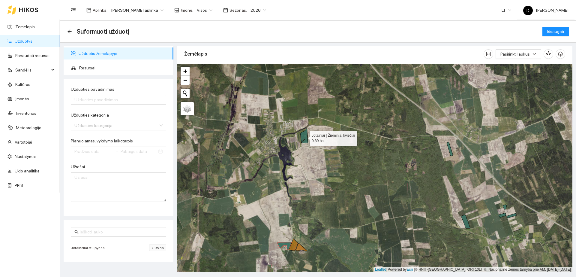
click at [306, 133] on icon at bounding box center [303, 135] width 7 height 14
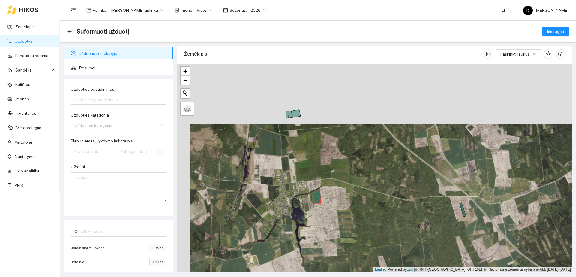
drag, startPoint x: 334, startPoint y: 101, endPoint x: 350, endPoint y: 172, distance: 72.7
click at [350, 172] on div "+ − Nieko nerasta. Bandykite dar kartą." at bounding box center [374, 168] width 395 height 208
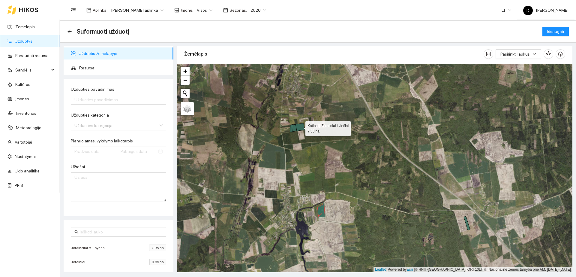
click at [298, 126] on icon at bounding box center [299, 127] width 9 height 8
click at [294, 129] on icon at bounding box center [295, 127] width 4 height 7
click at [291, 127] on icon at bounding box center [291, 127] width 3 height 7
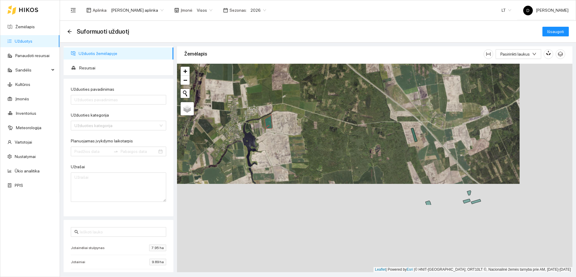
drag, startPoint x: 387, startPoint y: 233, endPoint x: 332, endPoint y: 142, distance: 106.2
click at [332, 142] on div "+ − Nieko nerasta. Bandykite dar kartą." at bounding box center [374, 168] width 395 height 208
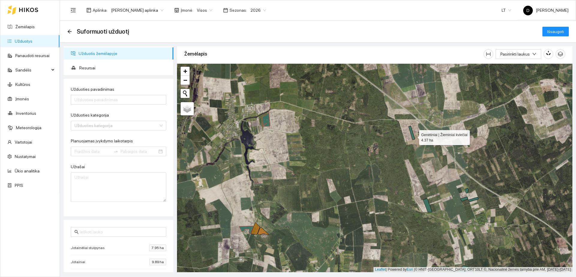
click at [413, 136] on icon at bounding box center [411, 133] width 6 height 14
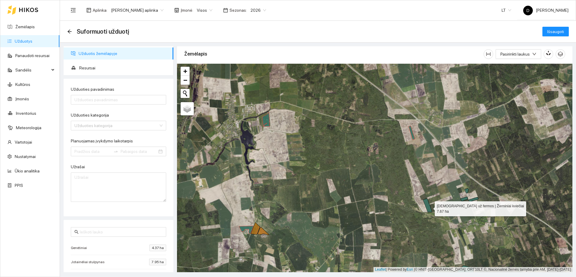
click at [429, 207] on icon at bounding box center [427, 204] width 9 height 13
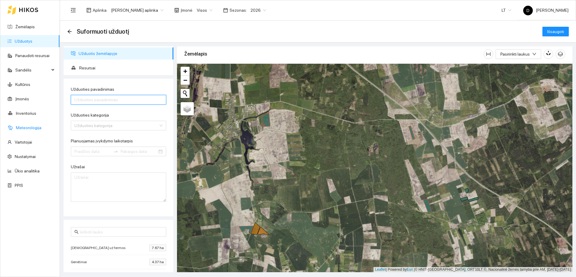
drag, startPoint x: 127, startPoint y: 97, endPoint x: 29, endPoint y: 122, distance: 101.6
click at [126, 96] on input "Užduoties pavadinimas" at bounding box center [118, 100] width 95 height 10
type input "Volavimas, Jotainėliai, [PERSON_NAME], Katinai, Genetiniai, Uz fermos"
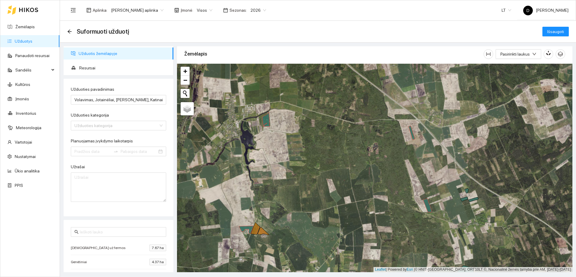
drag, startPoint x: 100, startPoint y: 132, endPoint x: 100, endPoint y: 124, distance: 7.5
click at [101, 132] on form "Užduoties pavadinimas Volavimas, Jotainėliai, Jotainiai, Katinai, Genetiniai, U…" at bounding box center [118, 144] width 95 height 116
click at [100, 124] on input "Užduoties kategorija" at bounding box center [116, 125] width 84 height 9
type input "vol"
click at [96, 137] on div "Volavimas" at bounding box center [115, 137] width 82 height 7
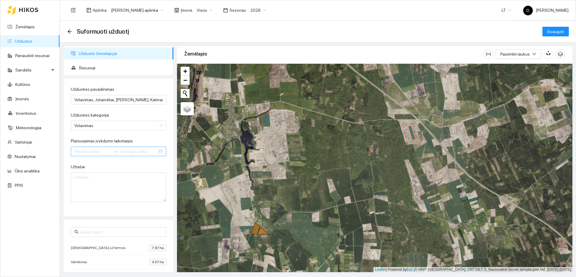
click at [99, 153] on input "Planuojamas įvykdymo laikotarpis" at bounding box center [92, 151] width 37 height 7
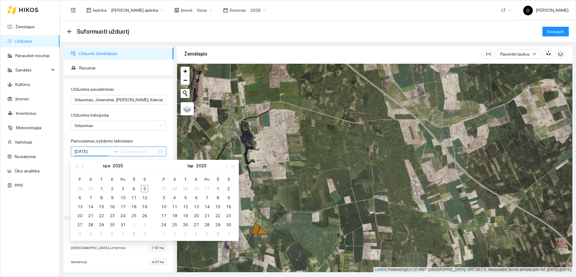
type input "[DATE]"
click at [82, 166] on span "button" at bounding box center [83, 165] width 3 height 3
type input "[DATE]"
click at [123, 213] on div "26" at bounding box center [122, 215] width 7 height 7
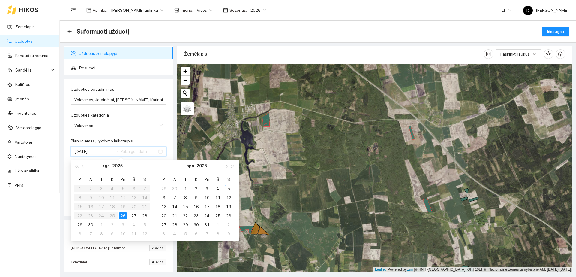
click at [123, 214] on div "26" at bounding box center [122, 215] width 7 height 7
type input "[DATE]"
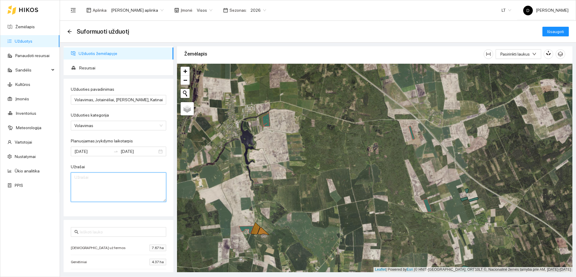
click at [115, 182] on textarea "Užrašai" at bounding box center [118, 186] width 95 height 29
type textarea "Jotainėliai ir Jotainiai nevisi su [GEOGRAPHIC_DATA], visi like su [PERSON_NAME…"
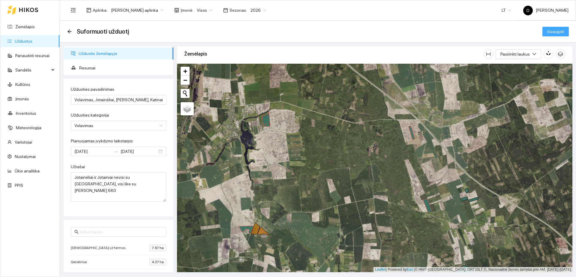
click at [548, 33] on span "Išsaugoti" at bounding box center [555, 31] width 17 height 7
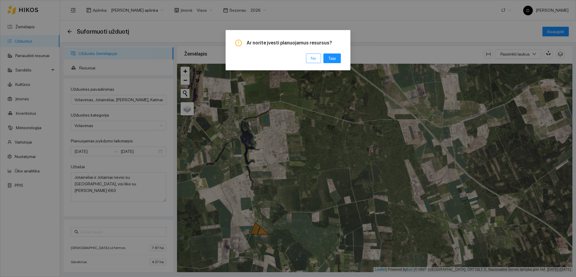
click at [315, 59] on span "Ne" at bounding box center [313, 58] width 5 height 7
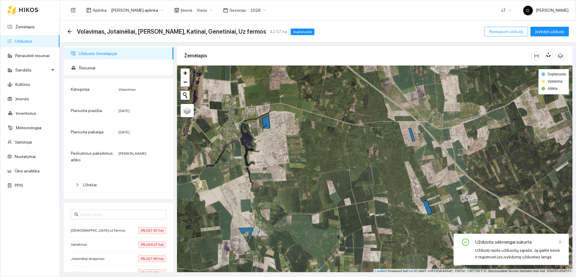
click at [514, 33] on span "Redaguoti užduotį" at bounding box center [506, 31] width 34 height 7
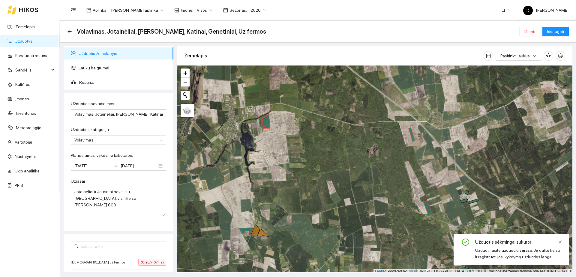
scroll to position [2, 0]
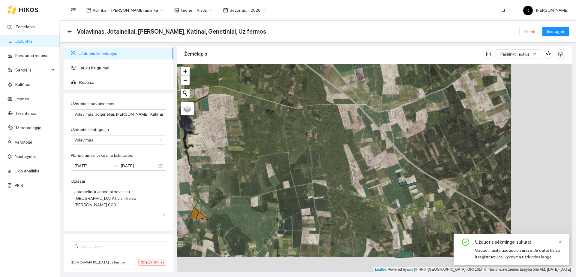
drag, startPoint x: 482, startPoint y: 145, endPoint x: 442, endPoint y: 126, distance: 44.7
click at [442, 126] on div "+ − Nieko nerasta. Bandykite dar kartą." at bounding box center [374, 168] width 395 height 208
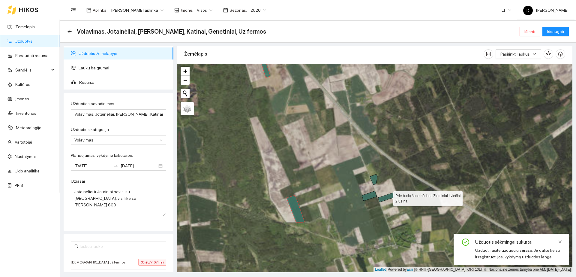
click at [388, 199] on icon at bounding box center [387, 197] width 19 height 10
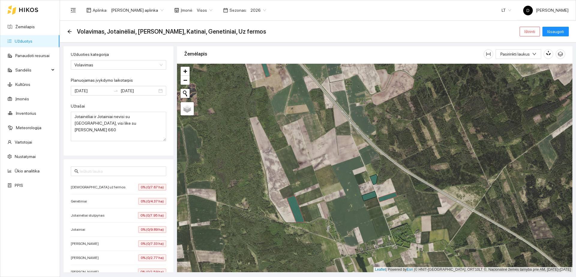
scroll to position [0, 0]
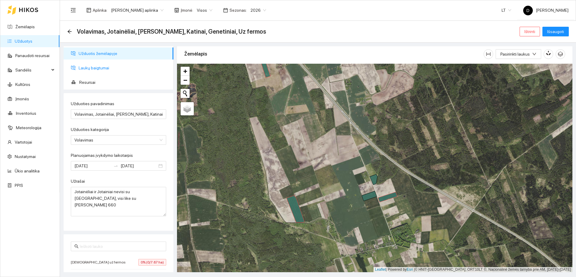
click at [105, 72] on span "Laukų baigtumai" at bounding box center [124, 68] width 90 height 12
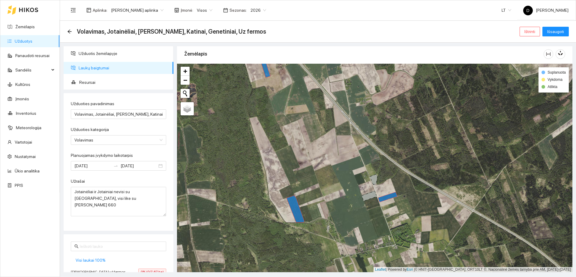
scroll to position [112, 0]
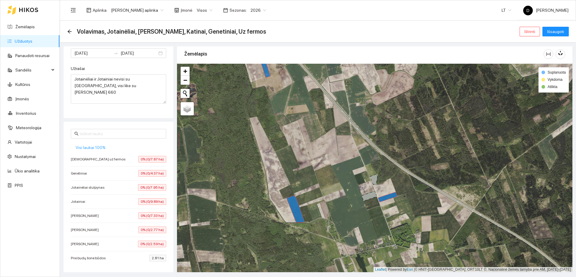
click at [88, 145] on span "Visi laukai 100%" at bounding box center [91, 147] width 30 height 7
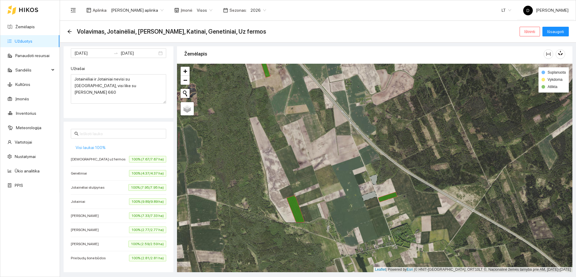
scroll to position [114, 0]
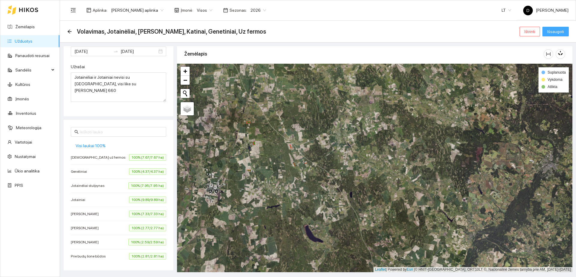
click at [556, 33] on span "Išsaugoti" at bounding box center [555, 31] width 17 height 7
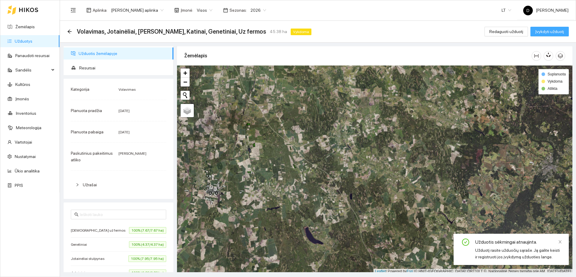
click at [545, 31] on span "Įvykdyti užduotį" at bounding box center [549, 31] width 29 height 7
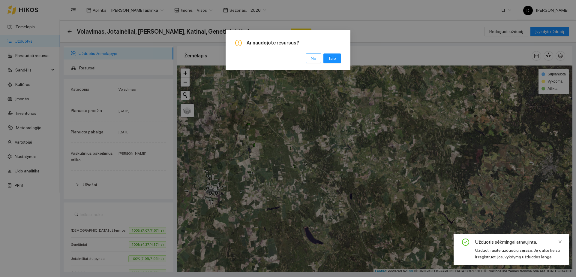
click at [309, 58] on button "Ne" at bounding box center [313, 58] width 15 height 10
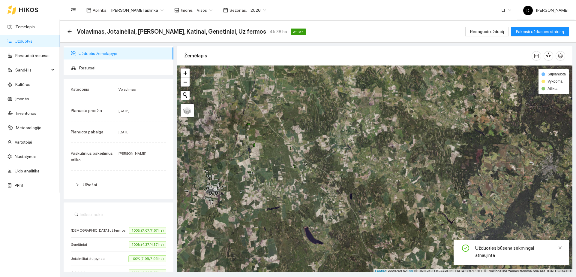
click at [32, 39] on link "Užduotys" at bounding box center [24, 41] width 18 height 5
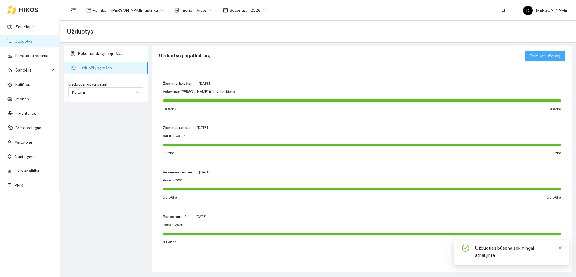
click at [556, 52] on button "Formuoti užduotį" at bounding box center [545, 56] width 40 height 10
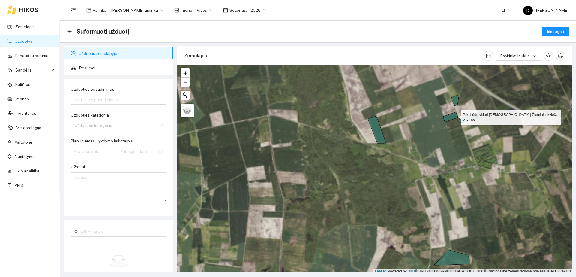
click at [455, 116] on icon at bounding box center [450, 117] width 15 height 10
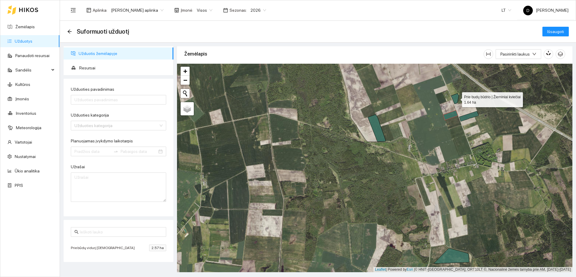
click at [456, 97] on icon at bounding box center [454, 98] width 7 height 10
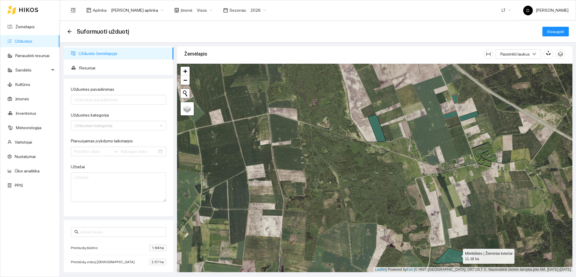
click at [457, 254] on icon at bounding box center [451, 255] width 35 height 15
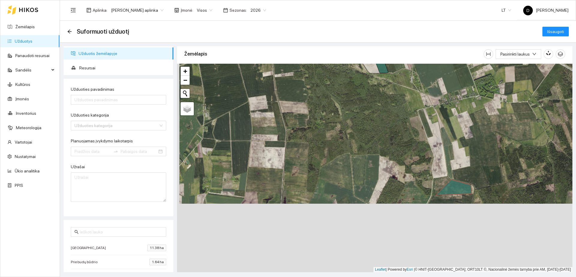
drag, startPoint x: 371, startPoint y: 193, endPoint x: 365, endPoint y: 141, distance: 52.9
click at [365, 142] on div "+ − Nieko nerasta. Bandykite dar kartą." at bounding box center [374, 168] width 395 height 208
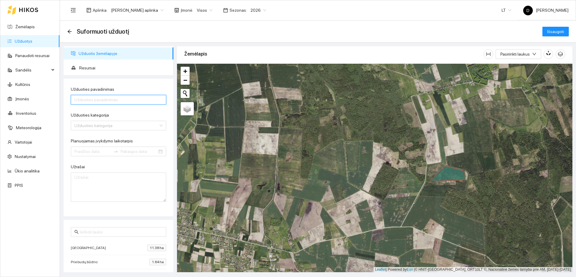
click at [112, 99] on input "Užduoties pavadinimas" at bounding box center [118, 100] width 95 height 10
type input "Volavimas Prie budu kur buv [DEMOGRAPHIC_DATA] per viduri ir budrio, mileikiske…"
click at [277, 56] on div "Žemėlapis" at bounding box center [333, 53] width 299 height 17
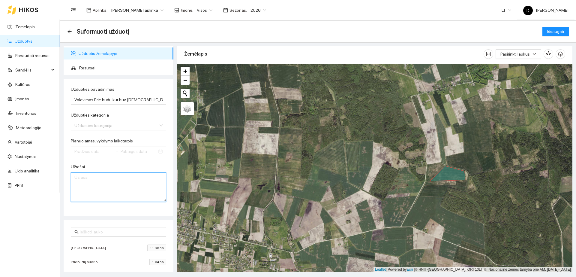
click at [87, 187] on textarea "Užrašai" at bounding box center [118, 186] width 95 height 29
type textarea "su [PERSON_NAME] 660"
click at [550, 31] on span "Išsaugoti" at bounding box center [555, 31] width 17 height 7
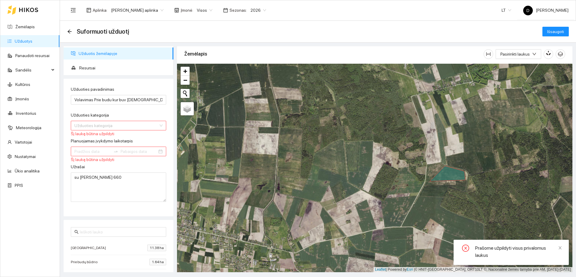
click at [121, 124] on input "Užduoties kategorija" at bounding box center [116, 125] width 84 height 9
type input "vol"
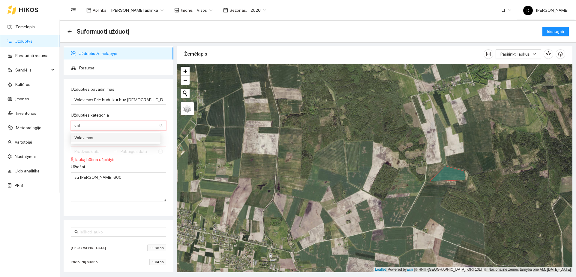
click at [116, 133] on div "Volavimas" at bounding box center [116, 138] width 90 height 10
click at [95, 149] on input "Planuojamas įvykdymo laikotarpis" at bounding box center [92, 151] width 37 height 7
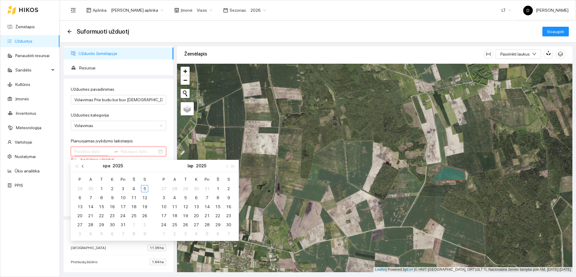
click at [83, 166] on span "button" at bounding box center [83, 165] width 3 height 3
type input "[DATE]"
click at [132, 216] on div "27" at bounding box center [133, 215] width 7 height 7
type input "[DATE]"
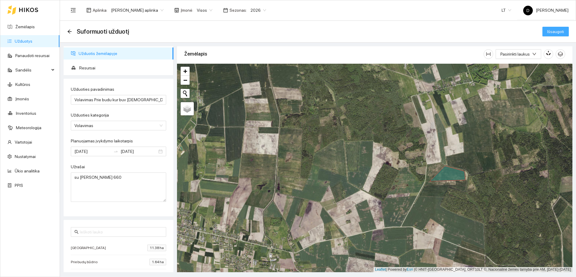
click at [553, 31] on span "Išsaugoti" at bounding box center [555, 31] width 17 height 7
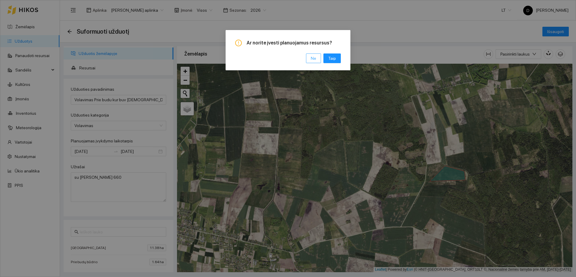
click at [311, 58] on button "Ne" at bounding box center [313, 58] width 15 height 10
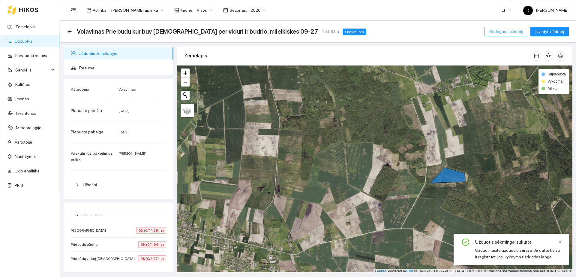
click at [519, 27] on button "Redaguoti užduotį" at bounding box center [505, 32] width 43 height 10
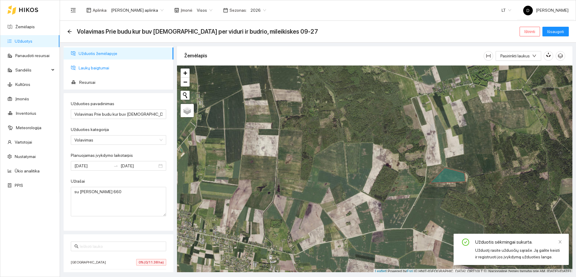
click at [132, 67] on span "Laukų baigtumai" at bounding box center [124, 68] width 90 height 12
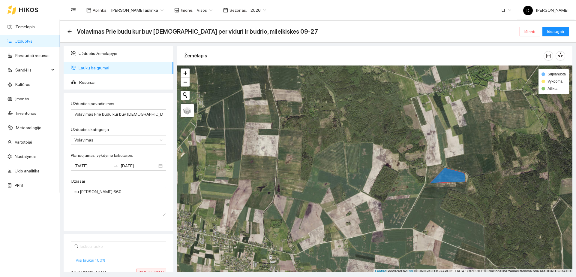
click at [97, 258] on span "Visi laukai 100%" at bounding box center [91, 259] width 30 height 7
click at [563, 30] on span "Išsaugoti" at bounding box center [555, 31] width 17 height 7
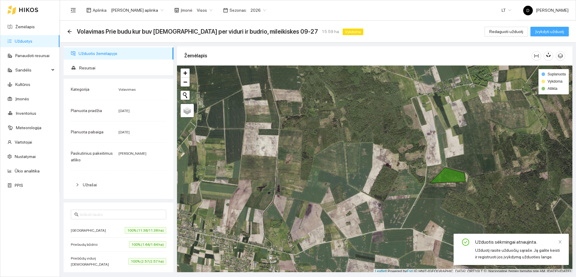
click at [554, 33] on span "Įvykdyti užduotį" at bounding box center [549, 31] width 29 height 7
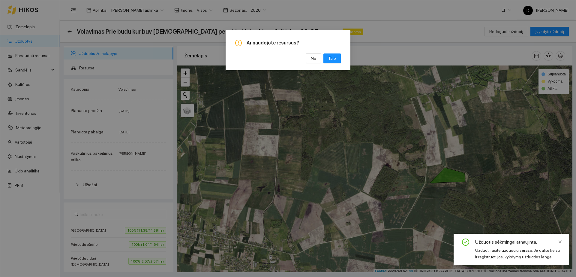
click at [317, 63] on div "Ne Taip" at bounding box center [288, 58] width 106 height 10
click at [316, 60] on span "Ne" at bounding box center [313, 58] width 5 height 7
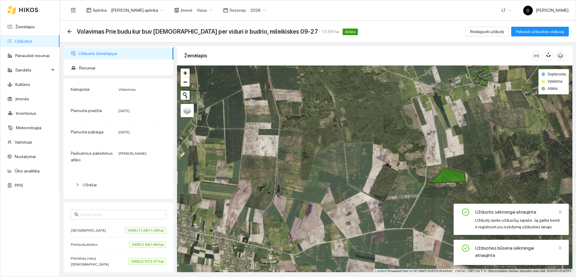
click at [32, 40] on link "Užduotys" at bounding box center [24, 41] width 18 height 5
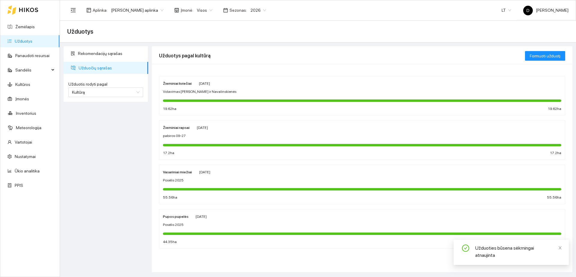
click at [245, 100] on div at bounding box center [362, 100] width 398 height 2
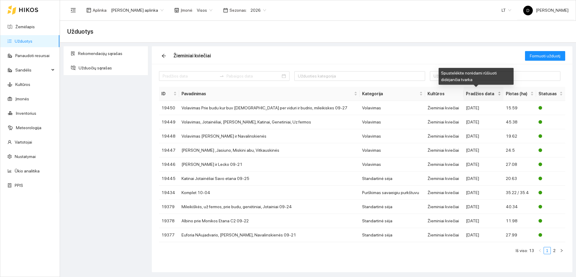
click at [477, 91] on span "Pradžios data" at bounding box center [481, 93] width 30 height 7
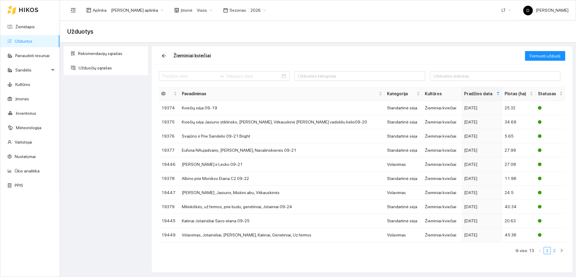
click at [556, 251] on link "2" at bounding box center [554, 250] width 7 height 7
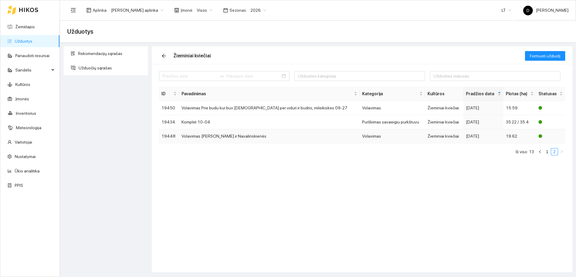
click at [292, 136] on td "Volavimas [PERSON_NAME] ir Navalinskienės" at bounding box center [269, 136] width 181 height 14
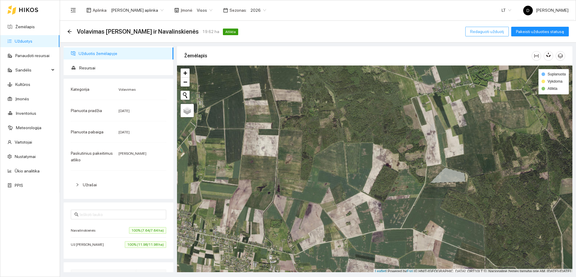
drag, startPoint x: 486, startPoint y: 25, endPoint x: 486, endPoint y: 31, distance: 6.0
click at [485, 28] on div "Volavimas [PERSON_NAME] ir Navalinskienės 19.62 ha Atlikta Redaguoti užduotį Pa…" at bounding box center [317, 31] width 501 height 12
click at [485, 30] on span "Redaguoti užduotį" at bounding box center [487, 31] width 34 height 7
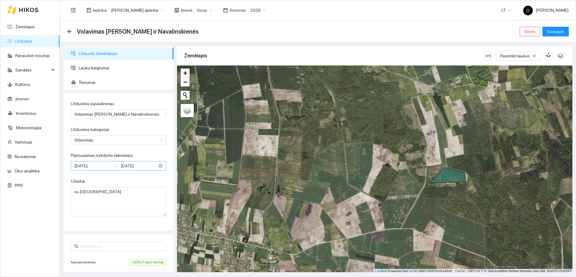
click at [90, 166] on input "[DATE]" at bounding box center [92, 165] width 37 height 7
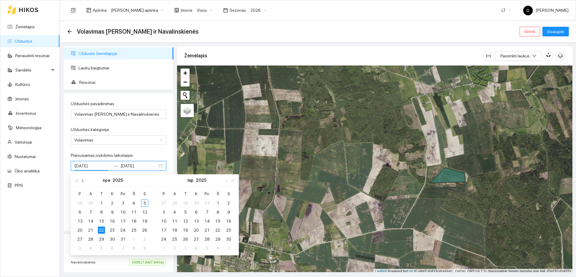
click at [83, 181] on span "button" at bounding box center [83, 180] width 3 height 3
type input "[DATE]"
click at [81, 228] on div "22" at bounding box center [79, 229] width 7 height 7
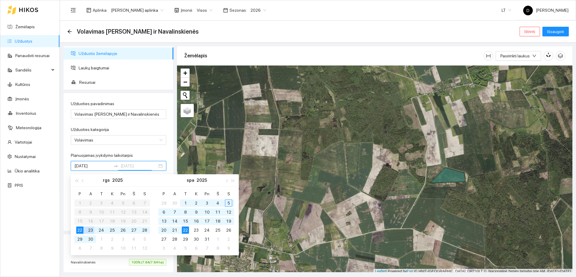
type input "[DATE]"
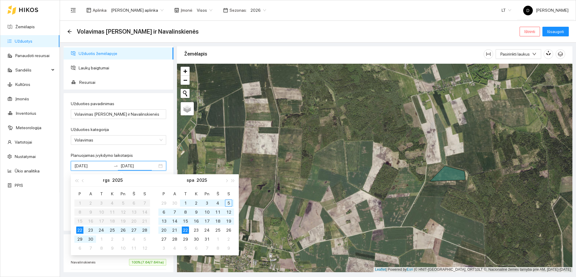
click at [423, 174] on div "+ − Nieko nerasta. Bandykite dar kartą." at bounding box center [374, 168] width 395 height 208
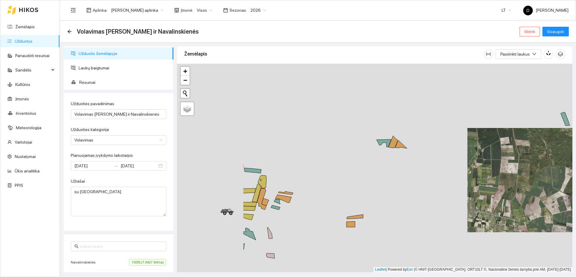
drag, startPoint x: 372, startPoint y: 175, endPoint x: 414, endPoint y: 168, distance: 42.5
click at [415, 170] on div "+ − Nieko nerasta. Bandykite dar kartą." at bounding box center [374, 168] width 395 height 208
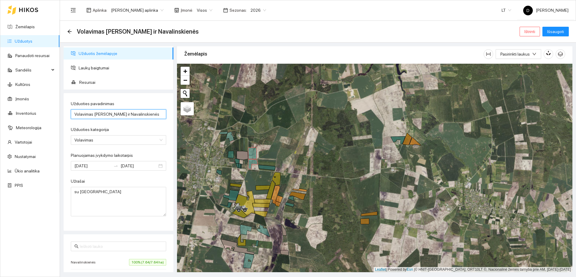
drag, startPoint x: 132, startPoint y: 114, endPoint x: 166, endPoint y: 112, distance: 34.5
click at [172, 109] on div "Užduotis žemėlapyje Laukų baigtumai Resursai Užduoties pavadinimas Volavimas Uz…" at bounding box center [118, 159] width 113 height 226
click at [157, 113] on input "Volavimas [PERSON_NAME] ir Navalinskienės" at bounding box center [118, 114] width 95 height 10
type input "Volavimas [PERSON_NAME] ir Navalinskienės 09-24"
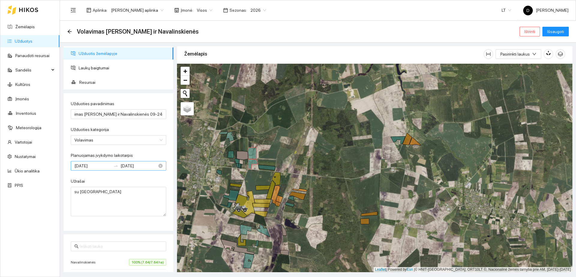
click at [92, 167] on input "[DATE]" at bounding box center [92, 165] width 37 height 7
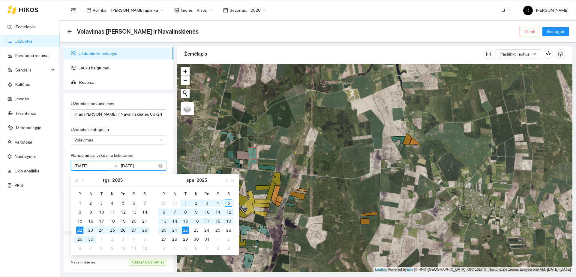
scroll to position [0, 0]
type input "[DATE]"
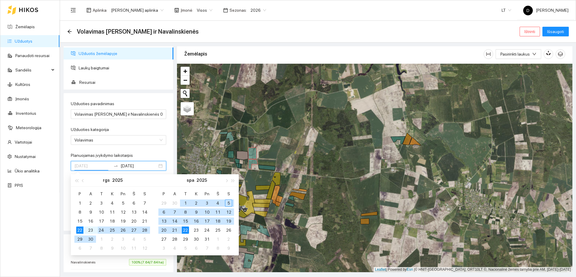
click at [105, 230] on div "24" at bounding box center [101, 229] width 7 height 7
click at [105, 230] on td "24" at bounding box center [101, 229] width 11 height 9
type input "[DATE]"
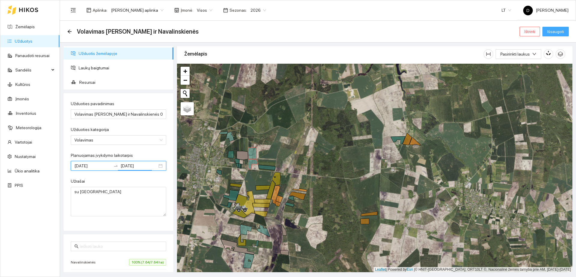
click at [552, 32] on span "Išsaugoti" at bounding box center [555, 31] width 17 height 7
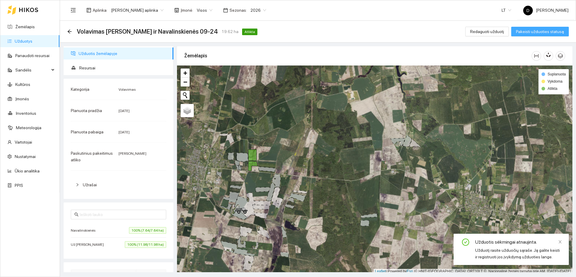
click at [549, 33] on span "Pakeisti užduoties statusą" at bounding box center [540, 31] width 48 height 7
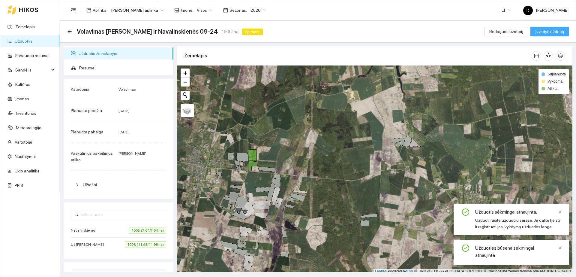
click at [549, 33] on span "Įvykdyti užduotį" at bounding box center [549, 31] width 29 height 7
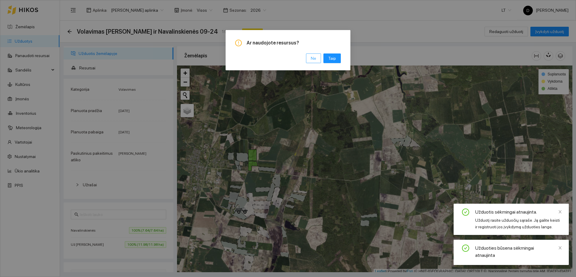
click at [318, 58] on button "Ne" at bounding box center [313, 58] width 15 height 10
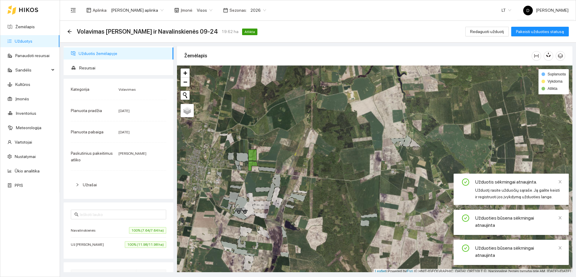
click at [20, 41] on link "Užduotys" at bounding box center [24, 41] width 18 height 5
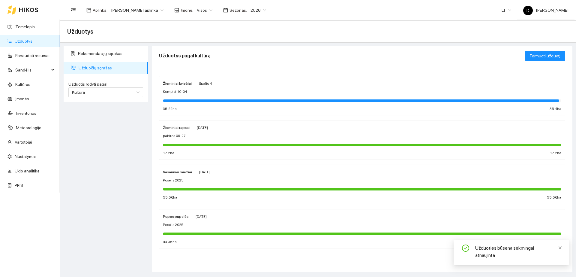
click at [185, 87] on div "Žieminiai kviečiai [DATE] Komplet 10-04 35.22 ha 35.4 ha" at bounding box center [362, 96] width 398 height 32
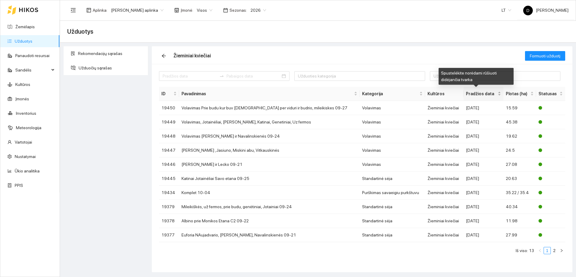
click at [469, 92] on span "Pradžios data" at bounding box center [481, 93] width 30 height 7
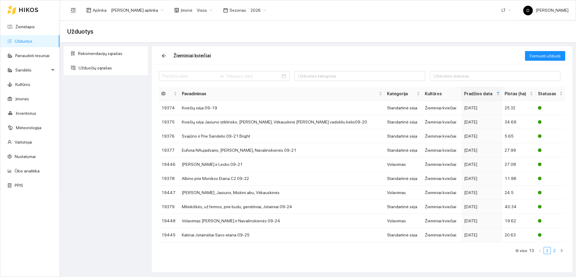
click at [554, 251] on link "2" at bounding box center [554, 250] width 7 height 7
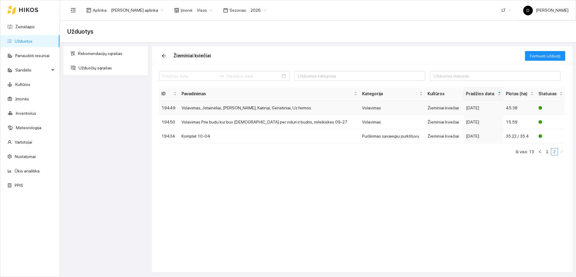
click at [284, 110] on td "Volavimas, Jotainėliai, [PERSON_NAME], Katinai, Genetiniai, Uz fermos" at bounding box center [269, 108] width 181 height 14
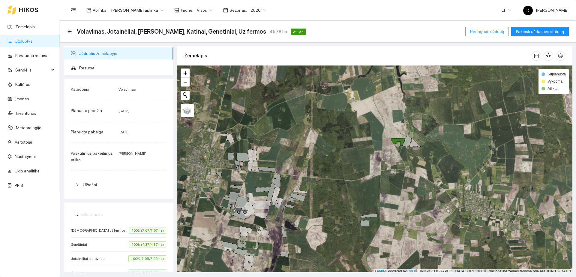
click at [483, 30] on span "Redaguoti užduotį" at bounding box center [487, 31] width 34 height 7
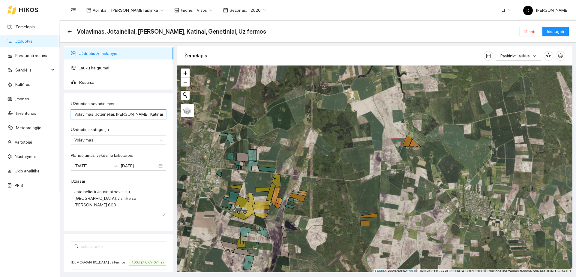
scroll to position [0, 24]
drag, startPoint x: 131, startPoint y: 112, endPoint x: 182, endPoint y: 112, distance: 50.4
click at [182, 112] on div "Užduotis žemėlapyje Laukų baigtumai Resursai Užduoties pavadinimas Volavimas, J…" at bounding box center [316, 157] width 516 height 229
click at [159, 115] on input "Volavimas, Jotainėliai, [PERSON_NAME], Katinai, Genetiniai, Uz fermos" at bounding box center [118, 114] width 95 height 10
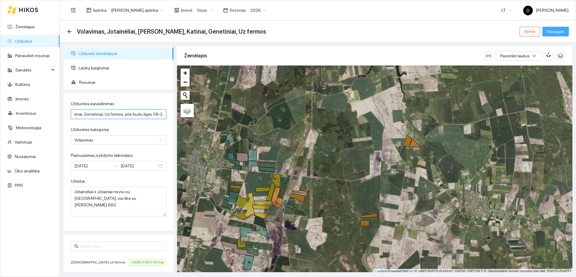
type input "Volavimas, Jotainėliai, Jotainiai, Katinai, Genetiniai, Uz fermos, prie budu il…"
click at [554, 31] on span "Išsaugoti" at bounding box center [555, 31] width 17 height 7
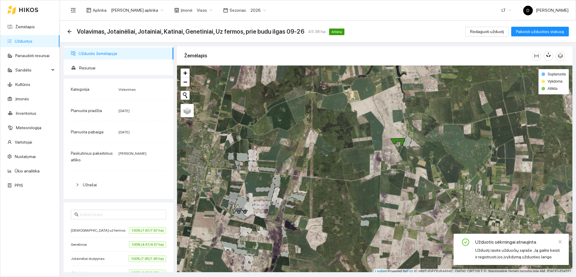
click at [32, 43] on link "Užduotys" at bounding box center [24, 41] width 18 height 5
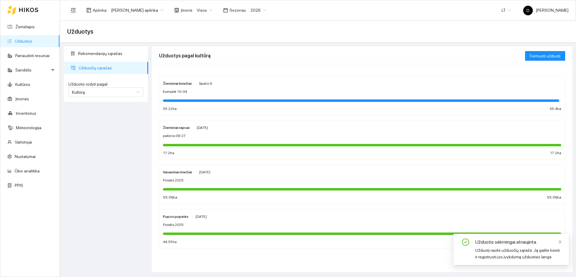
click at [190, 95] on div "Žieminiai kviečiai [DATE] Komplet 10-04 35.22 ha 35.4 ha" at bounding box center [362, 96] width 398 height 32
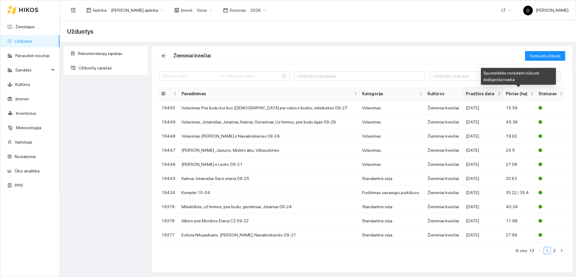
click at [484, 90] on span "Pradžios data" at bounding box center [481, 93] width 30 height 7
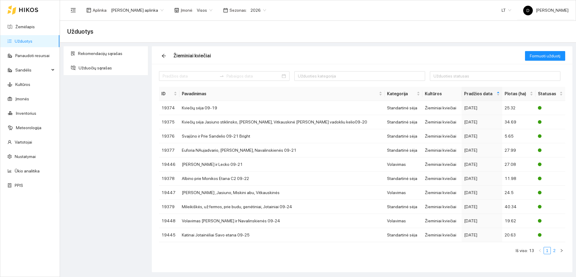
click at [556, 250] on link "2" at bounding box center [554, 250] width 7 height 7
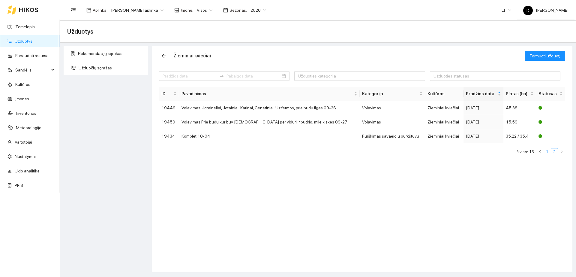
click at [549, 149] on link "1" at bounding box center [547, 151] width 7 height 7
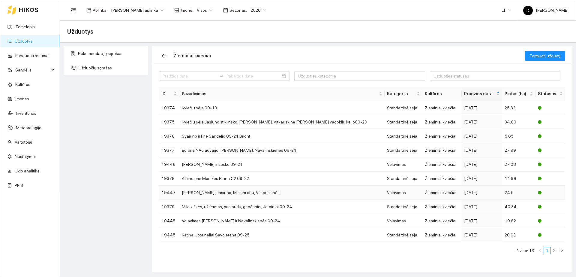
click at [337, 194] on td "[PERSON_NAME] ,Jasiuno, Miskini abu, Vitkauskinės" at bounding box center [281, 192] width 205 height 14
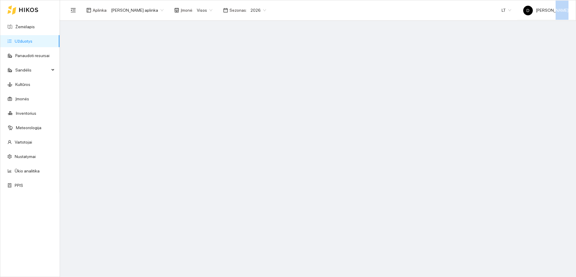
click at [337, 194] on main at bounding box center [318, 149] width 516 height 256
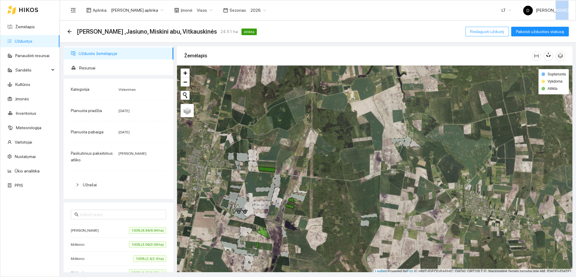
click at [478, 34] on span "Redaguoti užduotį" at bounding box center [487, 31] width 34 height 7
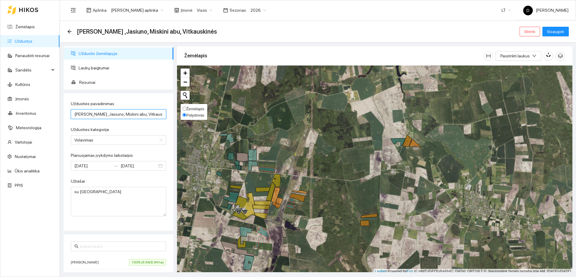
scroll to position [0, 14]
drag, startPoint x: 153, startPoint y: 115, endPoint x: 194, endPoint y: 114, distance: 41.1
click at [194, 114] on div "Užduotis žemėlapyje Laukų baigtumai Resursai Užduoties pavadinimas Volavimas St…" at bounding box center [316, 157] width 516 height 229
click at [158, 115] on input "[PERSON_NAME] ,Jasiuno, Miskini abu, Vitkauskinės" at bounding box center [118, 114] width 95 height 10
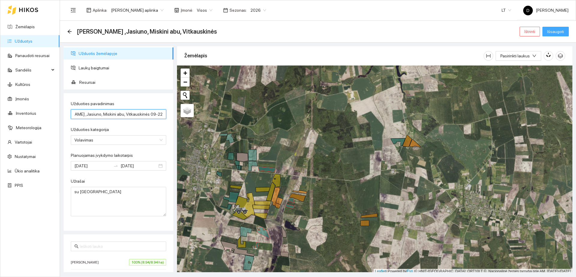
type input "[PERSON_NAME] ,Jasiuno, Miskini abu, Vitkauskinės 09-22"
click at [549, 32] on span "Išsaugoti" at bounding box center [555, 31] width 17 height 7
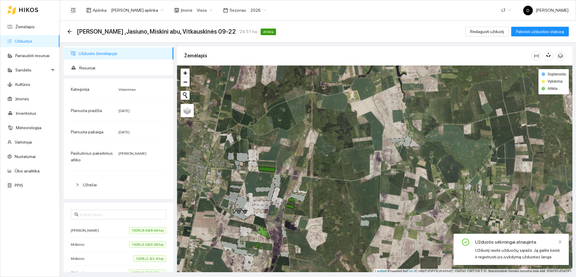
click at [32, 39] on link "Užduotys" at bounding box center [24, 41] width 18 height 5
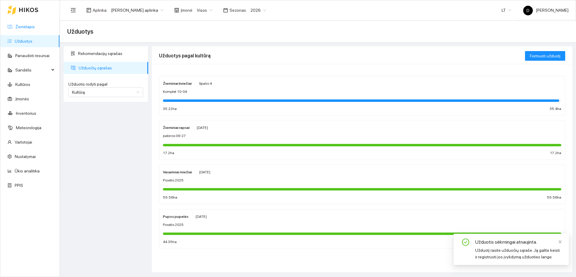
click at [32, 28] on link "Žemėlapis" at bounding box center [24, 26] width 19 height 5
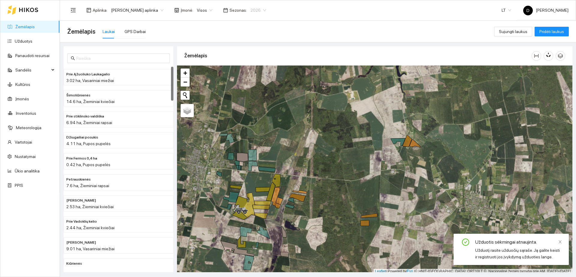
click at [257, 6] on span "2026" at bounding box center [258, 10] width 16 height 9
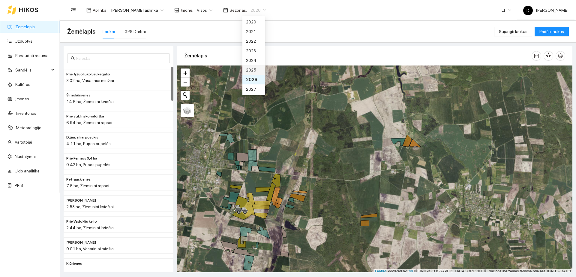
click at [256, 71] on div "2025" at bounding box center [254, 70] width 16 height 7
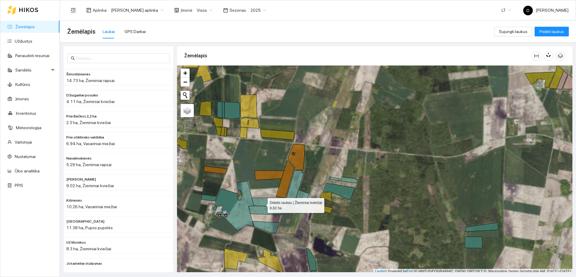
click at [262, 204] on g at bounding box center [380, 179] width 409 height 232
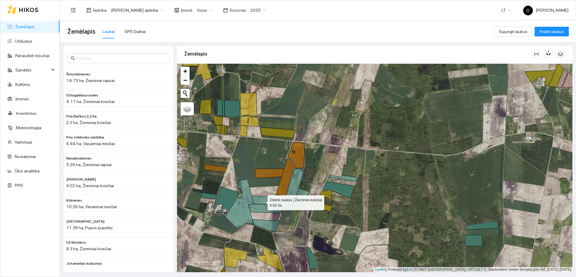
click at [262, 201] on icon at bounding box center [269, 200] width 34 height 9
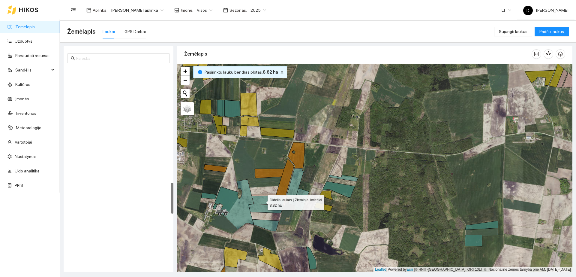
scroll to position [733, 0]
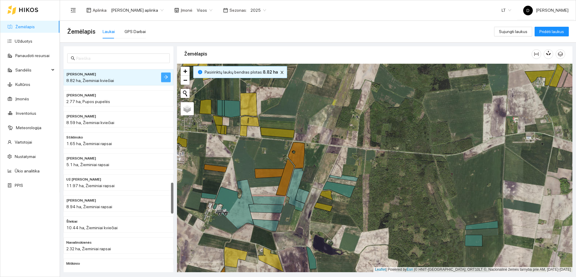
click at [162, 76] on button "button" at bounding box center [166, 77] width 10 height 10
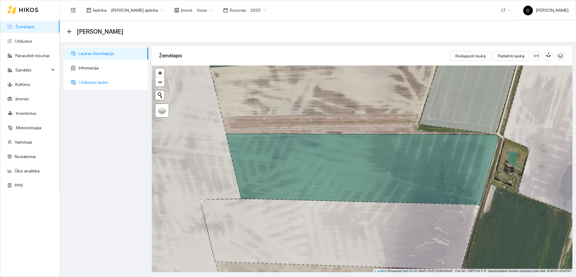
click at [99, 85] on span "Užduotys lauke" at bounding box center [111, 82] width 64 height 12
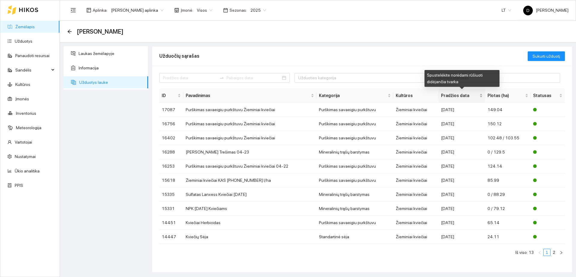
click at [455, 97] on span "Pradžios data" at bounding box center [459, 95] width 37 height 7
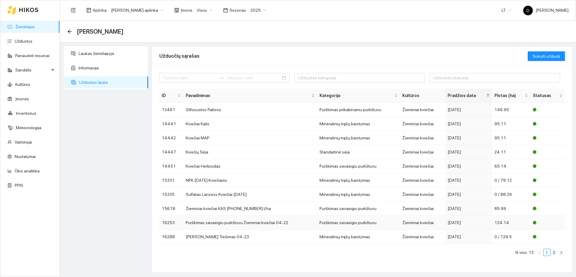
click at [414, 221] on td "Žieminiai kviečiai" at bounding box center [422, 222] width 45 height 14
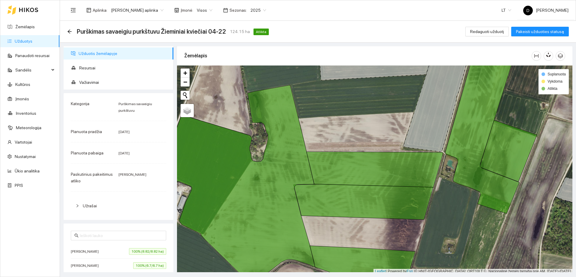
drag, startPoint x: 91, startPoint y: 214, endPoint x: 89, endPoint y: 202, distance: 12.5
click at [91, 213] on div "Kategorija Purškimas savaeigiu purkštuvu Planuota pradžia [DATE] Planuota pabai…" at bounding box center [119, 156] width 110 height 127
click at [89, 202] on span "Užrašai" at bounding box center [122, 205] width 79 height 7
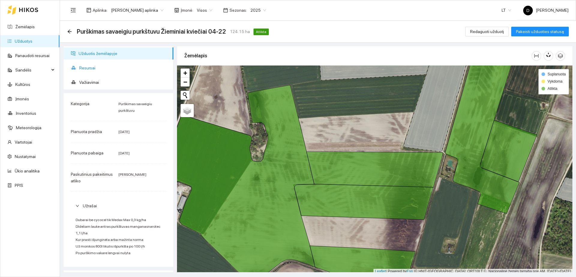
click at [97, 68] on span "Resursai" at bounding box center [123, 68] width 89 height 12
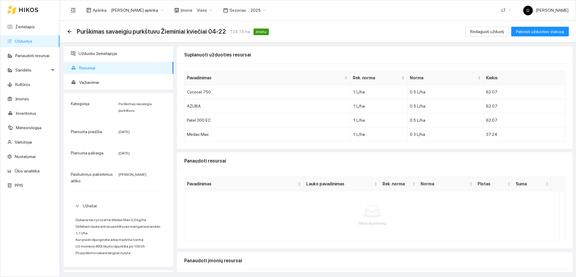
click at [73, 31] on div "Purškimas savaeigiu purkštuvu Žieminiai kviečiai 04-22 124.15 ha Atlikta" at bounding box center [169, 32] width 204 height 10
click at [69, 30] on icon "arrow-left" at bounding box center [69, 31] width 5 height 5
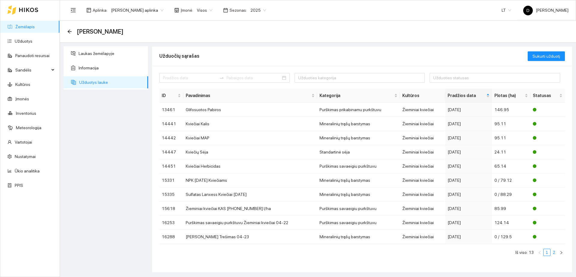
click at [554, 252] on link "2" at bounding box center [554, 252] width 7 height 7
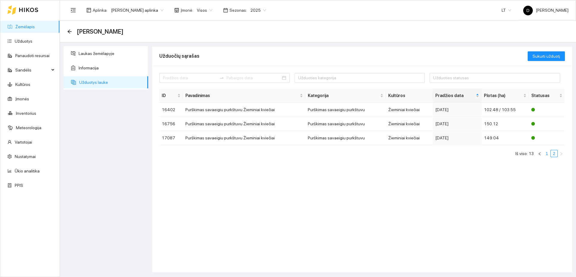
click at [549, 156] on link "1" at bounding box center [546, 153] width 7 height 7
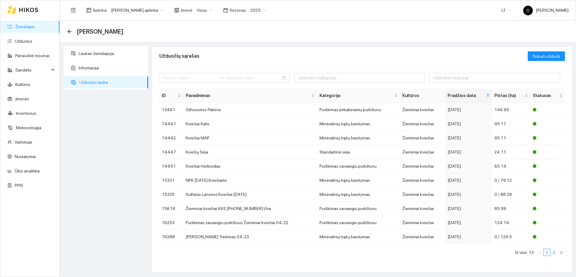
click at [555, 253] on link "2" at bounding box center [554, 252] width 7 height 7
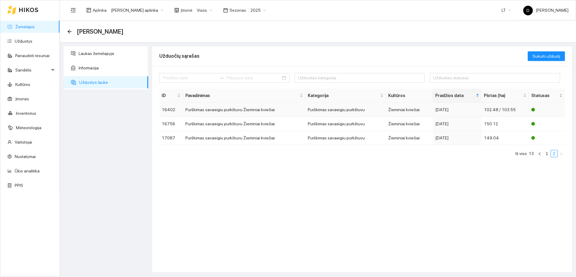
click at [269, 109] on td "Purškimas savaeigiu purkštuvu Žieminiai kviečiai" at bounding box center [244, 110] width 122 height 14
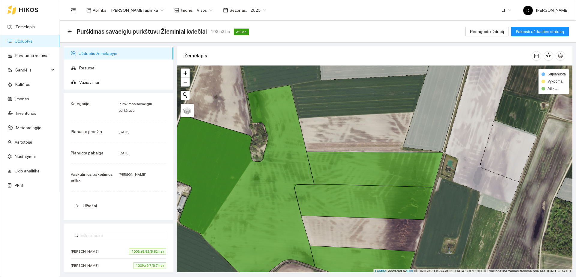
click at [90, 204] on span "Užrašai" at bounding box center [90, 205] width 14 height 5
click at [100, 65] on span "Resursai" at bounding box center [123, 68] width 89 height 12
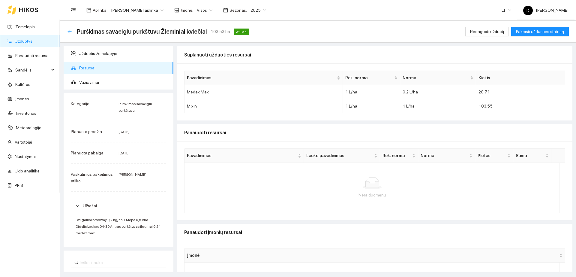
click at [70, 31] on icon "arrow-left" at bounding box center [69, 31] width 4 height 4
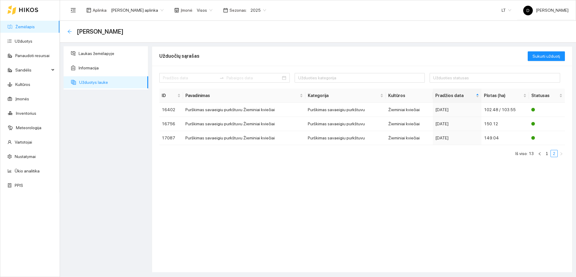
click at [70, 32] on icon "arrow-left" at bounding box center [69, 31] width 5 height 5
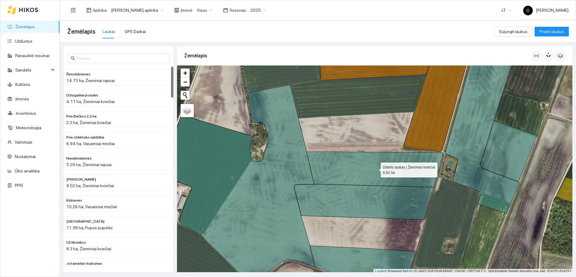
scroll to position [2, 0]
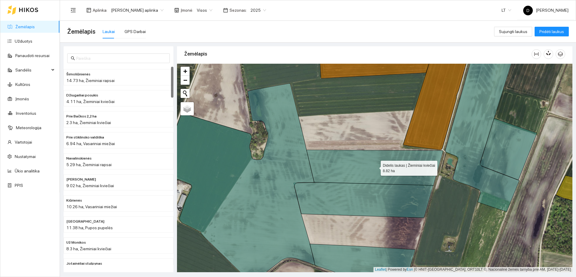
click at [326, 161] on icon at bounding box center [375, 168] width 136 height 36
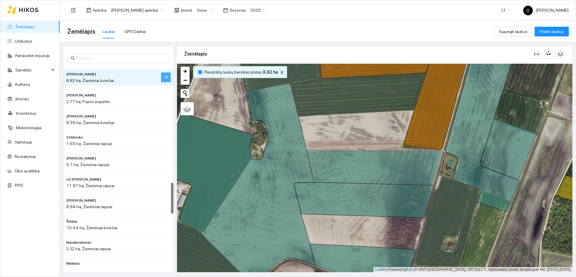
click at [168, 73] on button "button" at bounding box center [166, 77] width 10 height 10
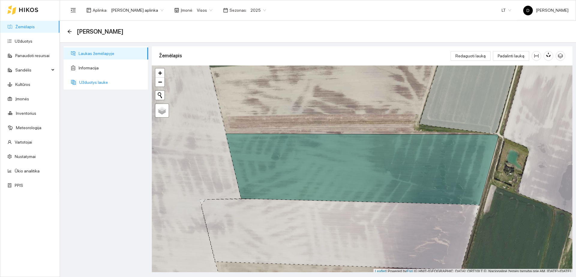
click at [111, 80] on span "Užduotys lauke" at bounding box center [111, 82] width 64 height 12
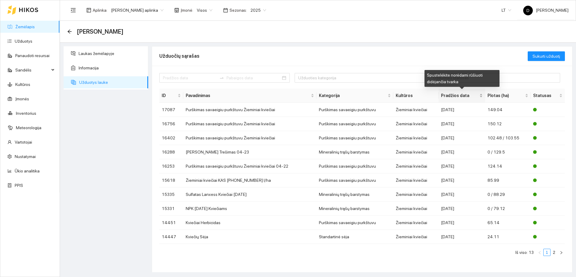
click at [452, 95] on span "Pradžios data" at bounding box center [459, 95] width 37 height 7
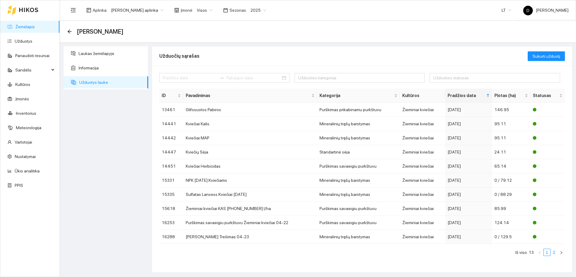
click at [553, 250] on link "2" at bounding box center [554, 252] width 7 height 7
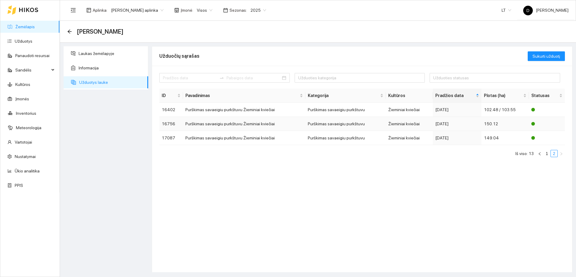
click at [467, 127] on div "[DATE]" at bounding box center [457, 123] width 44 height 7
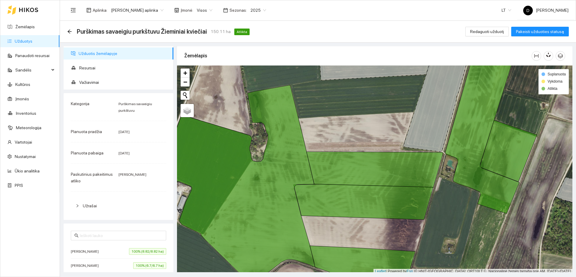
click at [93, 203] on span "Užrašai" at bounding box center [122, 205] width 79 height 7
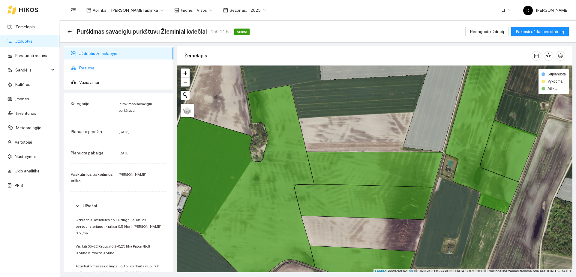
click at [94, 70] on span "Resursai" at bounding box center [123, 68] width 89 height 12
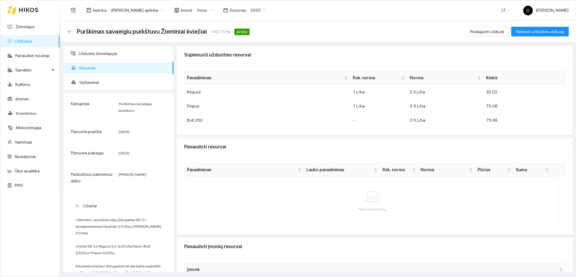
click at [68, 31] on icon "arrow-left" at bounding box center [69, 31] width 4 height 4
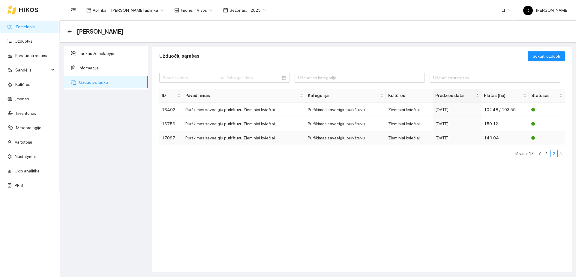
click at [444, 138] on div "[DATE]" at bounding box center [457, 137] width 44 height 7
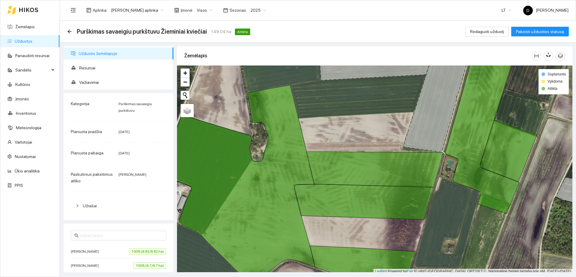
click at [103, 205] on span "Užrašai" at bounding box center [122, 205] width 79 height 7
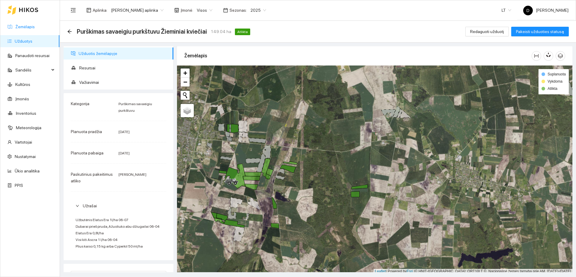
click at [26, 28] on link "Žemėlapis" at bounding box center [24, 26] width 19 height 5
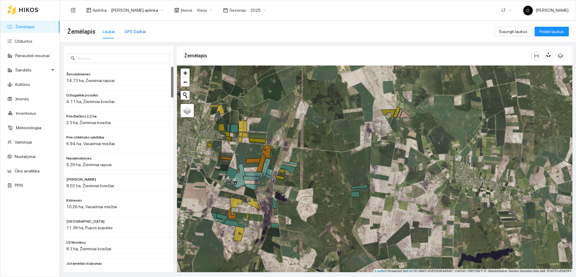
click at [129, 31] on div "GPS Darbai" at bounding box center [134, 31] width 21 height 7
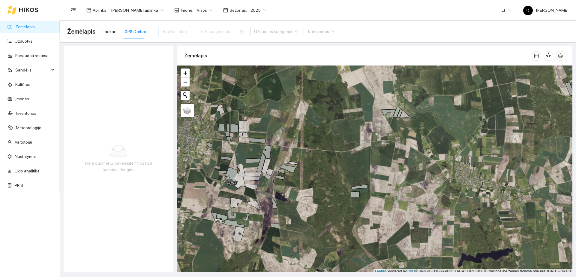
click at [198, 30] on icon "swap-right" at bounding box center [200, 31] width 5 height 5
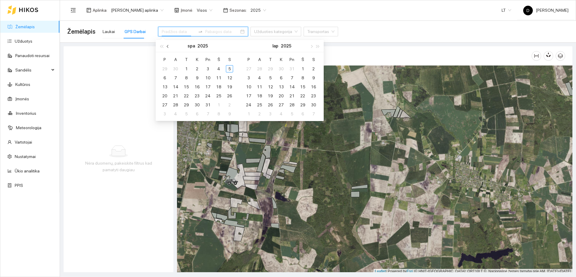
click at [167, 47] on button "button" at bounding box center [168, 46] width 7 height 12
click at [166, 47] on button "button" at bounding box center [168, 46] width 7 height 12
type input "[DATE]"
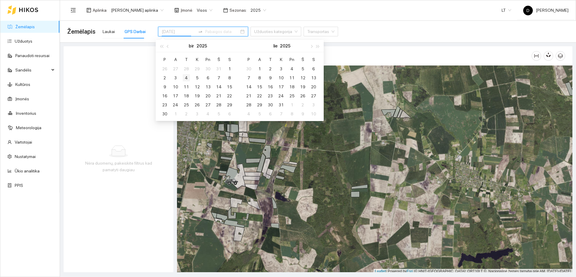
click at [187, 79] on div "4" at bounding box center [186, 77] width 7 height 7
type input "[DATE]"
click at [165, 88] on div "9" at bounding box center [164, 86] width 7 height 7
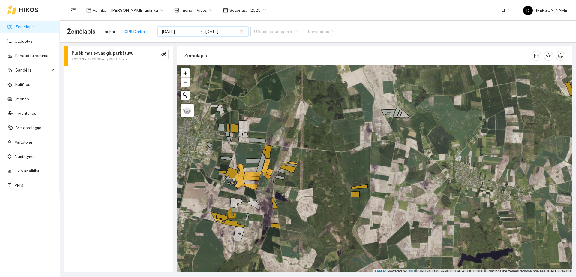
click at [134, 54] on div "Purškimas savaeigiu purkštuvu" at bounding box center [108, 53] width 73 height 7
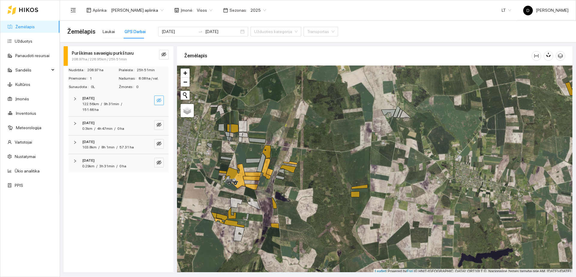
click at [159, 100] on icon "eye-invisible" at bounding box center [159, 100] width 5 height 4
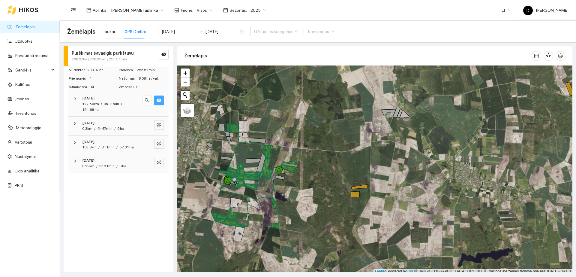
click at [159, 100] on icon "eye" at bounding box center [159, 100] width 5 height 4
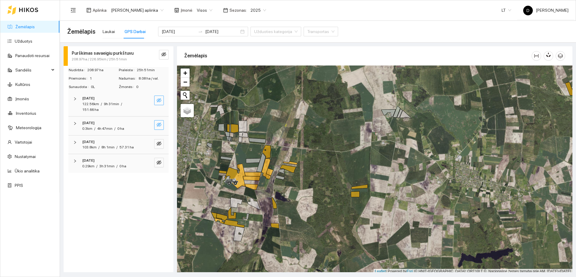
click at [160, 126] on icon "eye-invisible" at bounding box center [159, 124] width 5 height 4
click at [160, 125] on icon "eye" at bounding box center [159, 125] width 5 height 4
click at [160, 125] on icon "eye-invisible" at bounding box center [159, 124] width 5 height 5
click at [160, 125] on icon "eye" at bounding box center [159, 125] width 5 height 4
click at [160, 125] on icon "eye-invisible" at bounding box center [159, 124] width 5 height 5
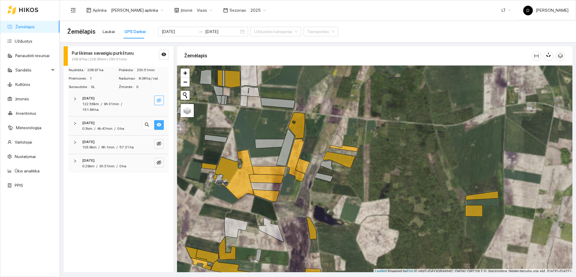
scroll to position [2, 0]
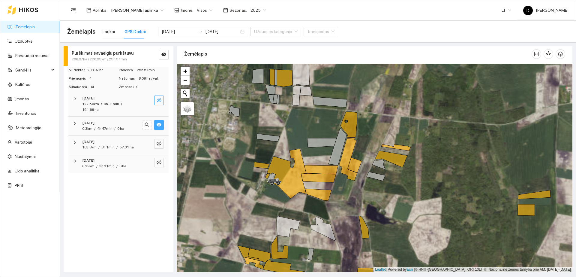
drag, startPoint x: 256, startPoint y: 193, endPoint x: 278, endPoint y: 188, distance: 22.1
click at [280, 191] on div "+ − Nieko nerasta. Bandykite dar kartą." at bounding box center [374, 168] width 395 height 208
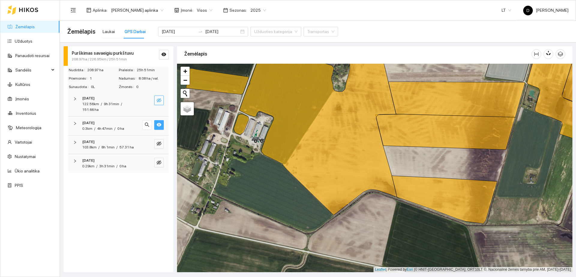
click at [158, 125] on icon "eye" at bounding box center [159, 124] width 5 height 5
click at [158, 125] on icon "eye-invisible" at bounding box center [159, 124] width 5 height 4
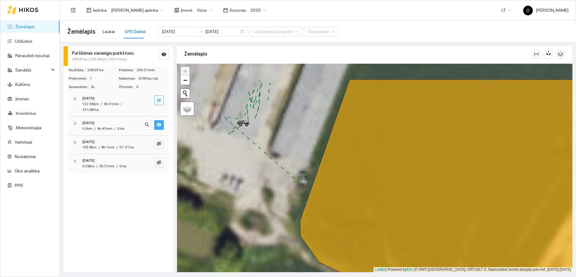
drag, startPoint x: 247, startPoint y: 147, endPoint x: 248, endPoint y: 152, distance: 5.2
click at [248, 152] on div "+ − Nieko nerasta. Bandykite dar kartą." at bounding box center [374, 168] width 395 height 208
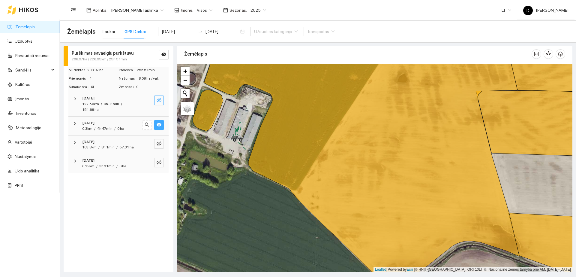
click at [161, 125] on button "button" at bounding box center [159, 125] width 10 height 10
click at [159, 143] on icon "eye-invisible" at bounding box center [159, 143] width 5 height 4
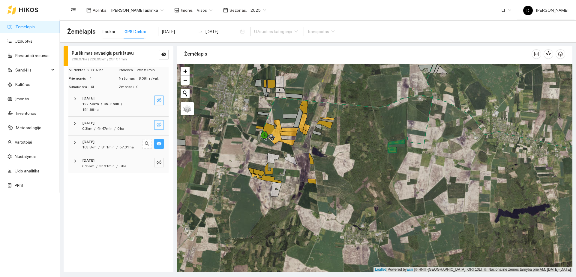
click at [157, 143] on icon "eye" at bounding box center [159, 143] width 5 height 5
click at [157, 143] on icon "eye-invisible" at bounding box center [159, 143] width 5 height 5
click at [157, 143] on icon "eye" at bounding box center [159, 143] width 5 height 5
click at [158, 160] on icon "eye-invisible" at bounding box center [159, 162] width 5 height 5
click at [158, 159] on button "button" at bounding box center [159, 162] width 10 height 10
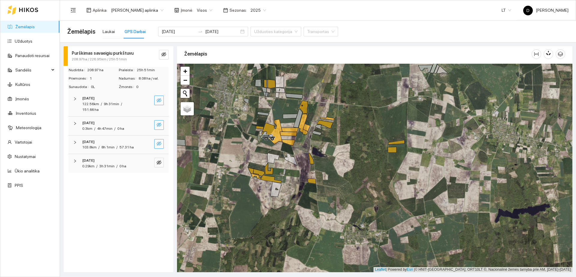
click at [157, 101] on icon "eye-invisible" at bounding box center [159, 100] width 5 height 5
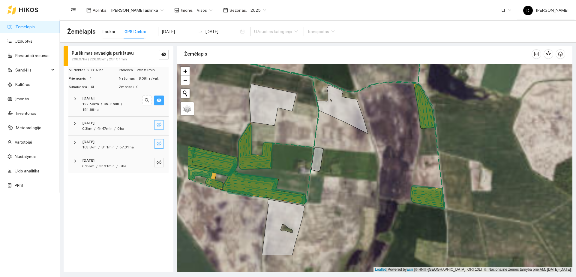
drag, startPoint x: 263, startPoint y: 182, endPoint x: 286, endPoint y: 158, distance: 33.5
click at [288, 160] on div "+" at bounding box center [374, 168] width 395 height 208
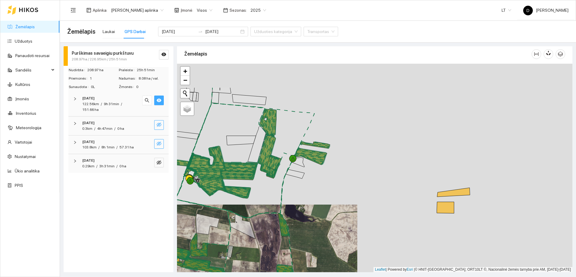
drag, startPoint x: 355, startPoint y: 101, endPoint x: 352, endPoint y: 164, distance: 63.4
click at [352, 164] on div "+" at bounding box center [374, 168] width 395 height 208
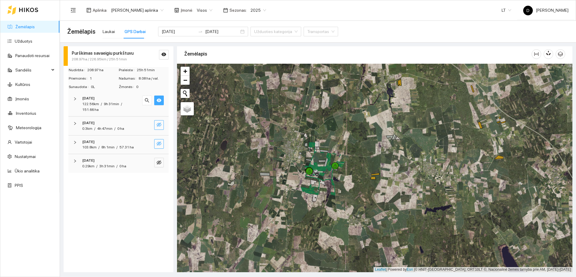
click at [35, 24] on link "Žemėlapis" at bounding box center [24, 26] width 19 height 5
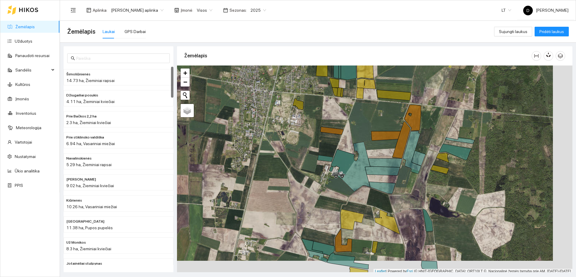
scroll to position [2, 0]
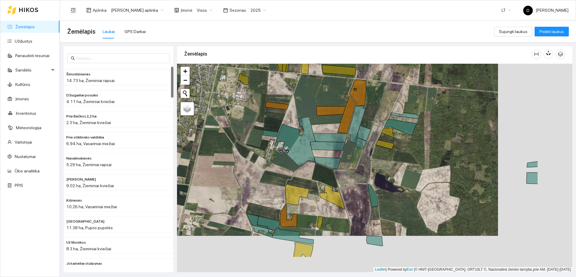
drag, startPoint x: 316, startPoint y: 205, endPoint x: 261, endPoint y: 181, distance: 59.5
click at [261, 181] on div "+ − Nieko nerasta. Bandykite dar kartą." at bounding box center [374, 168] width 395 height 208
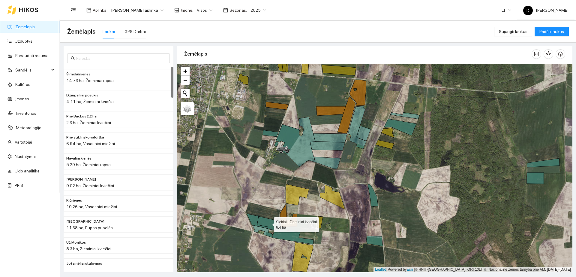
click at [268, 222] on icon at bounding box center [268, 223] width 22 height 14
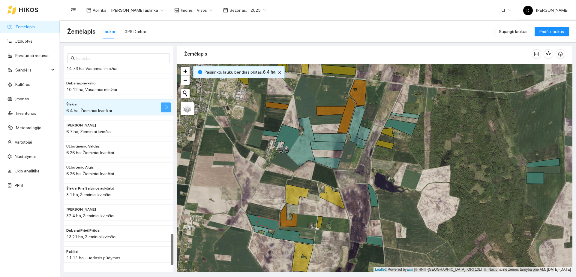
click at [167, 106] on icon "arrow-right" at bounding box center [166, 107] width 4 height 4
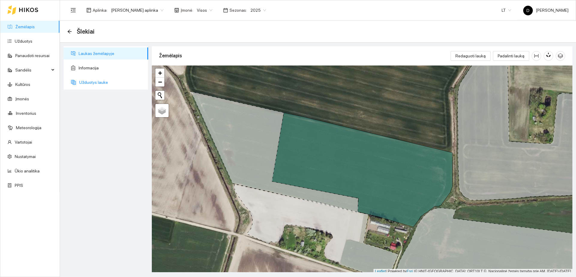
click at [112, 80] on span "Užduotys lauke" at bounding box center [111, 82] width 64 height 12
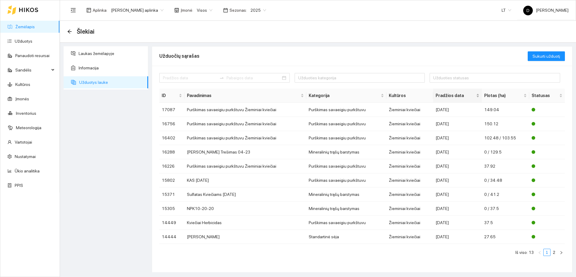
click at [446, 95] on span "Pradžios data" at bounding box center [454, 95] width 39 height 7
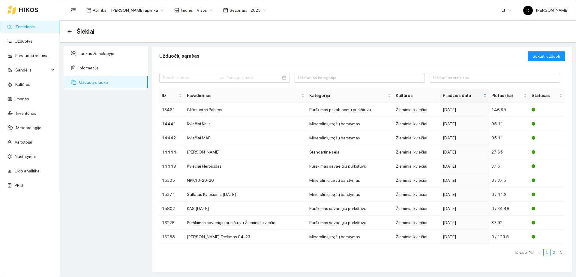
click at [551, 252] on link "2" at bounding box center [554, 252] width 7 height 7
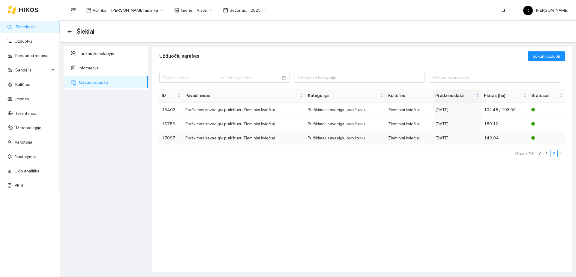
click at [446, 140] on div "[DATE]" at bounding box center [457, 137] width 44 height 7
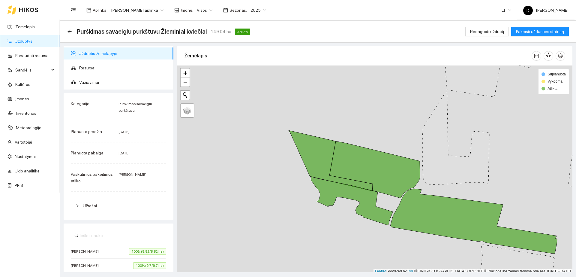
click at [117, 203] on span "Užrašai" at bounding box center [122, 205] width 79 height 7
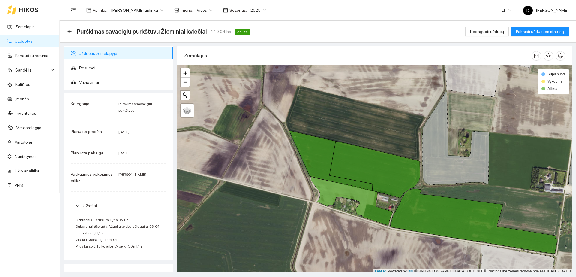
scroll to position [37, 0]
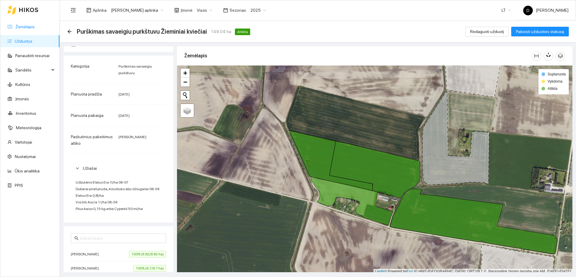
click at [20, 27] on link "Žemėlapis" at bounding box center [24, 26] width 19 height 5
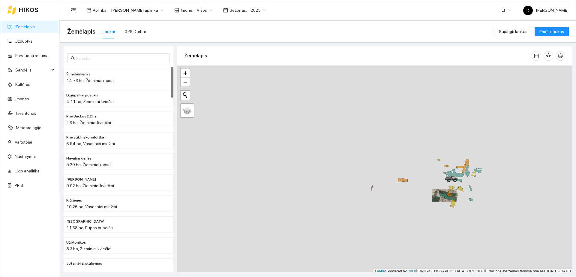
scroll to position [2, 0]
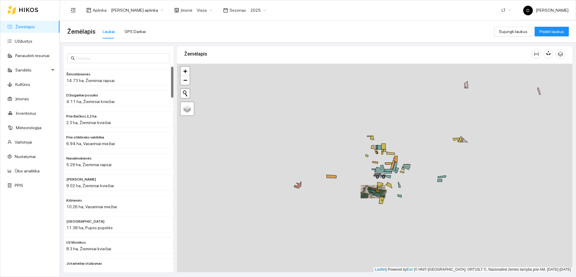
drag, startPoint x: 460, startPoint y: 191, endPoint x: 380, endPoint y: 183, distance: 80.5
click at [380, 183] on div "+ − Nieko nerasta. Bandykite dar kartą." at bounding box center [374, 168] width 395 height 208
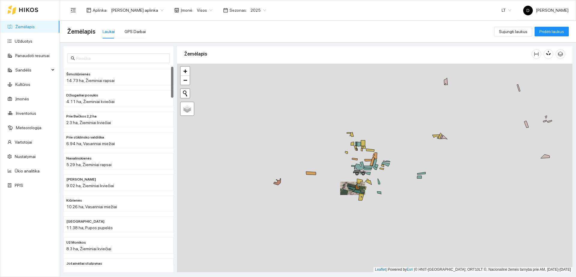
drag, startPoint x: 498, startPoint y: 168, endPoint x: 413, endPoint y: 183, distance: 87.1
click at [413, 183] on div "+ − Nieko nerasta. Bandykite dar kartą." at bounding box center [374, 168] width 395 height 208
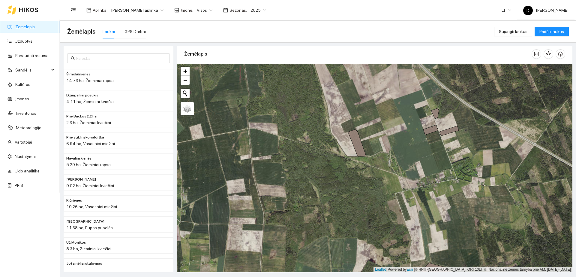
drag, startPoint x: 275, startPoint y: 160, endPoint x: 373, endPoint y: 96, distance: 117.0
click at [373, 96] on div "+ − Nieko nerasta. Bandykite dar kartą." at bounding box center [374, 168] width 395 height 208
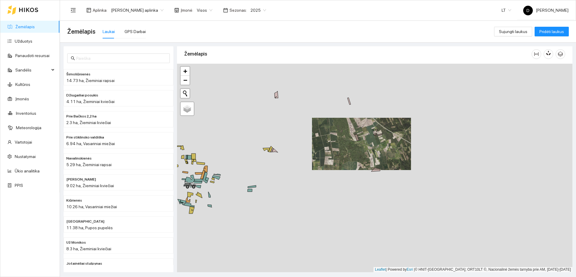
drag, startPoint x: 320, startPoint y: 172, endPoint x: 375, endPoint y: 143, distance: 62.6
click at [375, 143] on div "+ − Nieko nerasta. Bandykite dar kartą." at bounding box center [374, 168] width 395 height 208
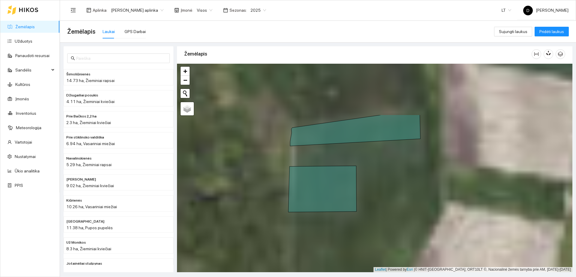
drag, startPoint x: 346, startPoint y: 233, endPoint x: 350, endPoint y: 217, distance: 17.2
click at [346, 233] on div "+ − Nieko nerasta. Bandykite dar kartą." at bounding box center [374, 168] width 395 height 208
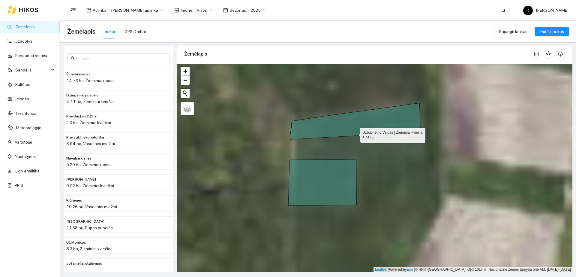
click at [355, 133] on icon at bounding box center [355, 121] width 130 height 36
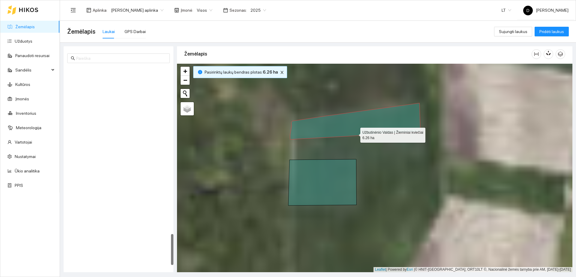
scroll to position [1059, 0]
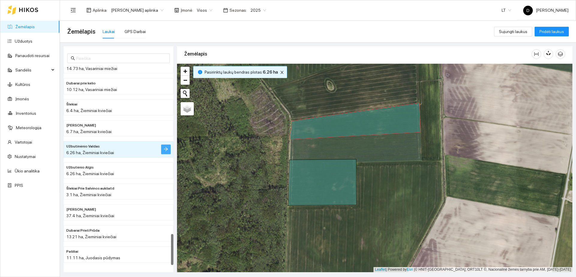
click at [166, 149] on icon "arrow-right" at bounding box center [165, 148] width 5 height 5
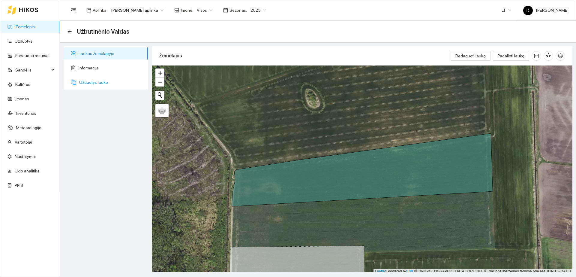
click at [103, 83] on span "Užduotys lauke" at bounding box center [111, 82] width 64 height 12
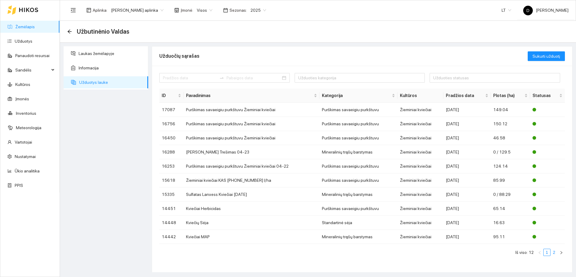
click at [554, 252] on link "2" at bounding box center [554, 252] width 7 height 7
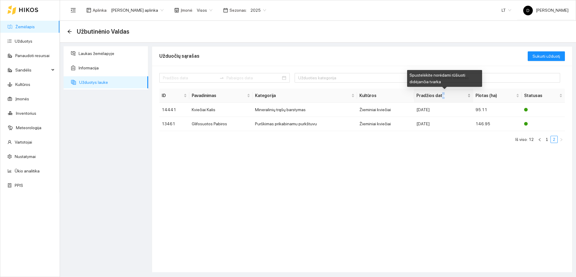
click at [442, 98] on span "Pradžios data" at bounding box center [440, 95] width 49 height 7
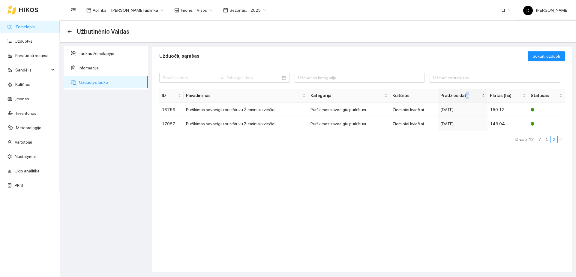
click at [32, 29] on link "Žemėlapis" at bounding box center [24, 26] width 19 height 5
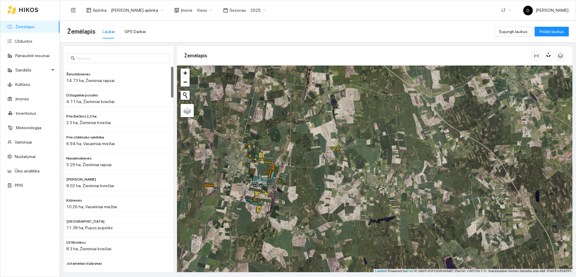
click at [250, 11] on span "2025" at bounding box center [258, 10] width 16 height 9
click at [248, 76] on div "2026" at bounding box center [254, 79] width 16 height 7
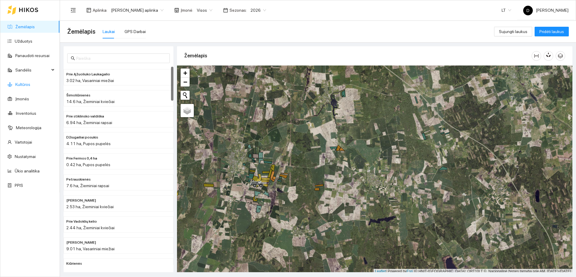
click at [30, 83] on link "Kultūros" at bounding box center [22, 84] width 15 height 5
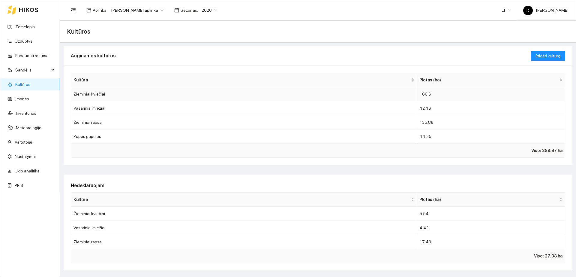
click at [150, 99] on td "Žieminiai kviečiai" at bounding box center [244, 94] width 346 height 14
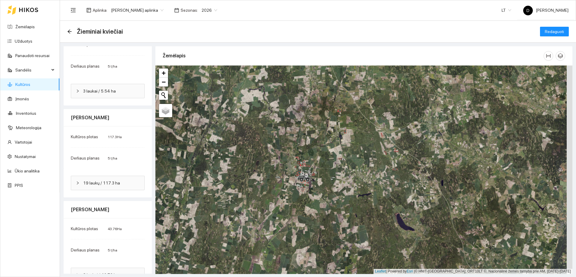
scroll to position [91, 0]
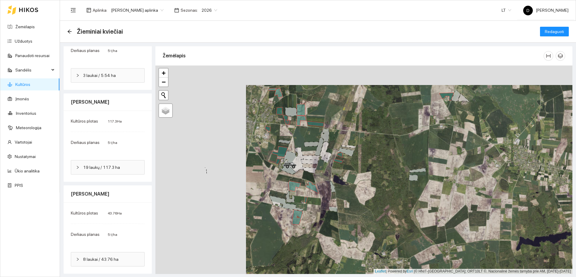
drag, startPoint x: 289, startPoint y: 172, endPoint x: 379, endPoint y: 191, distance: 92.6
click at [379, 191] on div "+ − Nieko nerasta. Bandykite dar kartą." at bounding box center [363, 169] width 417 height 208
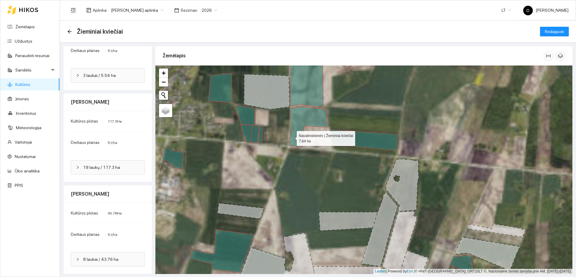
drag, startPoint x: 297, startPoint y: 134, endPoint x: 276, endPoint y: 138, distance: 21.3
click at [289, 136] on icon at bounding box center [308, 126] width 39 height 40
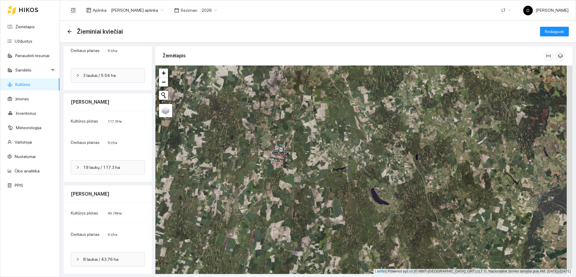
click at [30, 82] on link "Kultūros" at bounding box center [22, 84] width 15 height 5
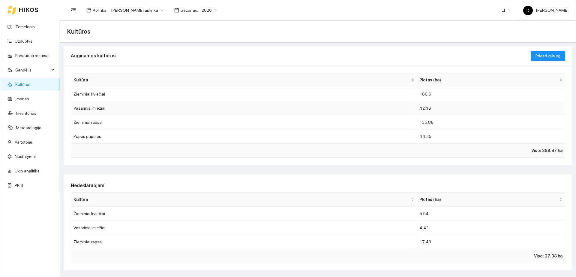
click at [123, 108] on td "Vasariniai miežiai" at bounding box center [244, 108] width 346 height 14
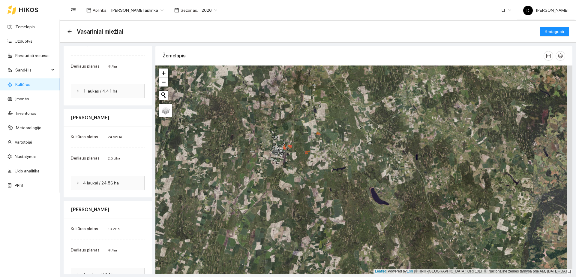
scroll to position [91, 0]
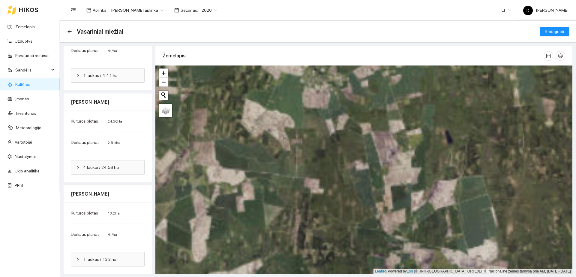
drag, startPoint x: 297, startPoint y: 117, endPoint x: 279, endPoint y: 189, distance: 74.3
click at [279, 189] on div "+ − Nieko nerasta. Bandykite dar kartą." at bounding box center [363, 169] width 417 height 208
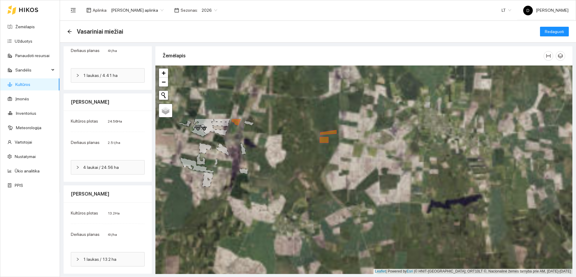
drag, startPoint x: 273, startPoint y: 184, endPoint x: 271, endPoint y: 202, distance: 18.1
click at [271, 202] on div "+ − Nieko nerasta. Bandykite dar kartą." at bounding box center [363, 169] width 417 height 208
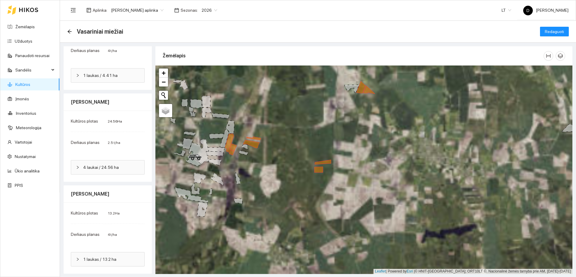
drag, startPoint x: 268, startPoint y: 159, endPoint x: 263, endPoint y: 199, distance: 40.4
click at [263, 199] on div "+ − Nieko nerasta. Bandykite dar kartą." at bounding box center [363, 169] width 417 height 208
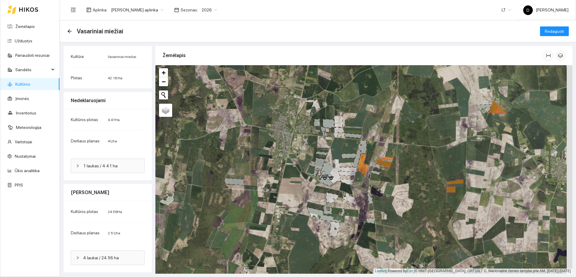
scroll to position [75, 0]
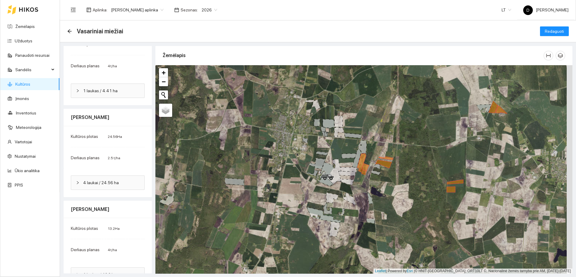
click at [113, 190] on div "4 laukai / 24.56 ha" at bounding box center [108, 182] width 88 height 29
click at [112, 185] on span "4 laukai / 24.56 ha" at bounding box center [111, 182] width 56 height 7
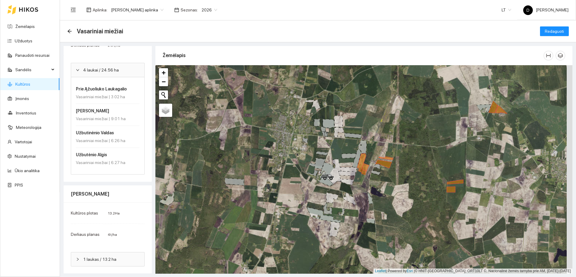
scroll to position [188, 0]
click at [112, 256] on span "1 laukas / 13.2 ha" at bounding box center [111, 258] width 56 height 7
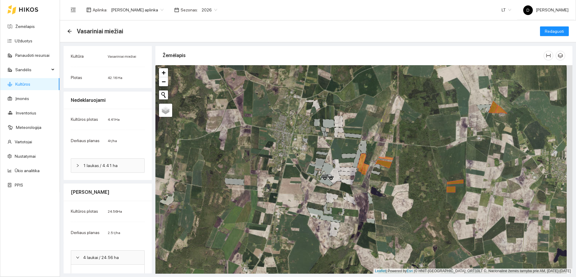
scroll to position [0, 0]
click at [119, 169] on div "1 laukas / 4.41 ha" at bounding box center [107, 166] width 73 height 14
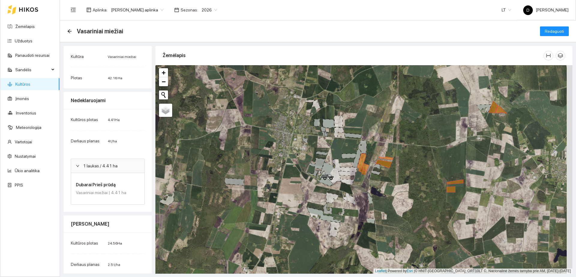
click at [119, 169] on div "1 laukas / 4.41 ha" at bounding box center [107, 166] width 73 height 14
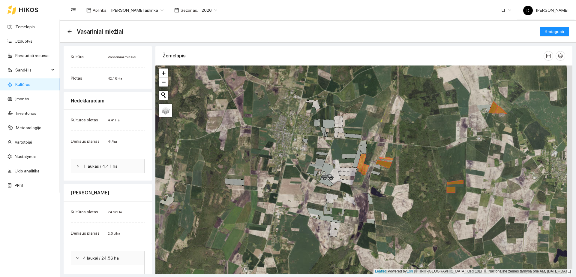
click at [30, 86] on link "Kultūros" at bounding box center [22, 84] width 15 height 5
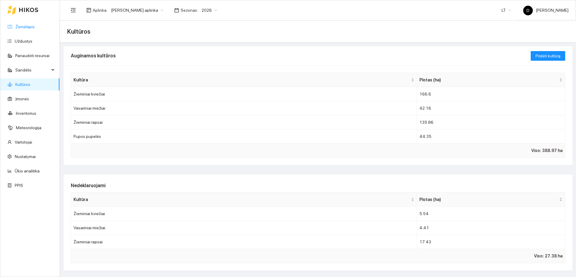
click at [30, 27] on link "Žemėlapis" at bounding box center [24, 26] width 19 height 5
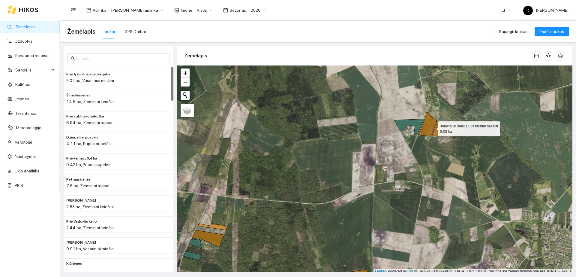
scroll to position [2, 0]
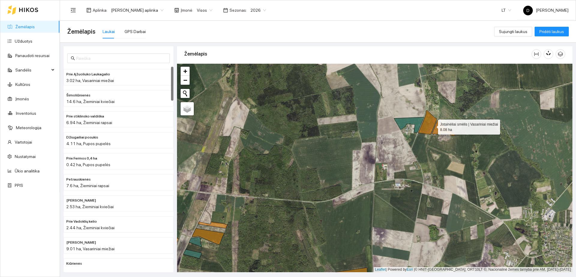
click at [432, 127] on icon at bounding box center [427, 122] width 19 height 24
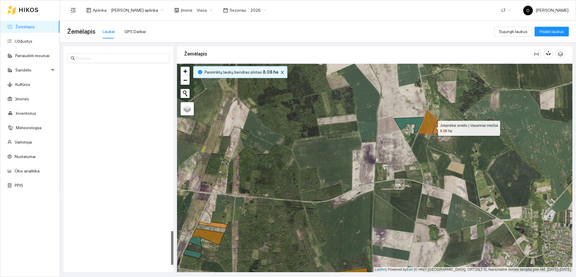
scroll to position [955, 0]
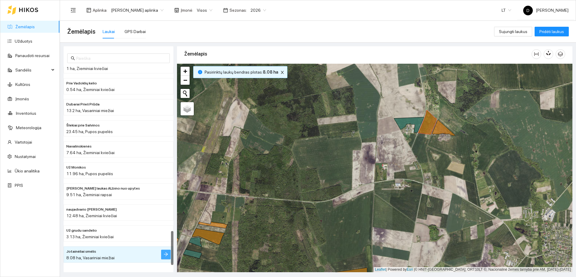
click at [166, 255] on icon "arrow-right" at bounding box center [165, 253] width 5 height 5
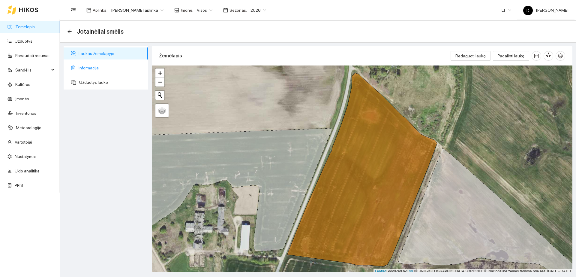
click at [88, 63] on span "Informacija" at bounding box center [111, 68] width 65 height 12
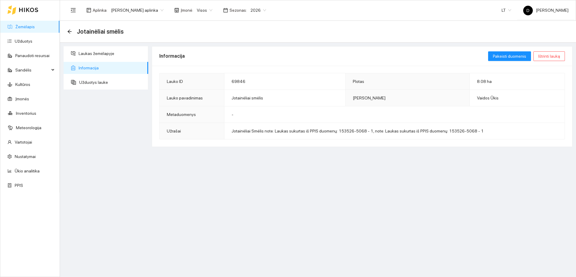
click at [31, 26] on link "Žemėlapis" at bounding box center [24, 26] width 19 height 5
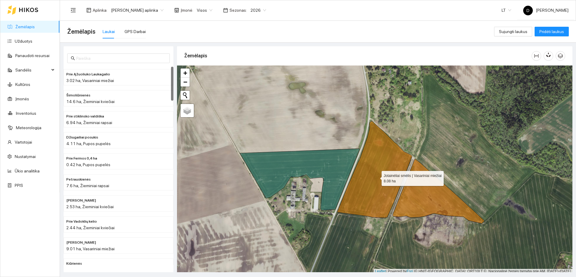
scroll to position [2, 0]
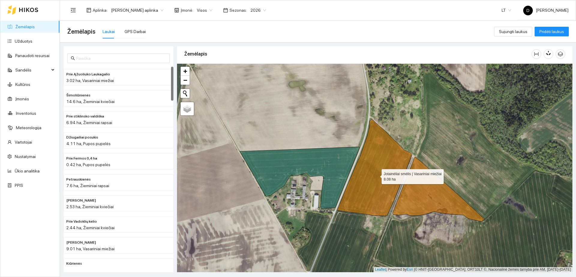
click at [371, 152] on icon at bounding box center [374, 167] width 75 height 97
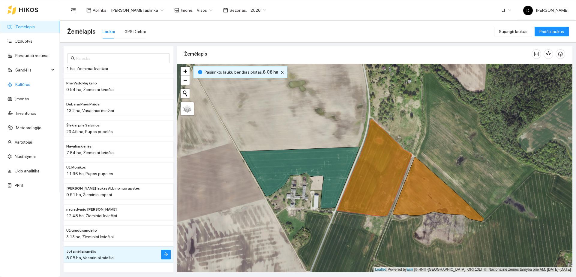
click at [29, 84] on link "Kultūros" at bounding box center [22, 84] width 15 height 5
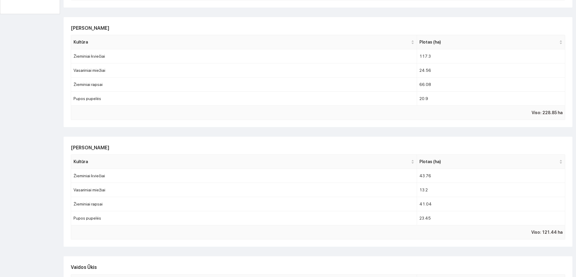
scroll to position [313, 0]
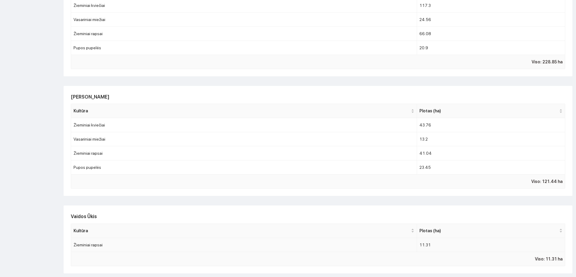
click at [399, 249] on td "Žieminiai rapsai" at bounding box center [244, 245] width 346 height 14
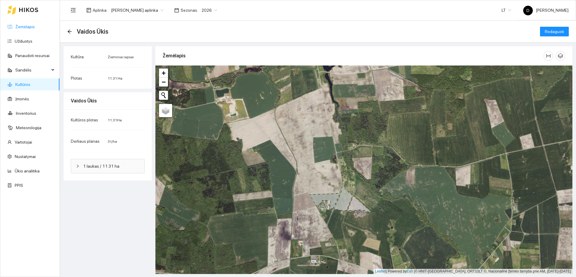
click at [33, 24] on link "Žemėlapis" at bounding box center [24, 26] width 19 height 5
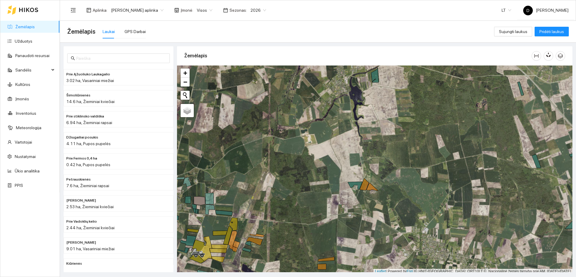
scroll to position [2, 0]
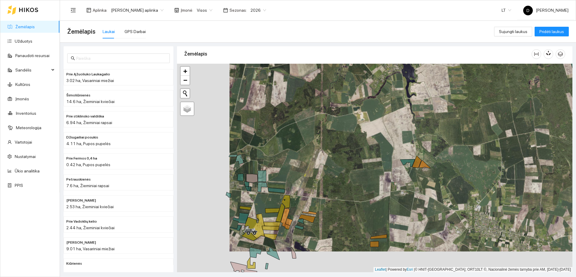
drag, startPoint x: 283, startPoint y: 155, endPoint x: 296, endPoint y: 143, distance: 17.0
click at [296, 143] on div "+ − Nieko nerasta. Bandykite dar kartą." at bounding box center [374, 168] width 395 height 208
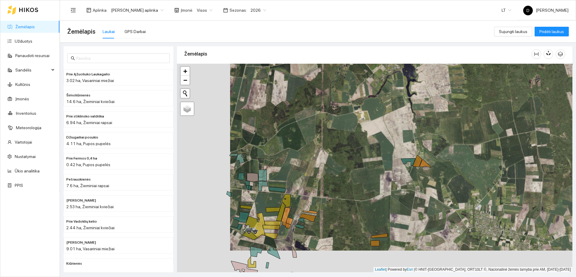
drag, startPoint x: 286, startPoint y: 177, endPoint x: 306, endPoint y: 143, distance: 39.5
click at [306, 144] on div "+ − Nieko nerasta. Bandykite dar kartą." at bounding box center [374, 168] width 395 height 208
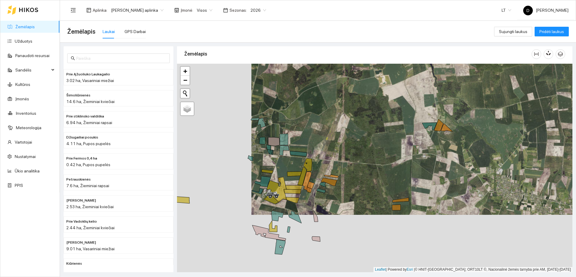
drag, startPoint x: 287, startPoint y: 164, endPoint x: 303, endPoint y: 139, distance: 29.4
click at [303, 139] on div "+ − Nieko nerasta. Bandykite dar kartą." at bounding box center [374, 168] width 395 height 208
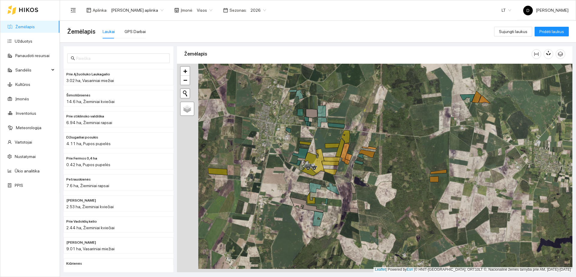
drag, startPoint x: 266, startPoint y: 150, endPoint x: 318, endPoint y: 138, distance: 53.3
click at [318, 138] on div "+ − Nieko nerasta. Bandykite dar kartą." at bounding box center [374, 168] width 395 height 208
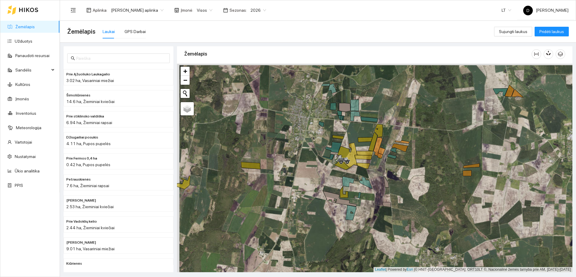
drag, startPoint x: 261, startPoint y: 203, endPoint x: 287, endPoint y: 198, distance: 26.8
click at [287, 198] on div "Aukštadvaris | Žieminiai rapsai 14.73 ha +" at bounding box center [374, 168] width 395 height 208
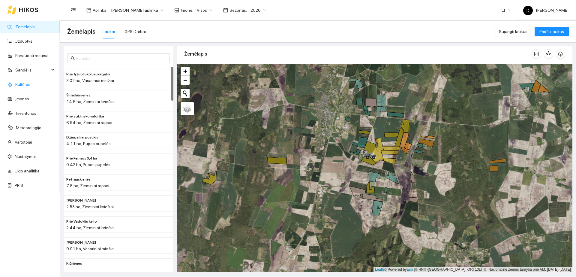
click at [30, 84] on link "Kultūros" at bounding box center [22, 84] width 15 height 5
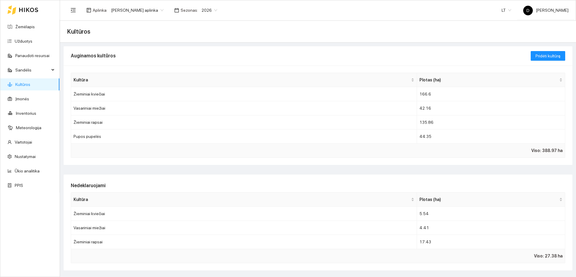
click at [540, 146] on div "Viso: 388.97 ha" at bounding box center [318, 150] width 494 height 14
click at [541, 149] on span "Viso: 388.97 ha" at bounding box center [546, 150] width 31 height 7
click at [245, 92] on td "Žieminiai kviečiai" at bounding box center [244, 94] width 346 height 14
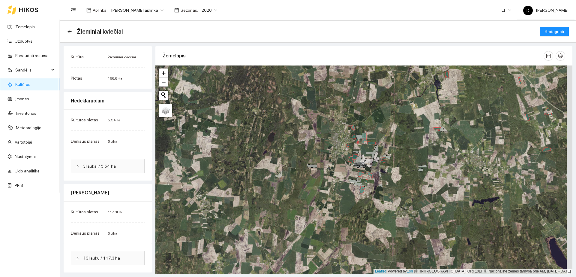
click at [72, 30] on div "Žieminiai kviečiai" at bounding box center [96, 32] width 59 height 10
click at [68, 30] on icon "arrow-left" at bounding box center [69, 31] width 5 height 5
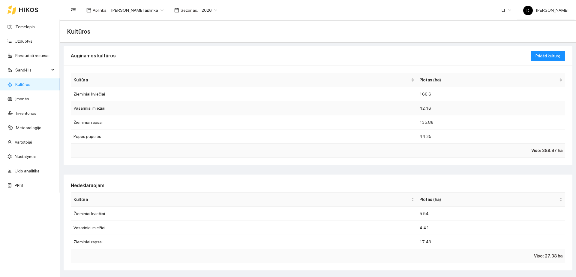
click at [200, 105] on td "Vasariniai miežiai" at bounding box center [244, 108] width 346 height 14
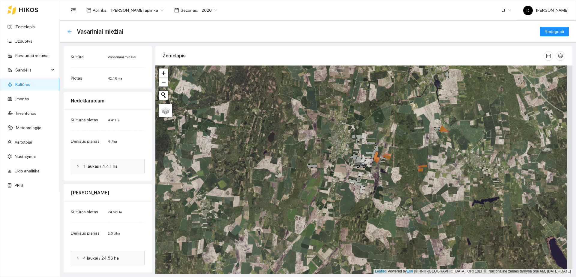
click at [68, 34] on div "Atgal" at bounding box center [69, 31] width 5 height 5
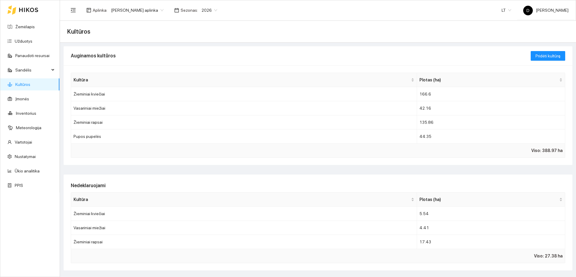
click at [23, 10] on icon at bounding box center [28, 9] width 19 height 5
